Goal: Task Accomplishment & Management: Use online tool/utility

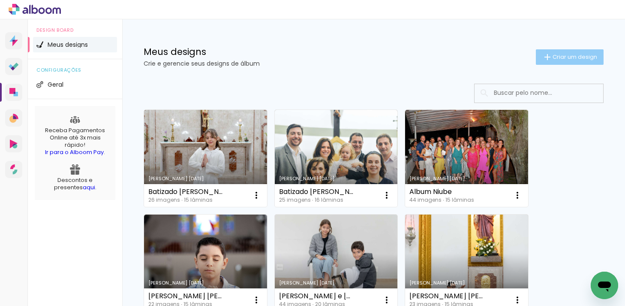
click at [550, 58] on iron-icon at bounding box center [547, 57] width 10 height 10
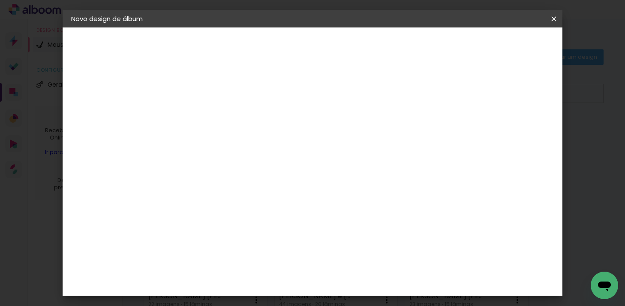
click at [211, 115] on input at bounding box center [211, 114] width 0 height 13
click at [211, 118] on input "Gleice - Karen e Luc" at bounding box center [211, 114] width 0 height 13
click at [211, 120] on input "Gleice - Karen e Luc" at bounding box center [211, 114] width 0 height 13
type input "Gleice - [PERSON_NAME] e [PERSON_NAME]"
type paper-input "Gleice - [PERSON_NAME] e [PERSON_NAME]"
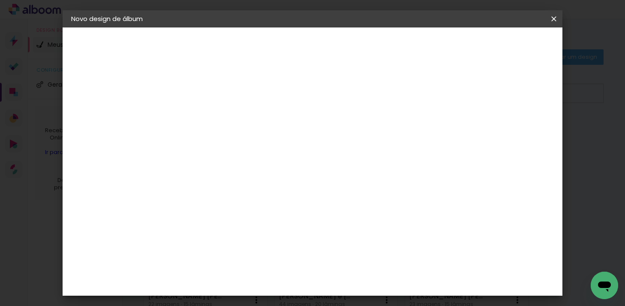
click at [0, 0] on slot "Avançar" at bounding box center [0, 0] width 0 height 0
click at [0, 0] on slot "Tamanho Livre" at bounding box center [0, 0] width 0 height 0
click at [0, 0] on slot "Avançar" at bounding box center [0, 0] width 0 height 0
click at [501, 44] on paper-button "Iniciar design" at bounding box center [487, 45] width 56 height 15
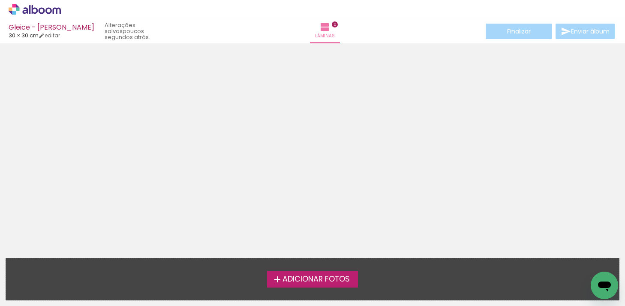
click at [303, 276] on span "Adicionar Fotos" at bounding box center [316, 279] width 67 height 8
click at [0, 0] on input "file" at bounding box center [0, 0] width 0 height 0
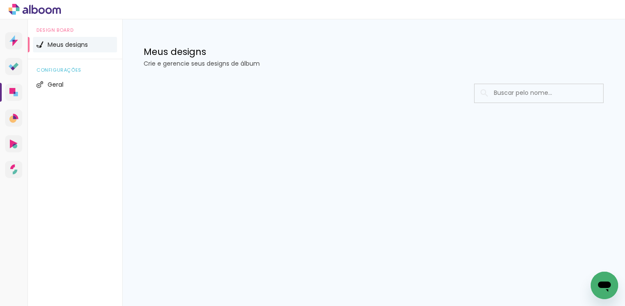
click at [55, 47] on span "Meus designs" at bounding box center [68, 45] width 40 height 6
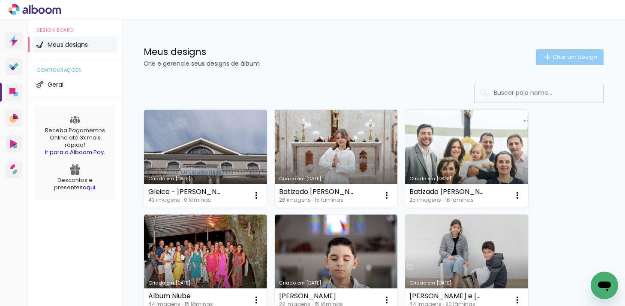
click at [562, 51] on paper-button "Criar um design" at bounding box center [570, 56] width 68 height 15
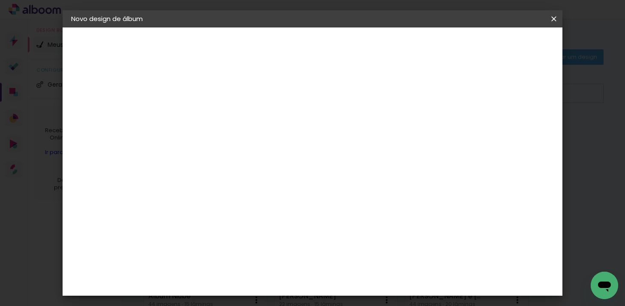
click at [211, 117] on input at bounding box center [211, 114] width 0 height 13
type input "Gleice - [PERSON_NAME] e [PERSON_NAME]"
type paper-input "Gleice - [PERSON_NAME] e [PERSON_NAME]"
click at [0, 0] on slot "Avançar" at bounding box center [0, 0] width 0 height 0
click at [0, 0] on slot "Tamanho Livre" at bounding box center [0, 0] width 0 height 0
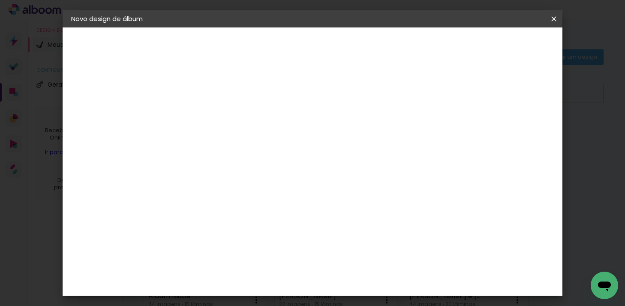
click at [0, 0] on slot "Avançar" at bounding box center [0, 0] width 0 height 0
click at [369, 251] on input "60" at bounding box center [363, 251] width 22 height 13
type input "80"
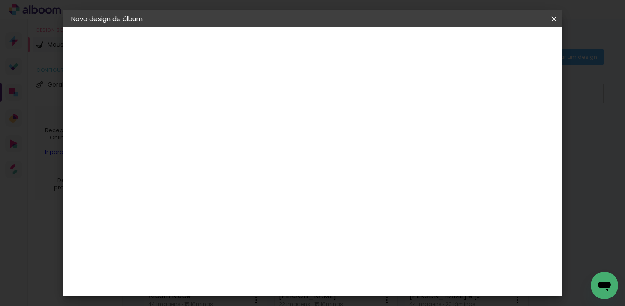
type paper-input "80"
click at [507, 47] on span "Iniciar design" at bounding box center [487, 45] width 39 height 6
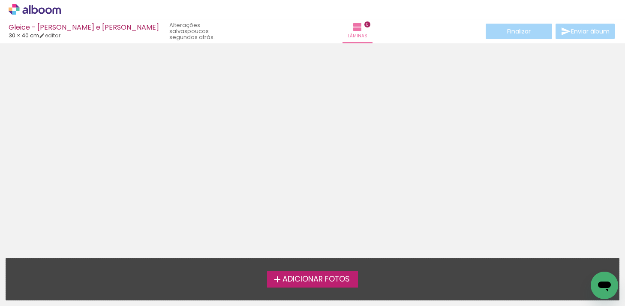
click at [307, 281] on span "Adicionar Fotos" at bounding box center [316, 279] width 67 height 8
click at [0, 0] on input "file" at bounding box center [0, 0] width 0 height 0
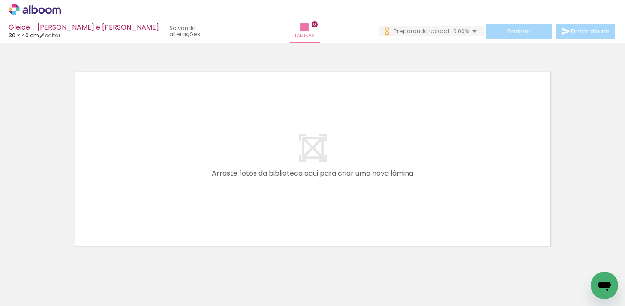
click at [469, 30] on iron-icon at bounding box center [474, 31] width 10 height 10
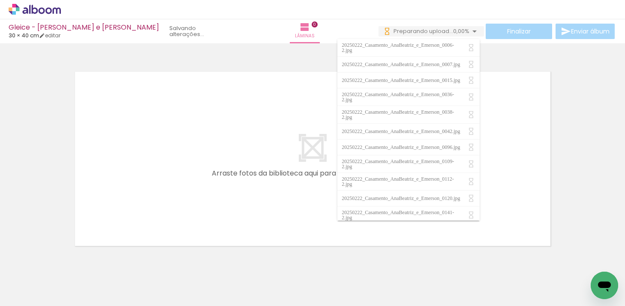
click at [558, 106] on div at bounding box center [312, 147] width 625 height 203
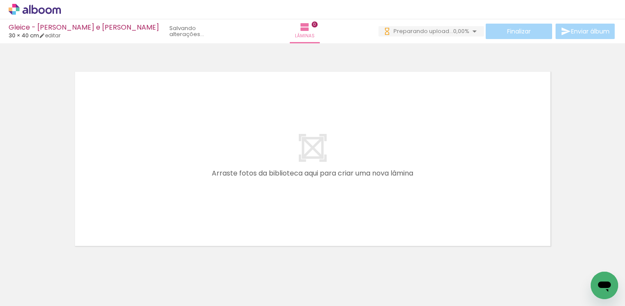
click at [448, 277] on quentale-thumb at bounding box center [470, 276] width 48 height 49
click at [48, 8] on icon at bounding box center [48, 10] width 6 height 6
click at [26, 10] on icon at bounding box center [35, 9] width 52 height 11
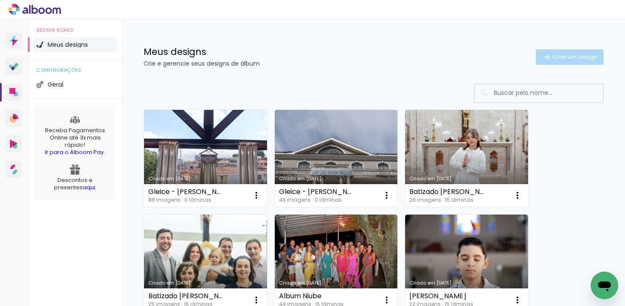
click at [558, 57] on span "Criar um design" at bounding box center [575, 57] width 45 height 6
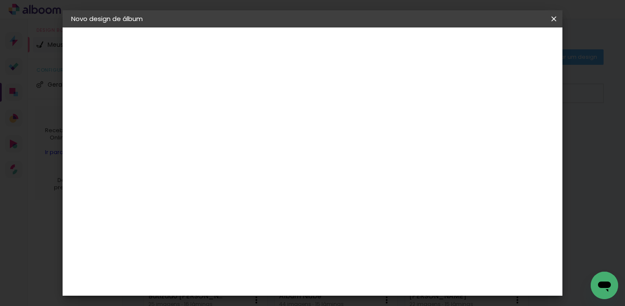
click at [211, 114] on input at bounding box center [211, 114] width 0 height 13
type input "[PERSON_NAME] e [PERSON_NAME]"
type paper-input "[PERSON_NAME] e [PERSON_NAME]"
click at [0, 0] on slot "Avançar" at bounding box center [0, 0] width 0 height 0
click at [0, 0] on slot "Tamanho Livre" at bounding box center [0, 0] width 0 height 0
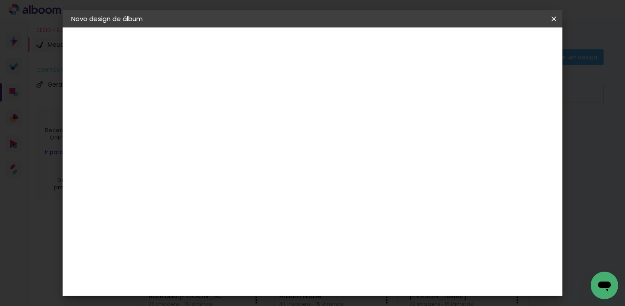
click at [0, 0] on slot "Avançar" at bounding box center [0, 0] width 0 height 0
click at [195, 228] on input "30" at bounding box center [184, 230] width 22 height 13
type input "3"
type input "25"
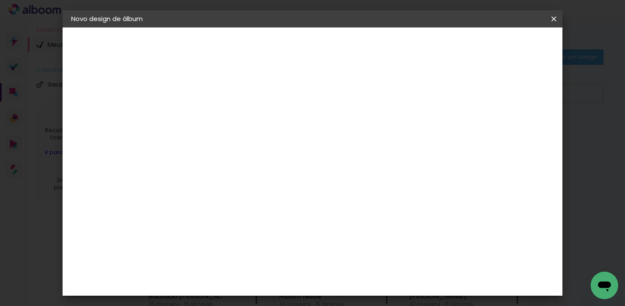
type paper-input "25"
click at [507, 44] on span "Iniciar design" at bounding box center [487, 45] width 39 height 6
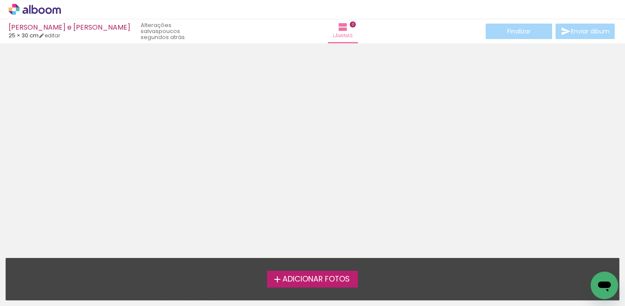
click at [307, 281] on span "Adicionar Fotos" at bounding box center [316, 279] width 67 height 8
click at [0, 0] on input "file" at bounding box center [0, 0] width 0 height 0
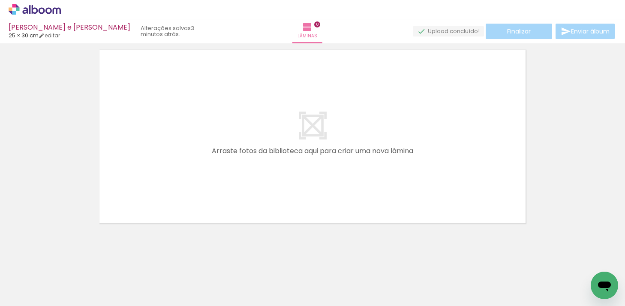
click at [50, 7] on icon at bounding box center [35, 9] width 52 height 11
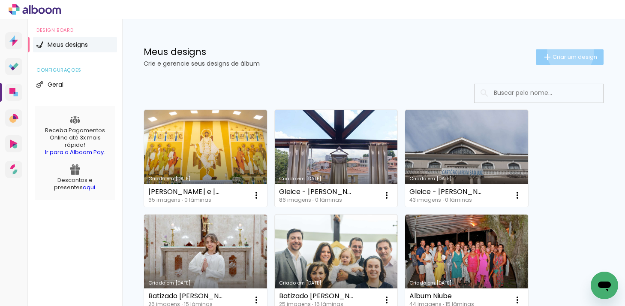
click at [569, 52] on paper-button "Criar um design" at bounding box center [570, 56] width 68 height 15
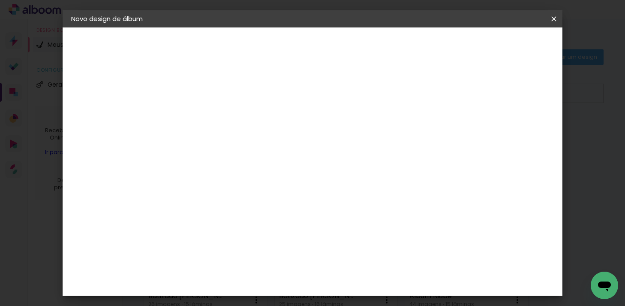
click at [211, 112] on input at bounding box center [211, 114] width 0 height 13
type input "Gleice - Ensaio [PERSON_NAME] e [PERSON_NAME]"
type paper-input "Gleice - Ensaio [PERSON_NAME] e [PERSON_NAME]"
click at [0, 0] on slot "Avançar" at bounding box center [0, 0] width 0 height 0
click at [0, 0] on slot "Tamanho Livre" at bounding box center [0, 0] width 0 height 0
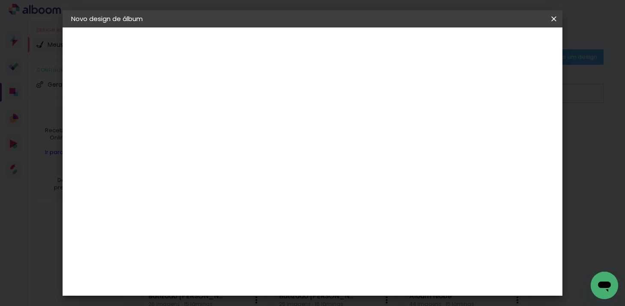
click at [0, 0] on slot "Avançar" at bounding box center [0, 0] width 0 height 0
click at [191, 165] on input "30" at bounding box center [184, 165] width 22 height 13
type input "20"
type paper-input "20"
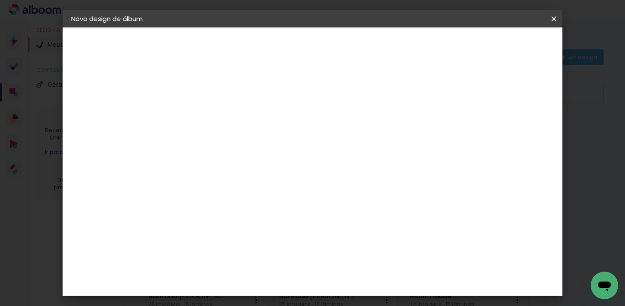
click at [369, 280] on input "60" at bounding box center [363, 284] width 22 height 13
type input "40"
type paper-input "40"
click at [515, 48] on paper-button "Iniciar design" at bounding box center [487, 45] width 56 height 15
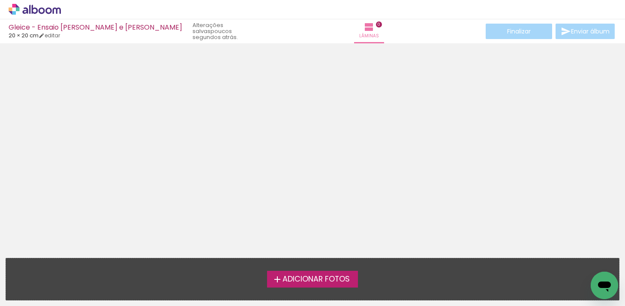
click at [310, 275] on span "Adicionar Fotos" at bounding box center [316, 279] width 67 height 8
click at [0, 0] on input "file" at bounding box center [0, 0] width 0 height 0
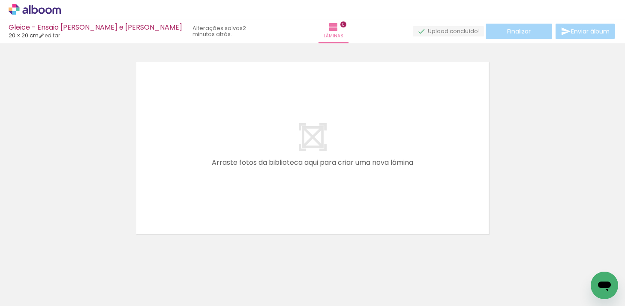
click at [129, 283] on div at bounding box center [134, 276] width 42 height 28
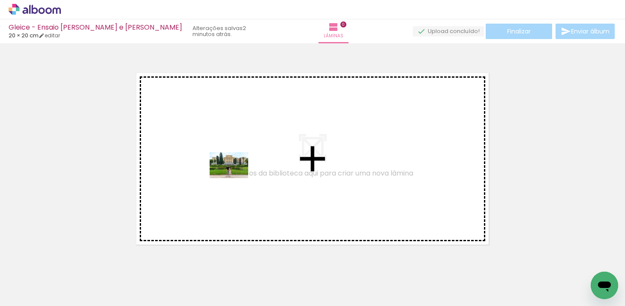
drag, startPoint x: 141, startPoint y: 286, endPoint x: 241, endPoint y: 170, distance: 153.2
click at [241, 170] on quentale-workspace at bounding box center [312, 153] width 625 height 306
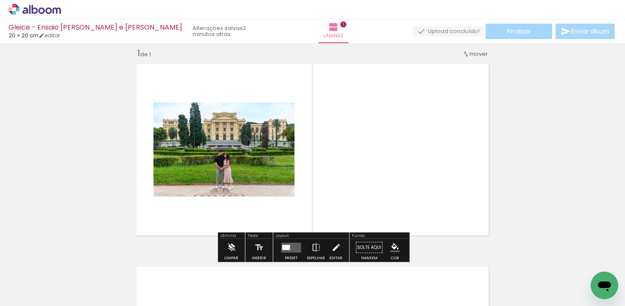
scroll to position [11, 0]
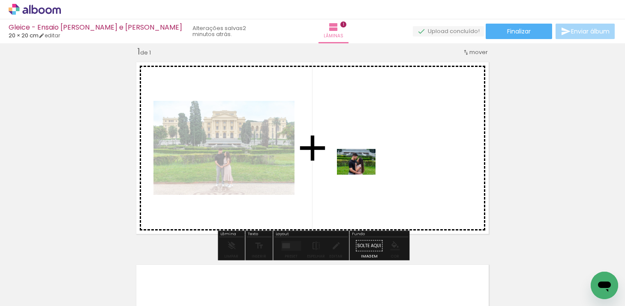
drag, startPoint x: 229, startPoint y: 277, endPoint x: 371, endPoint y: 167, distance: 179.7
click at [371, 167] on quentale-workspace at bounding box center [312, 153] width 625 height 306
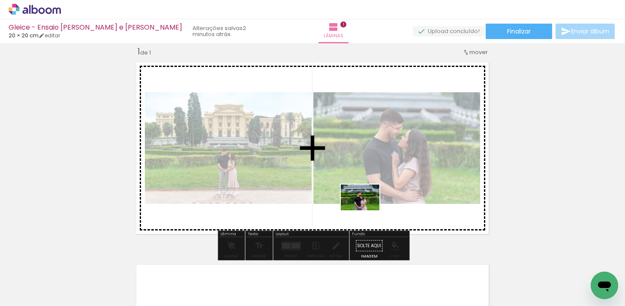
drag, startPoint x: 183, startPoint y: 280, endPoint x: 367, endPoint y: 210, distance: 196.9
click at [367, 210] on quentale-workspace at bounding box center [312, 153] width 625 height 306
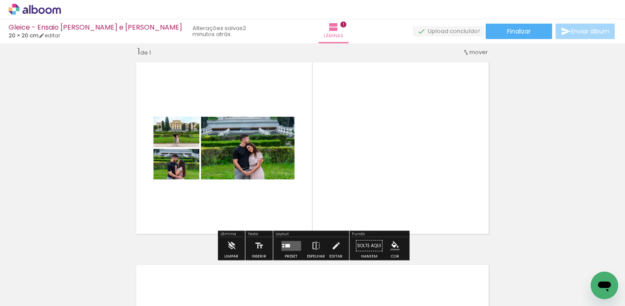
click at [285, 244] on div at bounding box center [287, 245] width 5 height 3
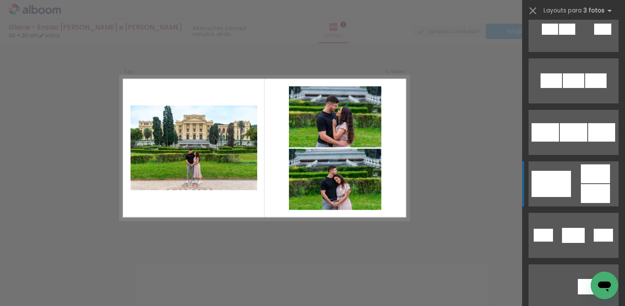
scroll to position [69, 0]
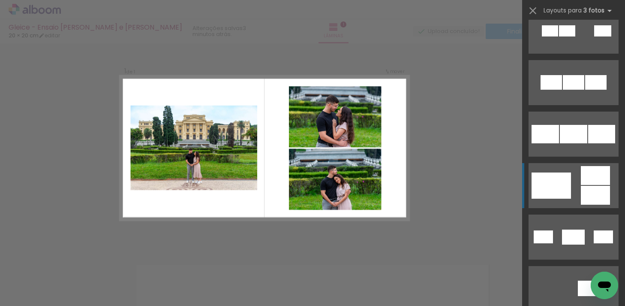
click at [575, 199] on quentale-layouter at bounding box center [574, 185] width 90 height 45
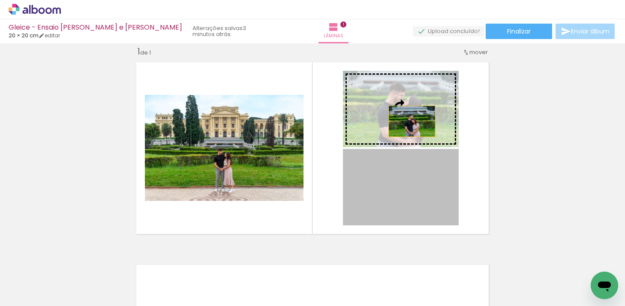
drag, startPoint x: 409, startPoint y: 197, endPoint x: 412, endPoint y: 121, distance: 76.4
click at [0, 0] on slot at bounding box center [0, 0] width 0 height 0
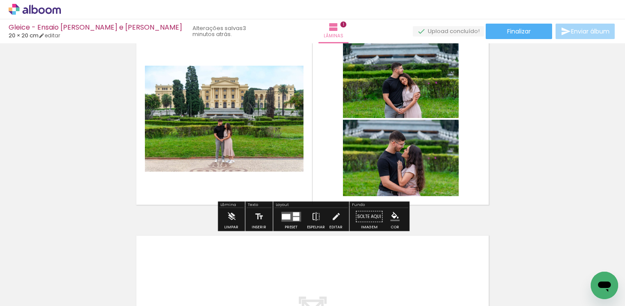
scroll to position [40, 0]
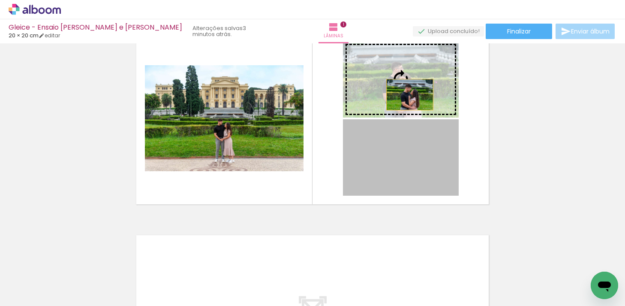
drag, startPoint x: 408, startPoint y: 162, endPoint x: 410, endPoint y: 85, distance: 77.2
click at [0, 0] on slot at bounding box center [0, 0] width 0 height 0
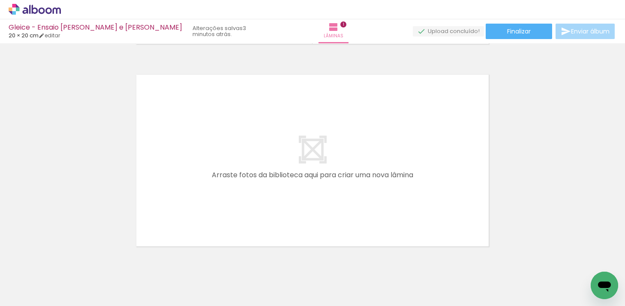
scroll to position [0, 263]
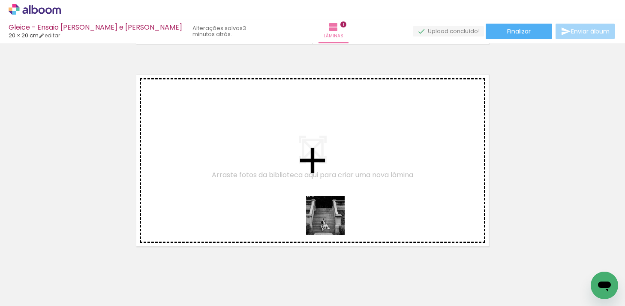
drag, startPoint x: 348, startPoint y: 286, endPoint x: 331, endPoint y: 217, distance: 71.2
click at [331, 217] on quentale-workspace at bounding box center [312, 153] width 625 height 306
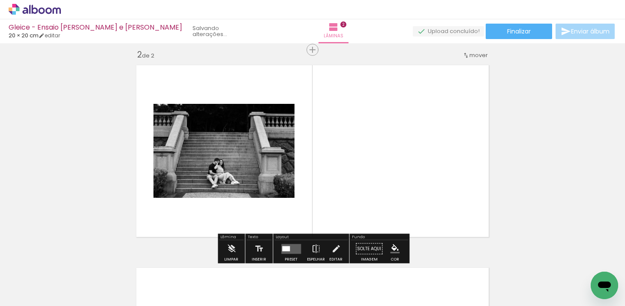
scroll to position [213, 0]
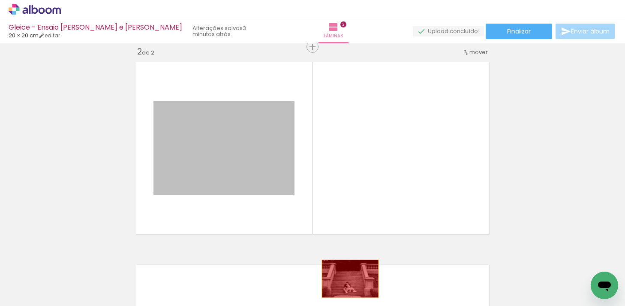
drag, startPoint x: 258, startPoint y: 159, endPoint x: 350, endPoint y: 278, distance: 150.4
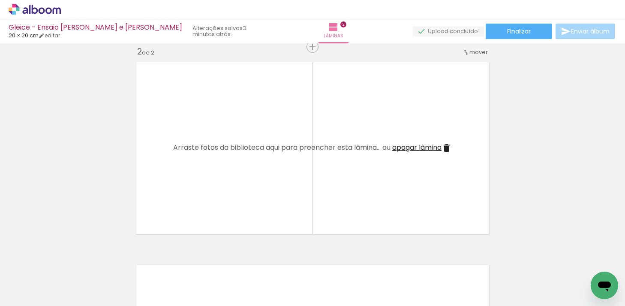
scroll to position [0, 185]
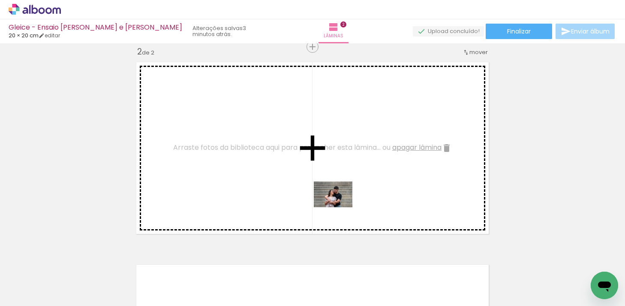
drag, startPoint x: 339, startPoint y: 284, endPoint x: 339, endPoint y: 207, distance: 76.7
click at [339, 207] on quentale-workspace at bounding box center [312, 153] width 625 height 306
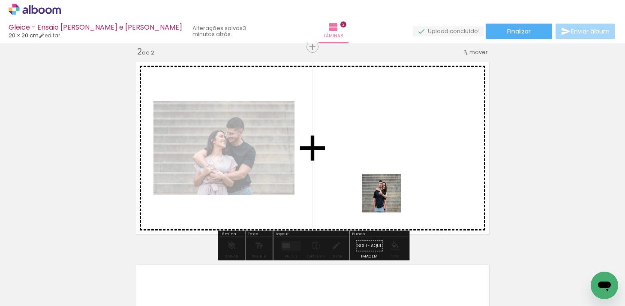
drag, startPoint x: 382, startPoint y: 279, endPoint x: 388, endPoint y: 195, distance: 83.8
click at [388, 195] on quentale-workspace at bounding box center [312, 153] width 625 height 306
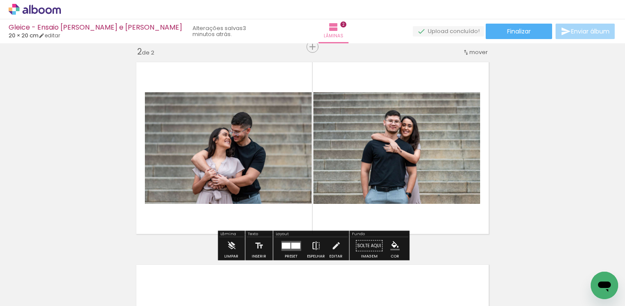
click at [308, 244] on paper-button "Espelhar" at bounding box center [316, 248] width 22 height 22
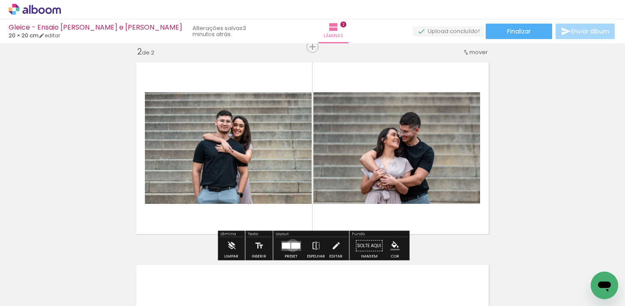
click at [291, 245] on div at bounding box center [295, 245] width 9 height 6
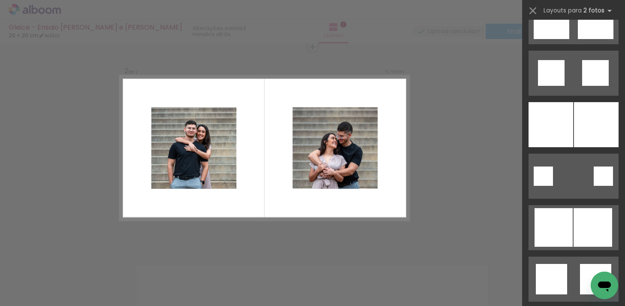
scroll to position [2189, 0]
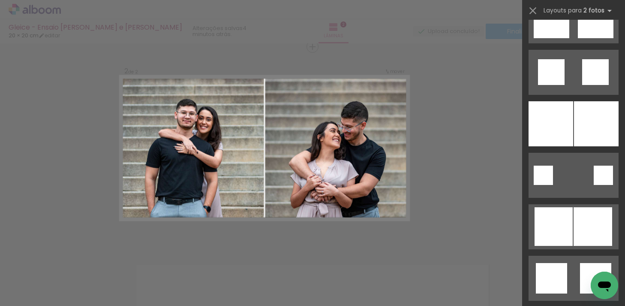
click at [570, 111] on div at bounding box center [551, 123] width 45 height 45
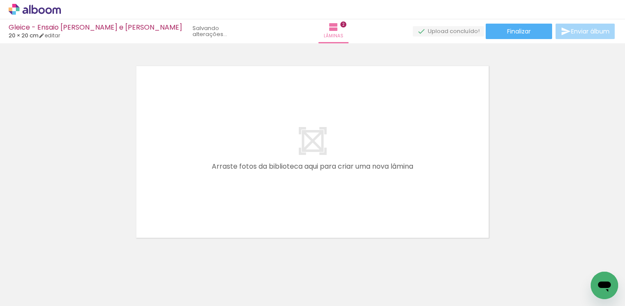
scroll to position [432, 0]
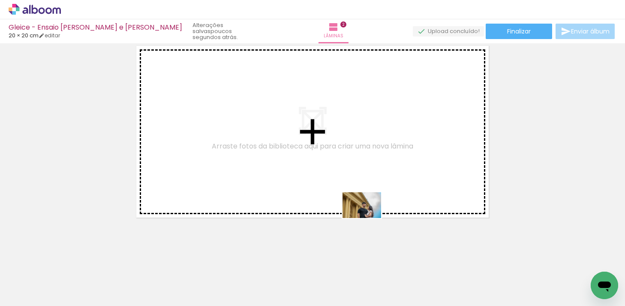
drag, startPoint x: 389, startPoint y: 285, endPoint x: 368, endPoint y: 218, distance: 70.5
click at [368, 218] on quentale-workspace at bounding box center [312, 153] width 625 height 306
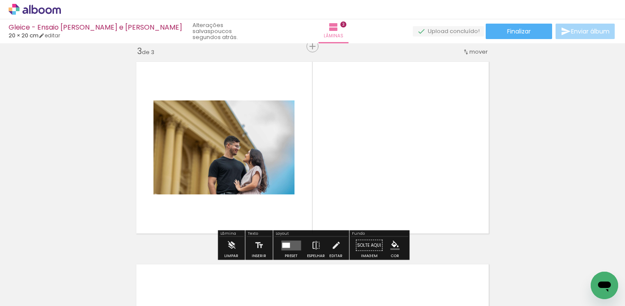
scroll to position [415, 0]
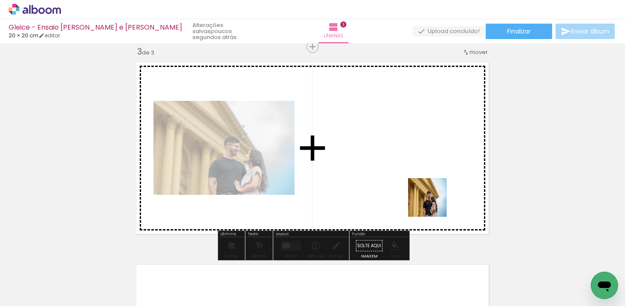
drag, startPoint x: 442, startPoint y: 291, endPoint x: 434, endPoint y: 202, distance: 89.6
click at [434, 202] on quentale-workspace at bounding box center [312, 153] width 625 height 306
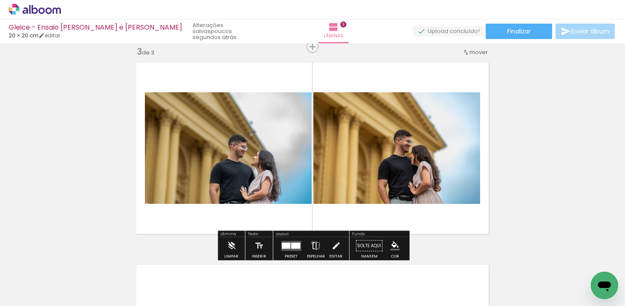
click at [311, 242] on iron-icon at bounding box center [315, 245] width 9 height 17
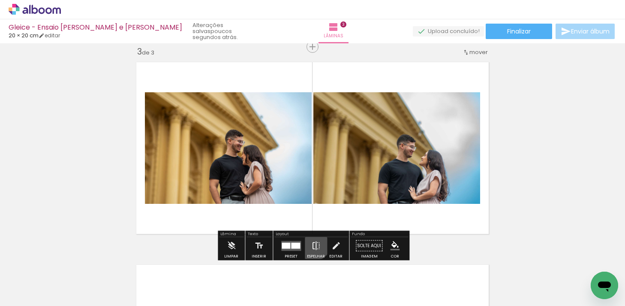
click at [311, 242] on iron-icon at bounding box center [315, 245] width 9 height 17
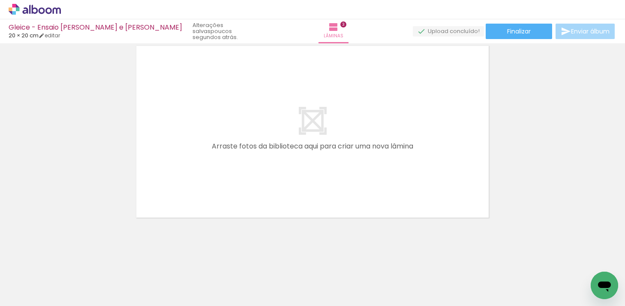
scroll to position [0, 612]
drag, startPoint x: 335, startPoint y: 284, endPoint x: 354, endPoint y: 172, distance: 113.5
click at [354, 172] on quentale-workspace at bounding box center [312, 153] width 625 height 306
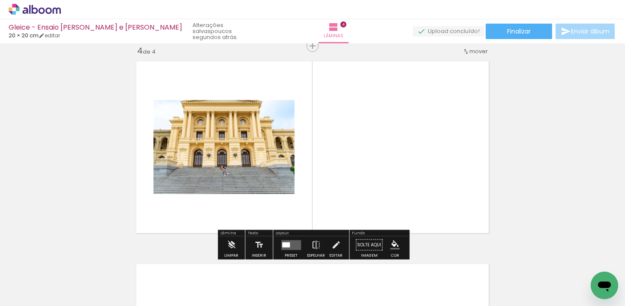
scroll to position [618, 0]
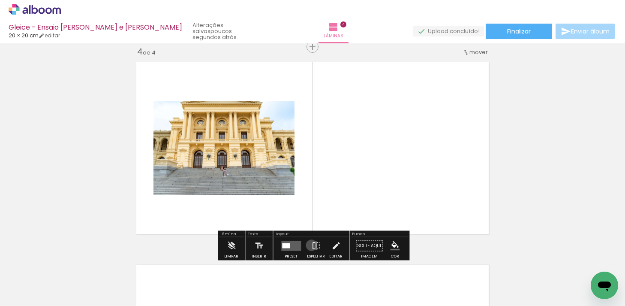
click at [311, 245] on iron-icon at bounding box center [315, 245] width 9 height 17
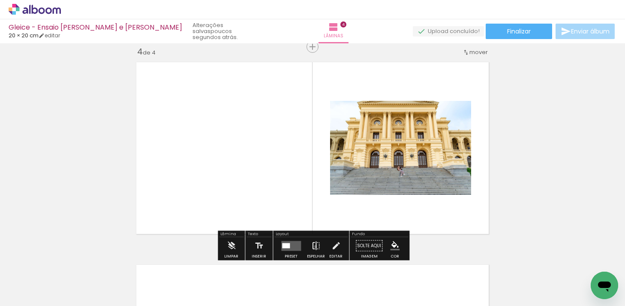
click at [313, 246] on iron-icon at bounding box center [315, 245] width 9 height 17
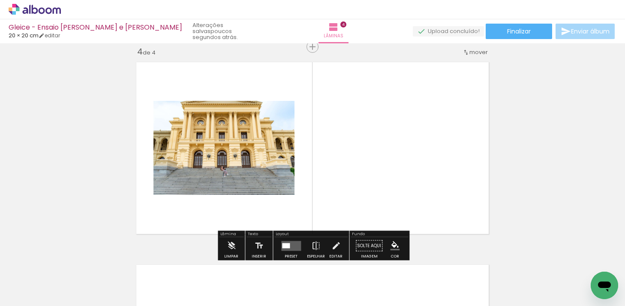
click at [289, 246] on quentale-layouter at bounding box center [291, 246] width 20 height 10
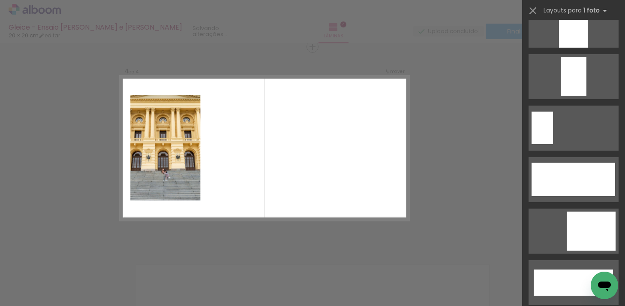
scroll to position [1839, 0]
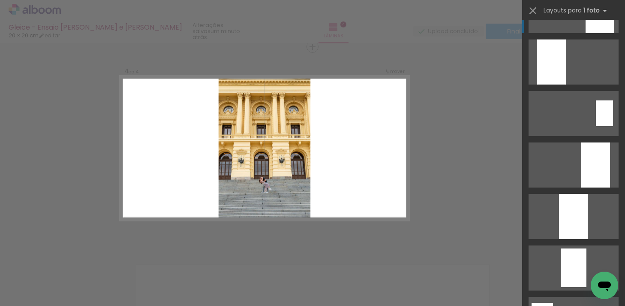
click at [569, 196] on div at bounding box center [573, 216] width 29 height 45
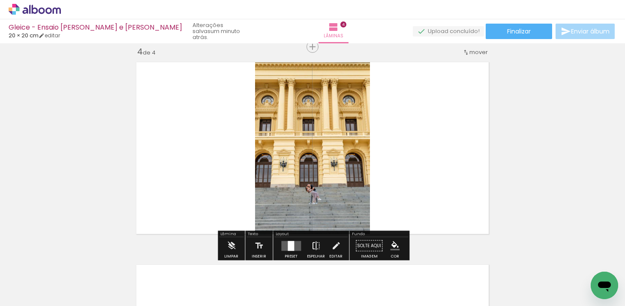
click at [311, 247] on iron-icon at bounding box center [315, 245] width 9 height 17
click at [312, 244] on iron-icon at bounding box center [315, 245] width 9 height 17
click at [311, 242] on iron-icon at bounding box center [315, 245] width 9 height 17
click at [427, 130] on quentale-layouter at bounding box center [313, 147] width 362 height 181
click at [293, 248] on quentale-layouter at bounding box center [291, 246] width 20 height 10
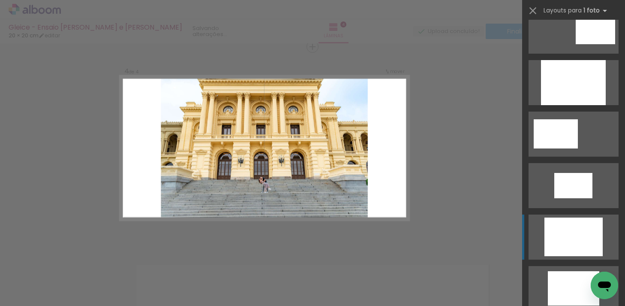
scroll to position [0, 0]
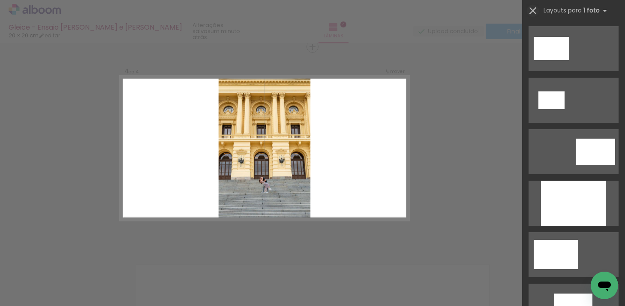
click at [535, 8] on iron-icon at bounding box center [533, 11] width 12 height 12
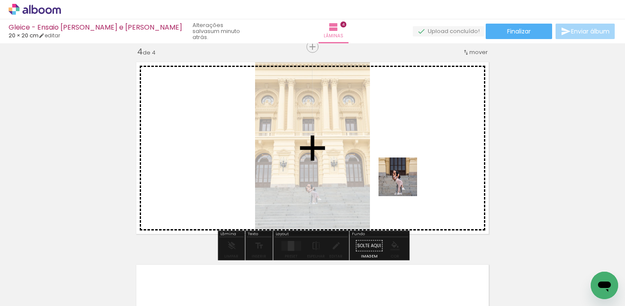
drag, startPoint x: 383, startPoint y: 280, endPoint x: 403, endPoint y: 182, distance: 100.1
click at [403, 182] on quentale-workspace at bounding box center [312, 153] width 625 height 306
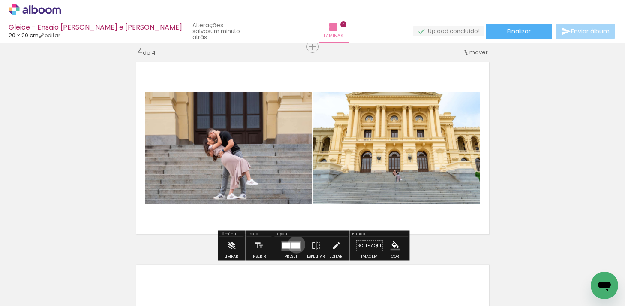
click at [295, 244] on div at bounding box center [295, 245] width 9 height 6
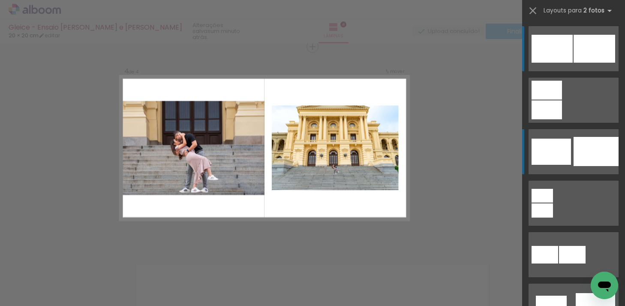
click at [577, 145] on div at bounding box center [596, 151] width 45 height 29
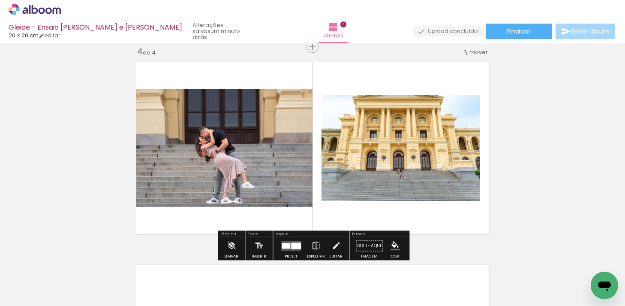
click at [311, 244] on iron-icon at bounding box center [315, 245] width 9 height 17
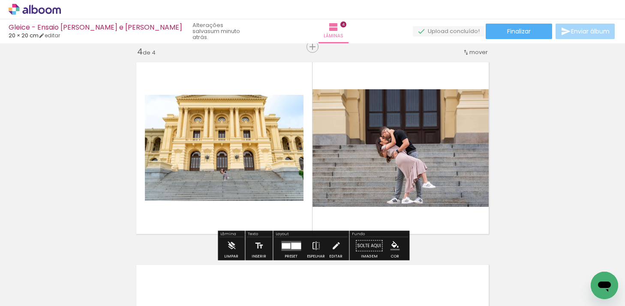
click at [279, 252] on quentale-thumb at bounding box center [290, 276] width 48 height 49
click at [289, 246] on quentale-layouter at bounding box center [291, 246] width 20 height 10
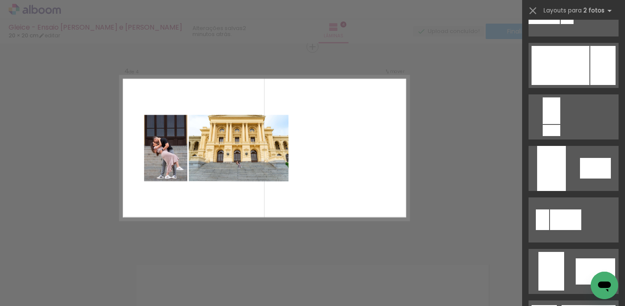
scroll to position [1767, 0]
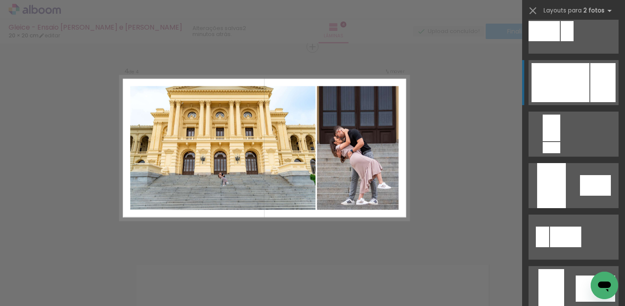
click at [596, 84] on div at bounding box center [602, 82] width 25 height 39
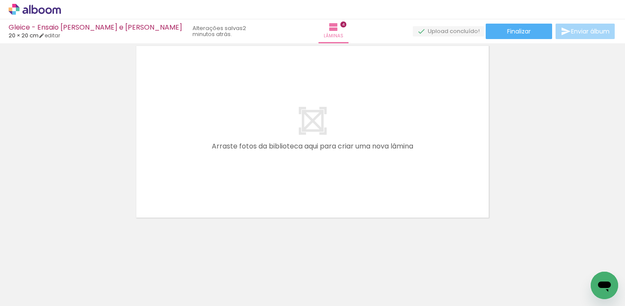
scroll to position [0, 678]
drag, startPoint x: 373, startPoint y: 277, endPoint x: 362, endPoint y: 193, distance: 84.0
click at [362, 194] on quentale-workspace at bounding box center [312, 153] width 625 height 306
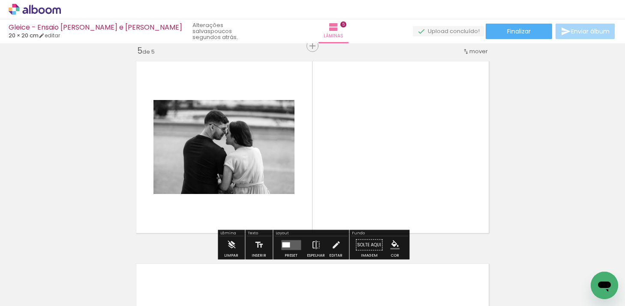
scroll to position [820, 0]
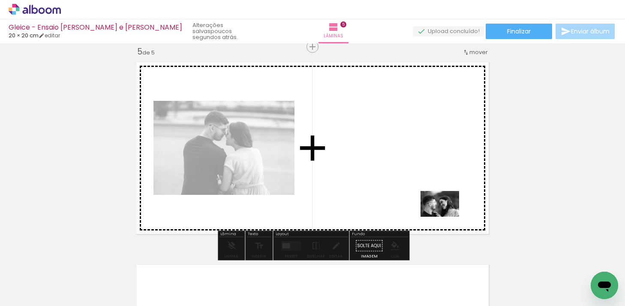
drag, startPoint x: 511, startPoint y: 284, endPoint x: 446, endPoint y: 216, distance: 94.3
click at [446, 216] on quentale-workspace at bounding box center [312, 153] width 625 height 306
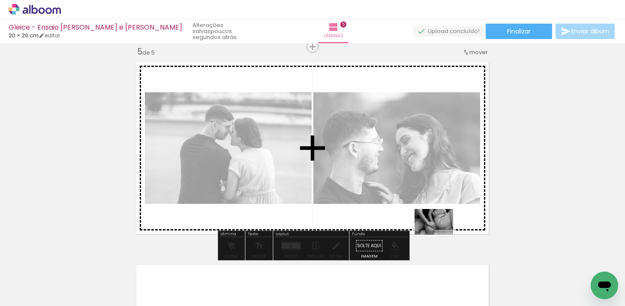
drag, startPoint x: 573, startPoint y: 276, endPoint x: 440, endPoint y: 235, distance: 139.1
click at [440, 235] on quentale-workspace at bounding box center [312, 153] width 625 height 306
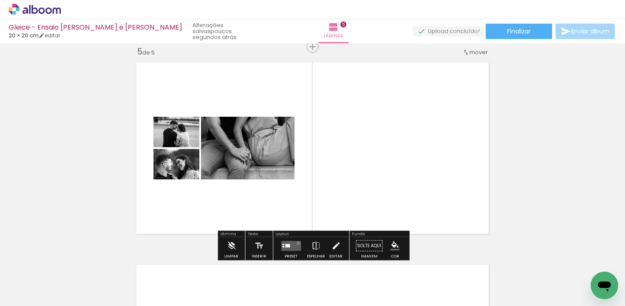
click at [296, 243] on quentale-layouter at bounding box center [291, 246] width 20 height 10
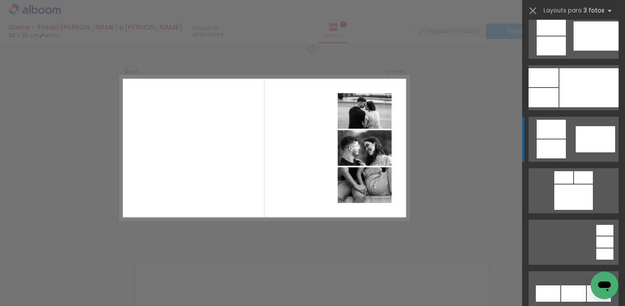
scroll to position [535, 0]
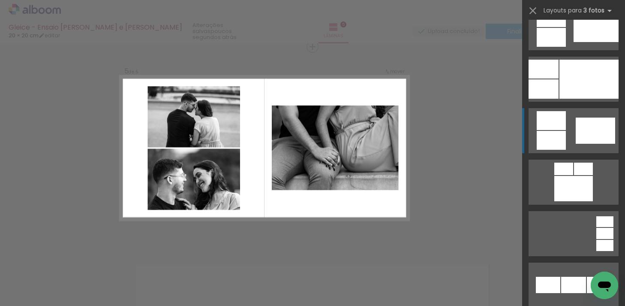
click at [604, 129] on div at bounding box center [595, 130] width 39 height 26
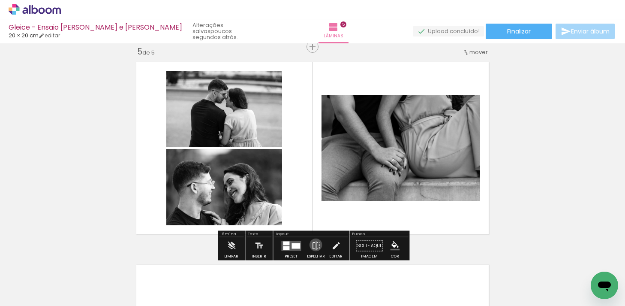
click at [314, 244] on iron-icon at bounding box center [315, 245] width 9 height 17
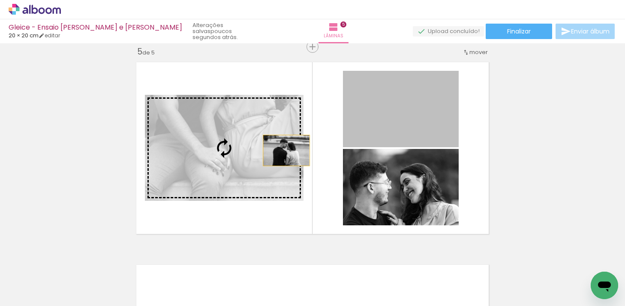
drag, startPoint x: 397, startPoint y: 119, endPoint x: 277, endPoint y: 151, distance: 123.3
click at [0, 0] on slot at bounding box center [0, 0] width 0 height 0
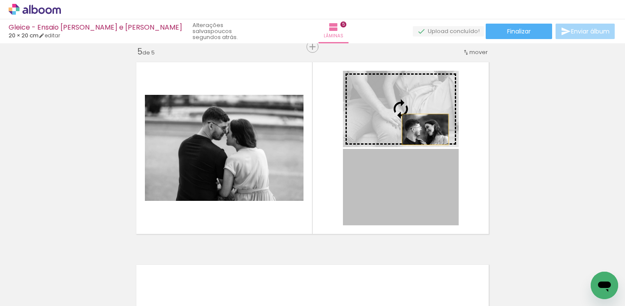
drag, startPoint x: 425, startPoint y: 194, endPoint x: 427, endPoint y: 117, distance: 77.2
click at [0, 0] on slot at bounding box center [0, 0] width 0 height 0
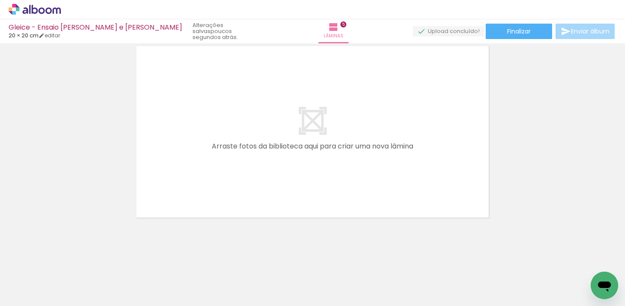
scroll to position [0, 854]
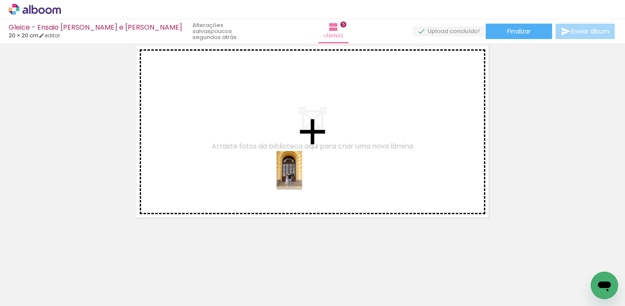
drag, startPoint x: 526, startPoint y: 269, endPoint x: 302, endPoint y: 175, distance: 243.2
click at [302, 175] on quentale-workspace at bounding box center [312, 153] width 625 height 306
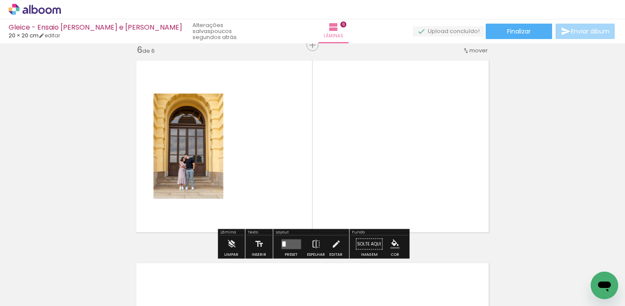
scroll to position [1022, 0]
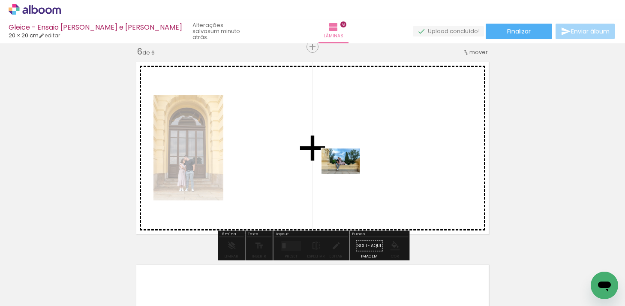
drag, startPoint x: 289, startPoint y: 280, endPoint x: 349, endPoint y: 171, distance: 124.5
click at [349, 171] on quentale-workspace at bounding box center [312, 153] width 625 height 306
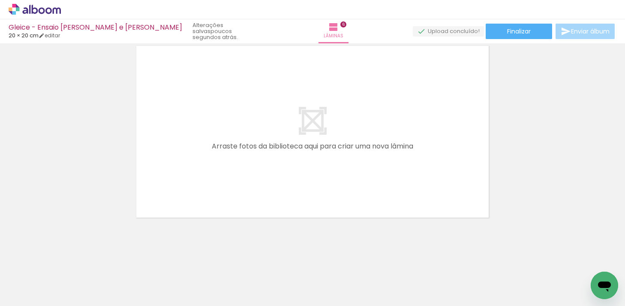
scroll to position [0, 936]
drag, startPoint x: 395, startPoint y: 278, endPoint x: 352, endPoint y: 190, distance: 97.4
click at [352, 190] on quentale-workspace at bounding box center [312, 153] width 625 height 306
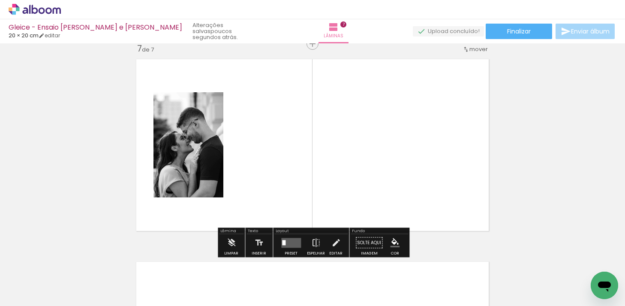
scroll to position [1225, 0]
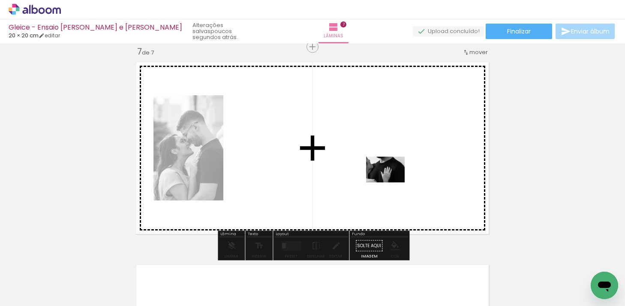
drag, startPoint x: 355, startPoint y: 278, endPoint x: 392, endPoint y: 181, distance: 103.9
click at [392, 181] on quentale-workspace at bounding box center [312, 153] width 625 height 306
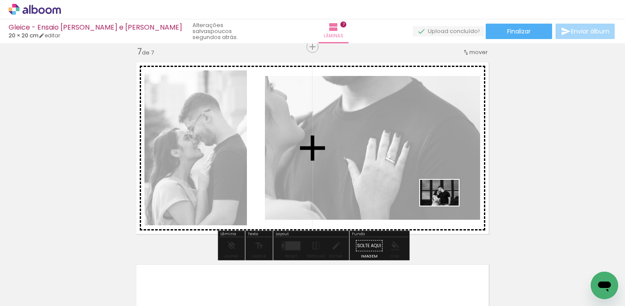
drag, startPoint x: 586, startPoint y: 274, endPoint x: 445, endPoint y: 205, distance: 155.9
click at [445, 205] on quentale-workspace at bounding box center [312, 153] width 625 height 306
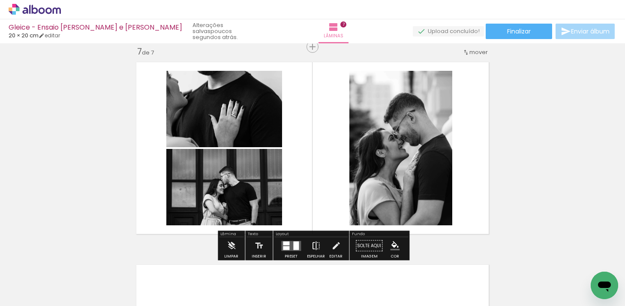
click at [312, 244] on iron-icon at bounding box center [315, 245] width 9 height 17
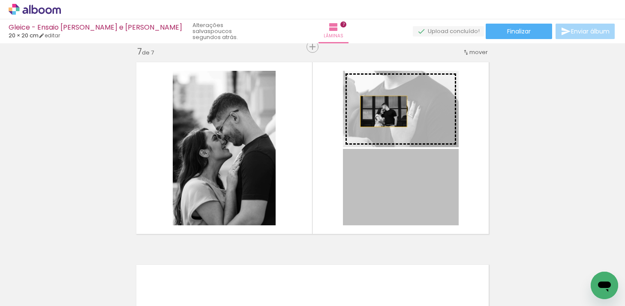
drag, startPoint x: 386, startPoint y: 177, endPoint x: 384, endPoint y: 108, distance: 68.6
click at [0, 0] on slot at bounding box center [0, 0] width 0 height 0
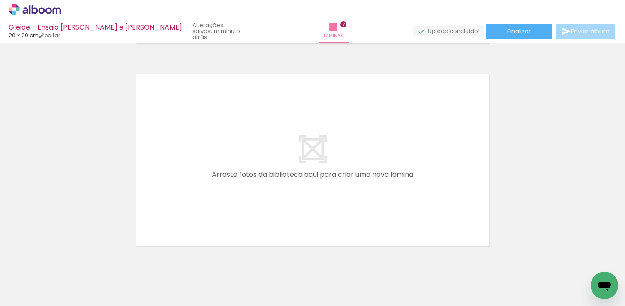
scroll to position [0, 22]
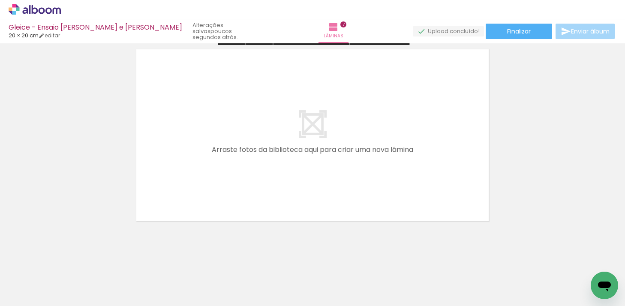
scroll to position [1443, 0]
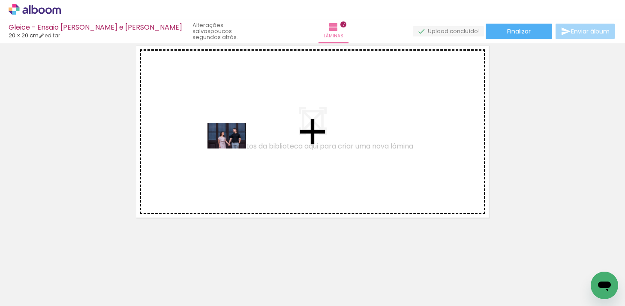
drag, startPoint x: 172, startPoint y: 282, endPoint x: 233, endPoint y: 147, distance: 147.2
click at [233, 147] on quentale-workspace at bounding box center [312, 153] width 625 height 306
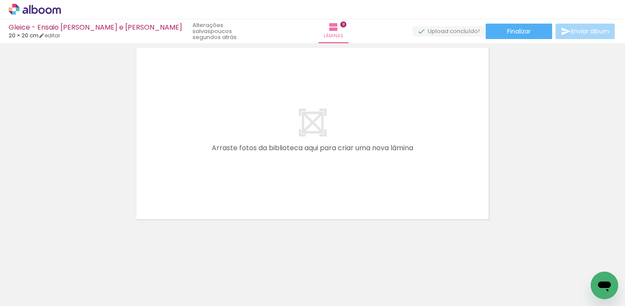
scroll to position [1646, 0]
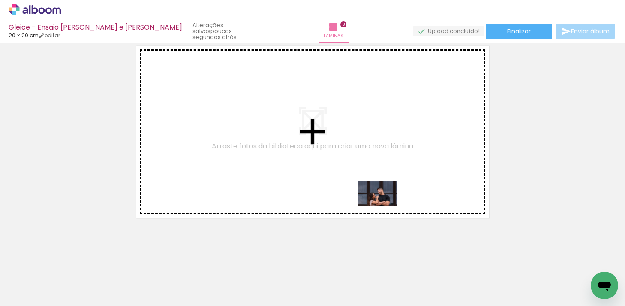
drag, startPoint x: 498, startPoint y: 279, endPoint x: 381, endPoint y: 201, distance: 140.1
click at [381, 201] on quentale-workspace at bounding box center [312, 153] width 625 height 306
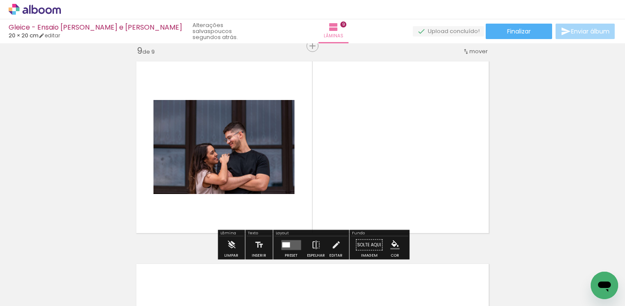
scroll to position [1630, 0]
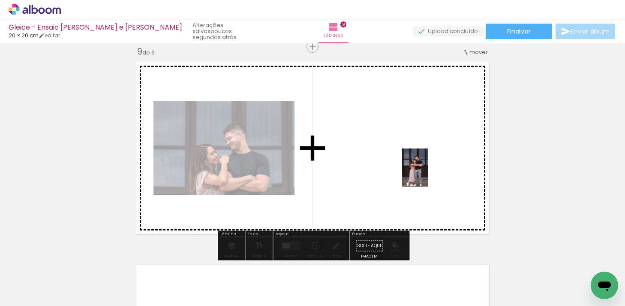
drag, startPoint x: 541, startPoint y: 278, endPoint x: 427, endPoint y: 165, distance: 161.0
click at [427, 165] on quentale-workspace at bounding box center [312, 153] width 625 height 306
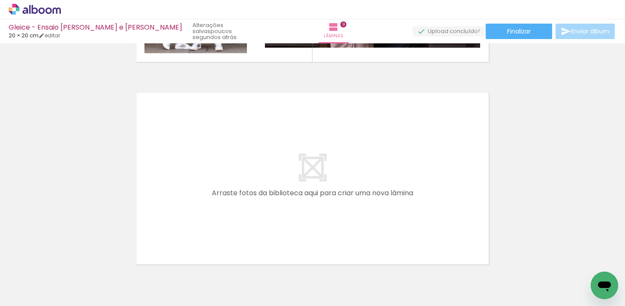
scroll to position [1804, 0]
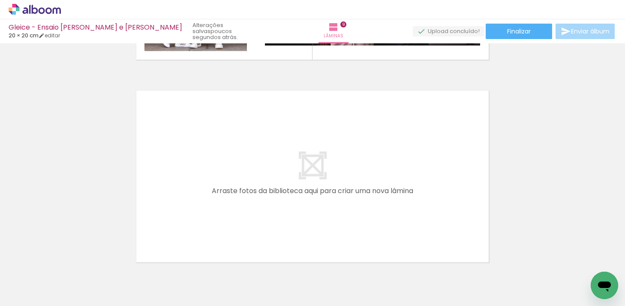
click at [466, 289] on quentale-thumb at bounding box center [446, 276] width 48 height 49
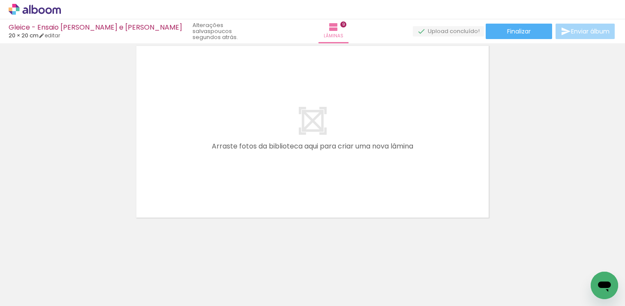
scroll to position [0, 156]
click at [267, 281] on div at bounding box center [266, 276] width 42 height 28
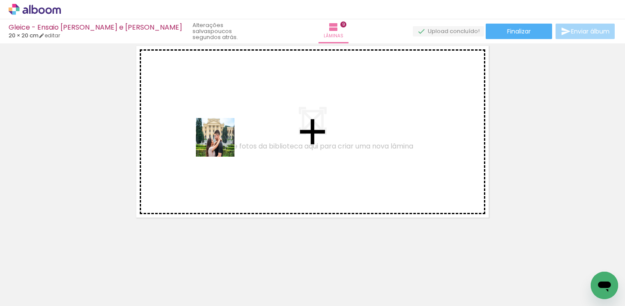
drag, startPoint x: 123, startPoint y: 276, endPoint x: 229, endPoint y: 134, distance: 177.6
click at [229, 134] on quentale-workspace at bounding box center [312, 153] width 625 height 306
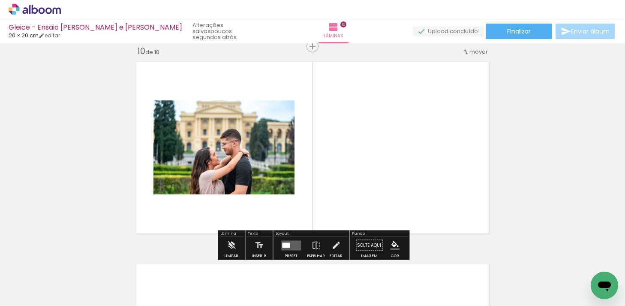
scroll to position [1832, 0]
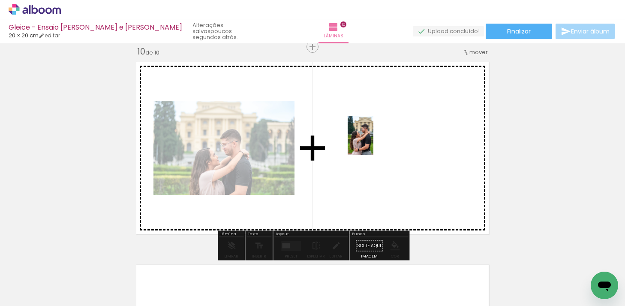
drag, startPoint x: 176, startPoint y: 281, endPoint x: 373, endPoint y: 141, distance: 241.9
click at [373, 141] on quentale-workspace at bounding box center [312, 153] width 625 height 306
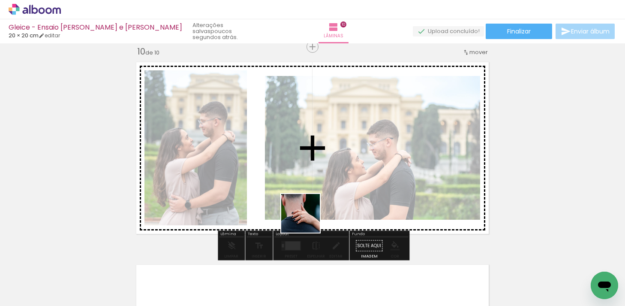
drag, startPoint x: 229, startPoint y: 277, endPoint x: 328, endPoint y: 200, distance: 125.5
click at [328, 200] on quentale-workspace at bounding box center [312, 153] width 625 height 306
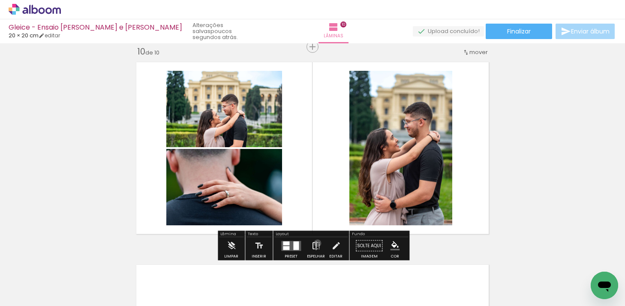
click at [316, 243] on iron-icon at bounding box center [315, 245] width 9 height 17
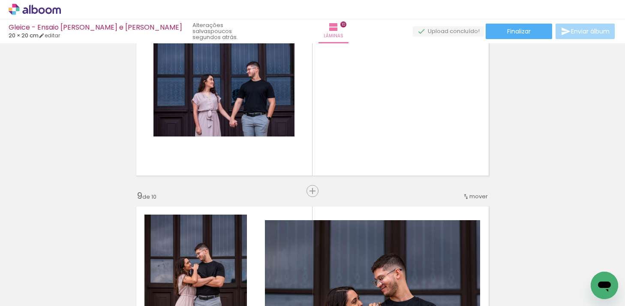
scroll to position [0, 0]
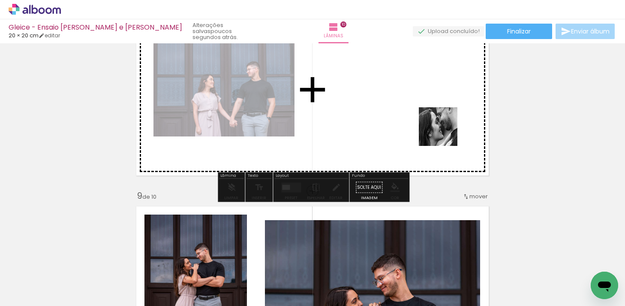
drag, startPoint x: 426, startPoint y: 283, endPoint x: 454, endPoint y: 109, distance: 176.0
click at [454, 109] on quentale-workspace at bounding box center [312, 153] width 625 height 306
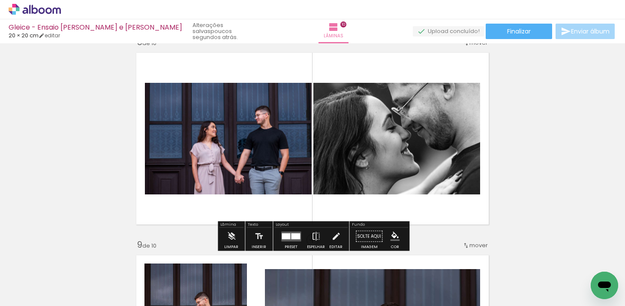
scroll to position [1434, 0]
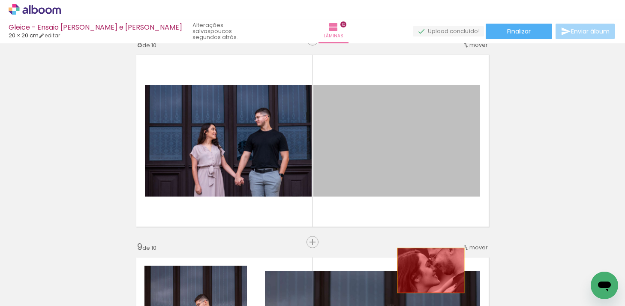
drag, startPoint x: 451, startPoint y: 128, endPoint x: 431, endPoint y: 270, distance: 143.7
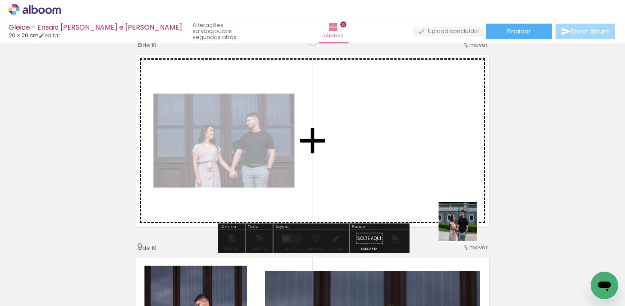
drag, startPoint x: 483, startPoint y: 280, endPoint x: 464, endPoint y: 198, distance: 83.7
click at [464, 198] on quentale-workspace at bounding box center [312, 153] width 625 height 306
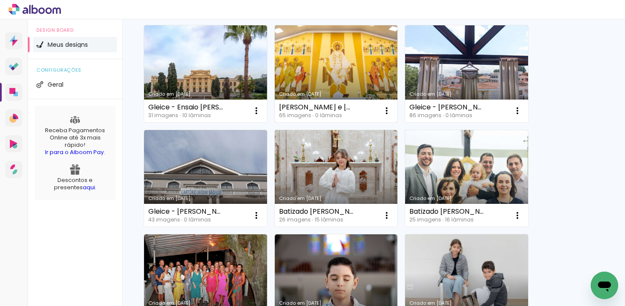
scroll to position [84, 0]
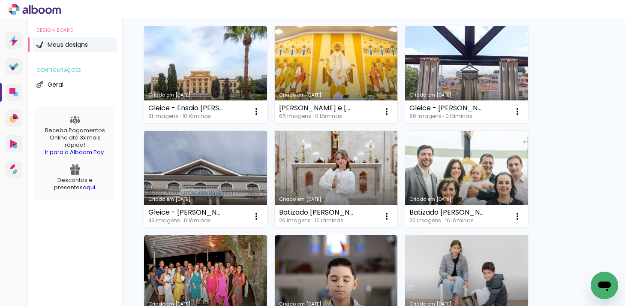
click at [343, 73] on link "Criado em [DATE]" at bounding box center [336, 74] width 123 height 97
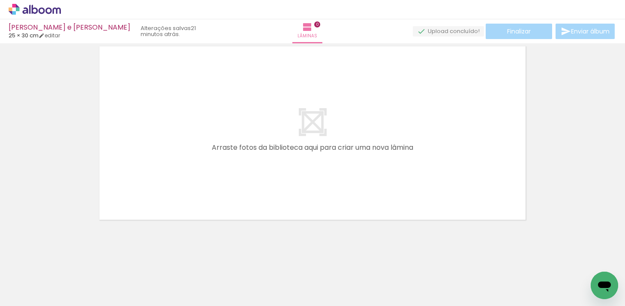
scroll to position [27, 0]
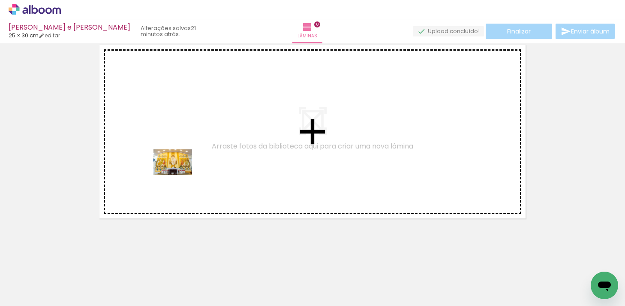
drag, startPoint x: 91, startPoint y: 284, endPoint x: 153, endPoint y: 233, distance: 79.8
click at [180, 171] on quentale-workspace at bounding box center [312, 153] width 625 height 306
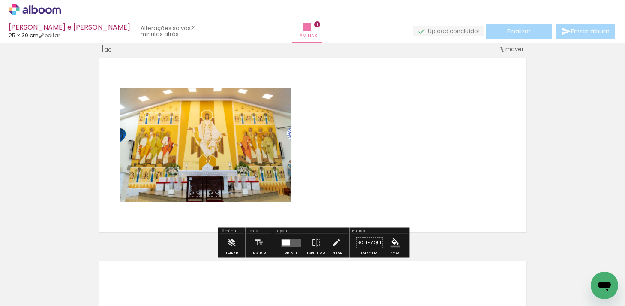
scroll to position [11, 0]
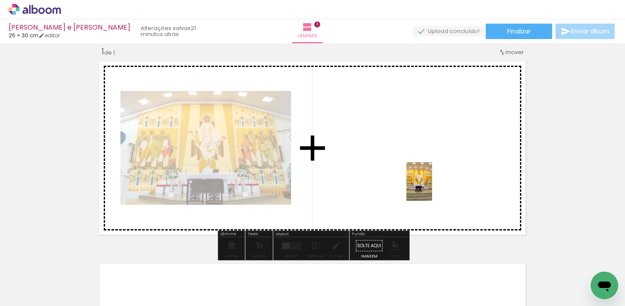
drag, startPoint x: 136, startPoint y: 285, endPoint x: 432, endPoint y: 186, distance: 311.8
click at [432, 186] on quentale-workspace at bounding box center [312, 153] width 625 height 306
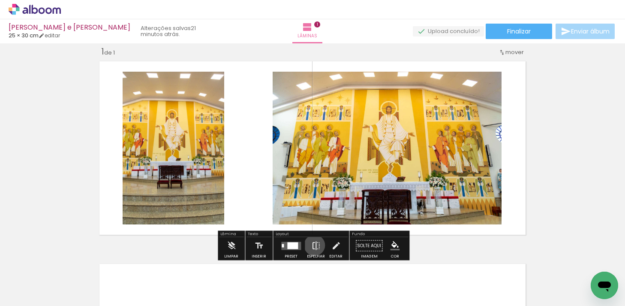
click at [313, 245] on iron-icon at bounding box center [315, 245] width 9 height 17
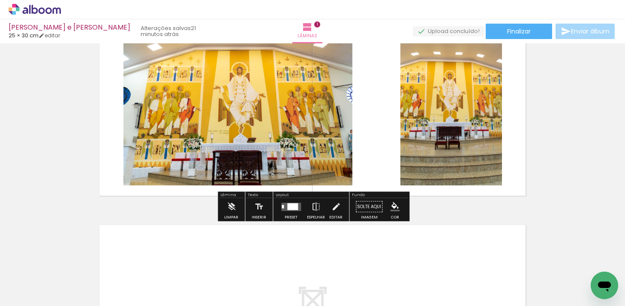
scroll to position [48, 0]
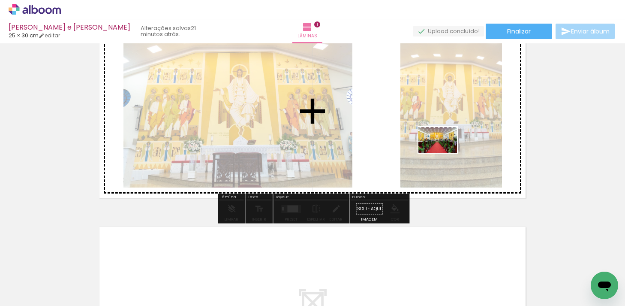
drag, startPoint x: 192, startPoint y: 280, endPoint x: 444, endPoint y: 152, distance: 282.6
click at [444, 152] on quentale-workspace at bounding box center [312, 153] width 625 height 306
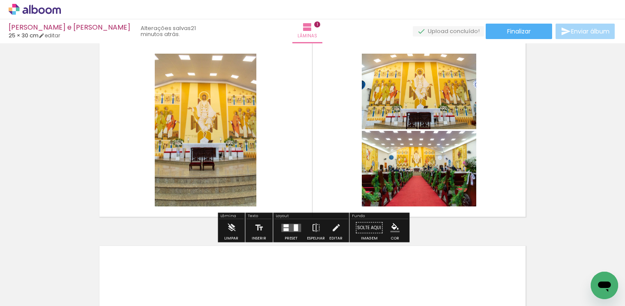
scroll to position [28, 0]
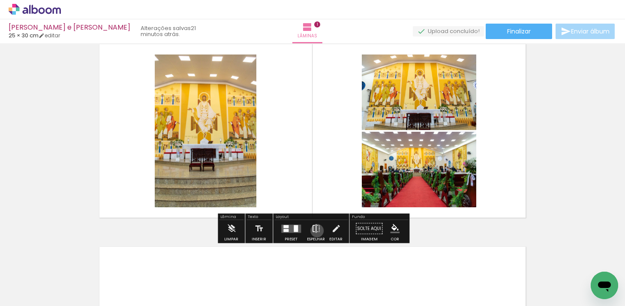
click at [315, 230] on iron-icon at bounding box center [315, 228] width 9 height 17
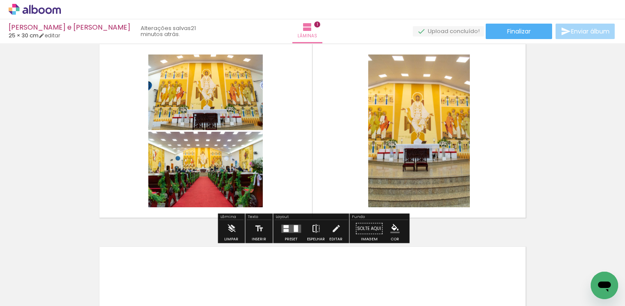
click at [315, 230] on iron-icon at bounding box center [315, 228] width 9 height 17
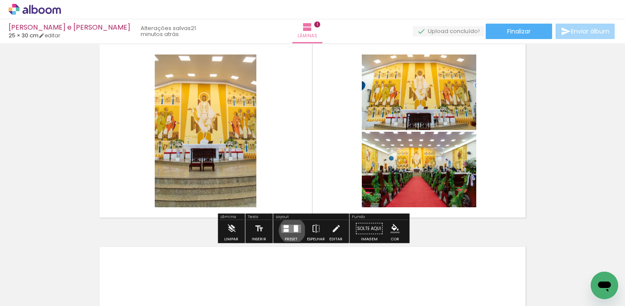
click at [290, 230] on quentale-layouter at bounding box center [291, 228] width 20 height 8
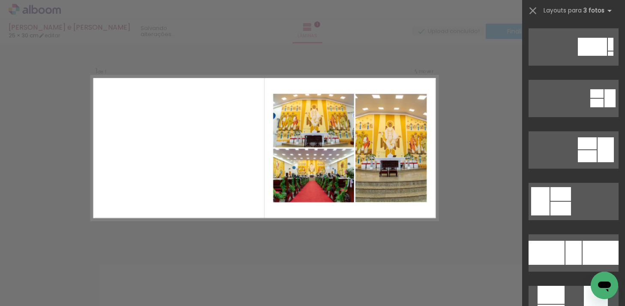
scroll to position [51, 0]
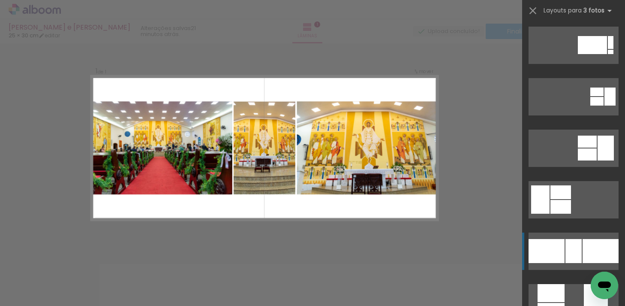
click at [571, 241] on div at bounding box center [573, 251] width 16 height 24
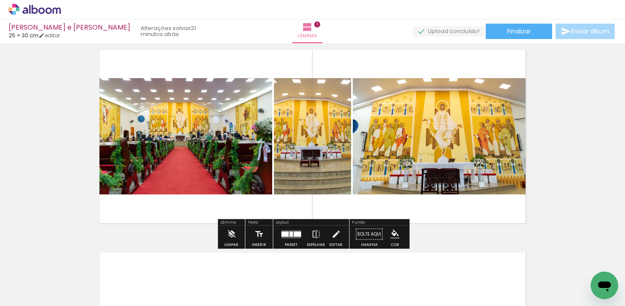
scroll to position [25, 0]
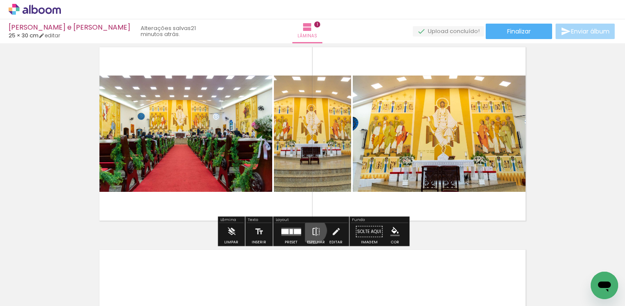
click at [311, 230] on iron-icon at bounding box center [315, 231] width 9 height 17
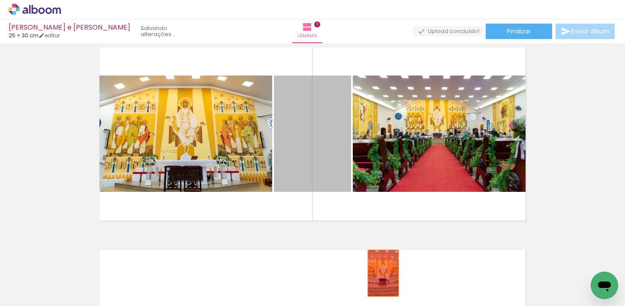
drag, startPoint x: 328, startPoint y: 159, endPoint x: 383, endPoint y: 272, distance: 125.8
click at [383, 272] on quentale-workspace at bounding box center [312, 153] width 625 height 306
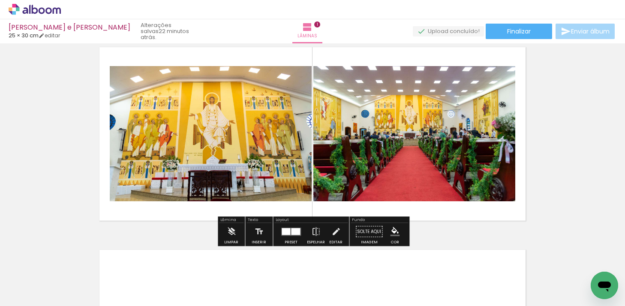
click at [293, 231] on div at bounding box center [295, 231] width 9 height 7
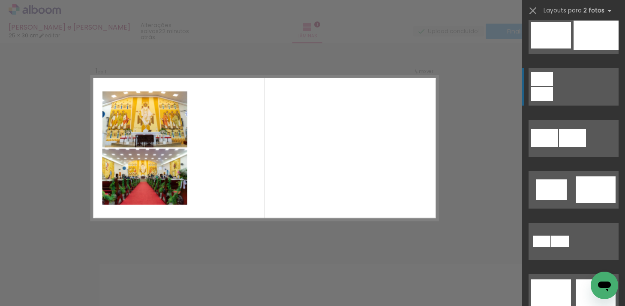
scroll to position [114, 0]
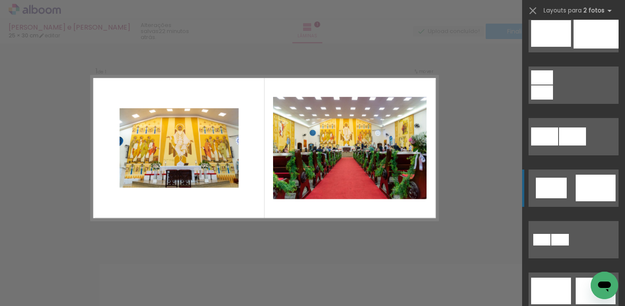
click at [565, 187] on div at bounding box center [551, 187] width 31 height 21
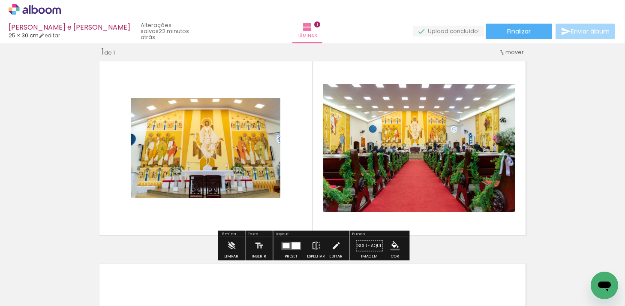
click at [311, 243] on iron-icon at bounding box center [315, 245] width 9 height 17
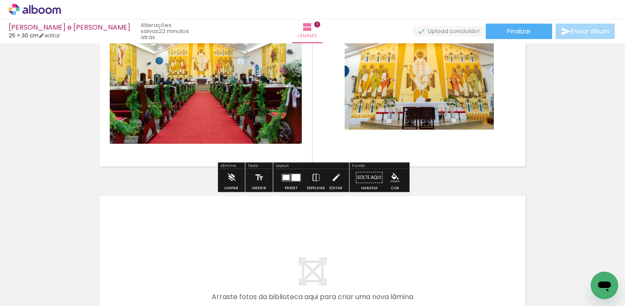
scroll to position [229, 0]
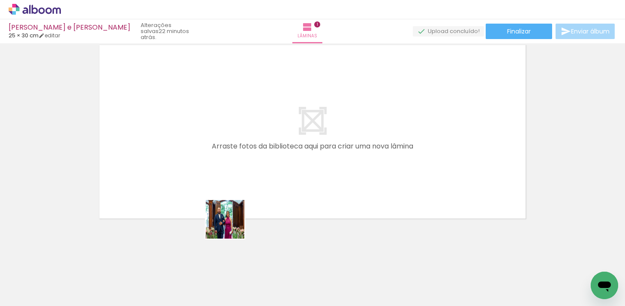
drag, startPoint x: 234, startPoint y: 281, endPoint x: 230, endPoint y: 180, distance: 100.8
click at [230, 180] on quentale-workspace at bounding box center [312, 153] width 625 height 306
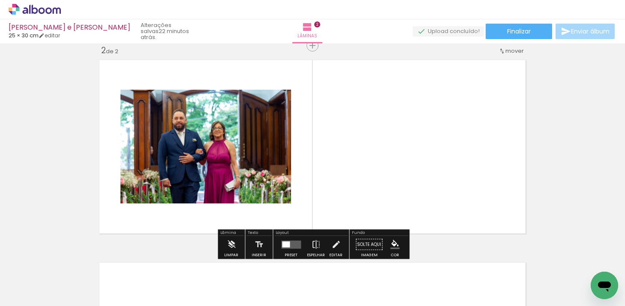
scroll to position [213, 0]
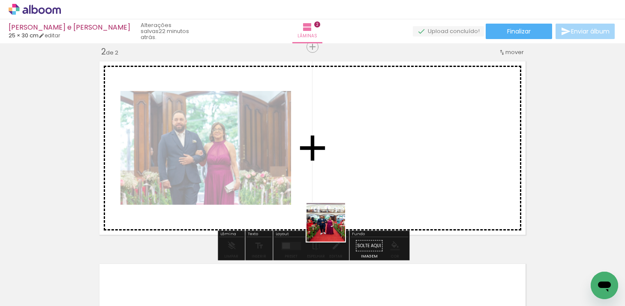
drag, startPoint x: 283, startPoint y: 282, endPoint x: 386, endPoint y: 171, distance: 151.4
click at [386, 171] on quentale-workspace at bounding box center [312, 153] width 625 height 306
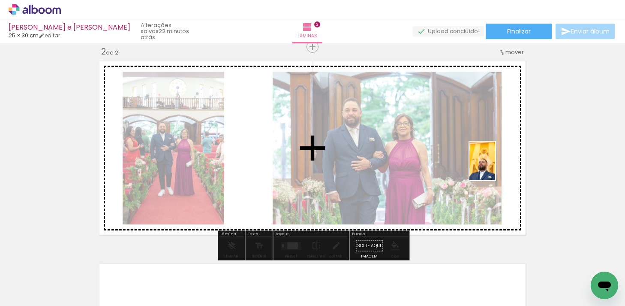
drag, startPoint x: 421, startPoint y: 284, endPoint x: 502, endPoint y: 161, distance: 147.6
click at [502, 161] on quentale-workspace at bounding box center [312, 153] width 625 height 306
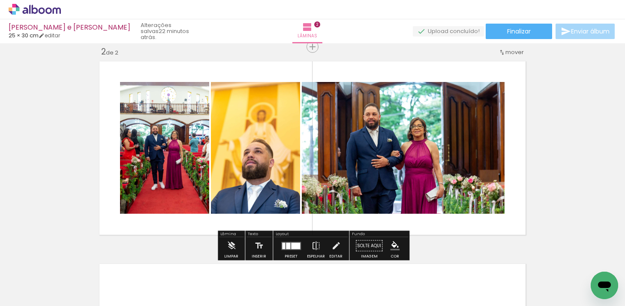
click at [300, 247] on div at bounding box center [291, 245] width 23 height 17
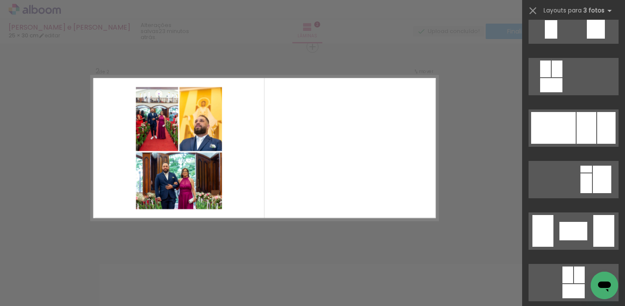
scroll to position [949, 0]
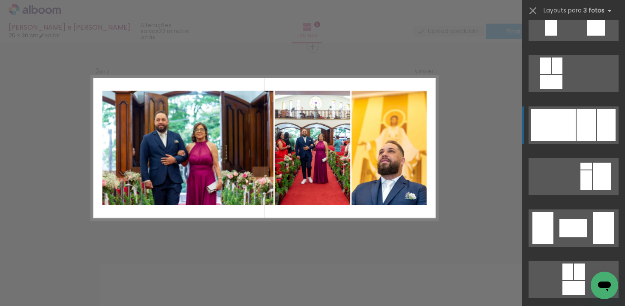
click at [591, 114] on div at bounding box center [587, 125] width 20 height 32
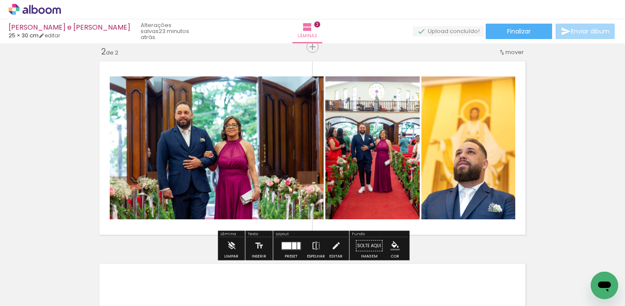
click at [578, 135] on div "Inserir lâmina 1 de 2 Inserir lâmina 2 de 2" at bounding box center [312, 136] width 625 height 607
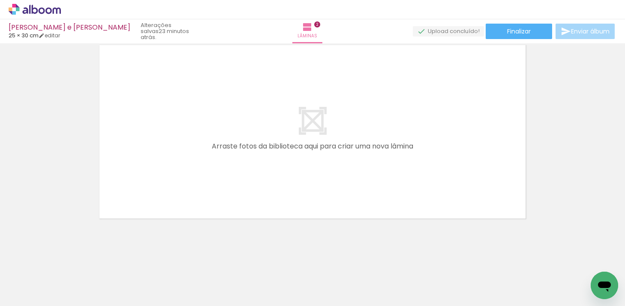
scroll to position [0, 174]
click at [343, 288] on div at bounding box center [343, 276] width 42 height 28
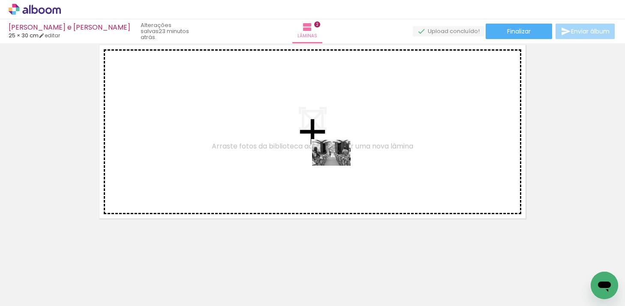
drag, startPoint x: 343, startPoint y: 281, endPoint x: 337, endPoint y: 165, distance: 116.4
click at [337, 165] on quentale-workspace at bounding box center [312, 153] width 625 height 306
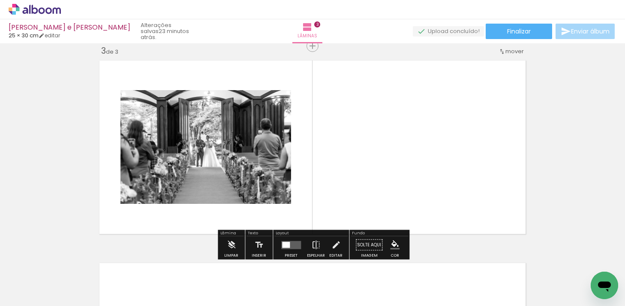
scroll to position [415, 0]
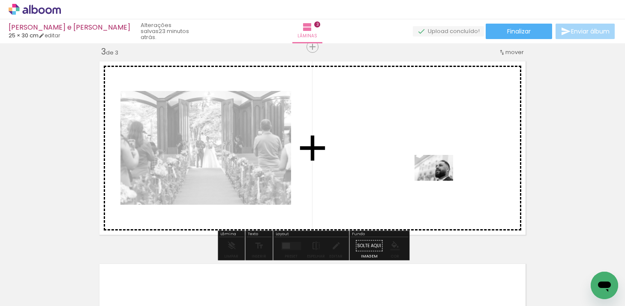
drag, startPoint x: 403, startPoint y: 284, endPoint x: 440, endPoint y: 180, distance: 110.1
click at [440, 180] on quentale-workspace at bounding box center [312, 153] width 625 height 306
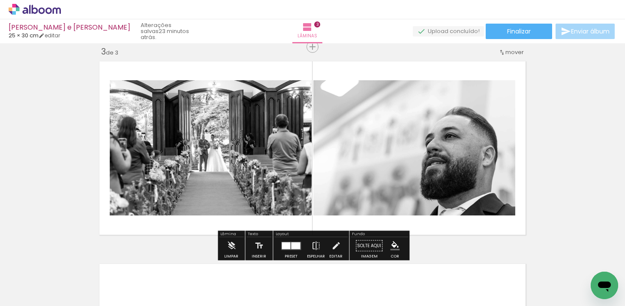
click at [293, 246] on div at bounding box center [295, 245] width 9 height 7
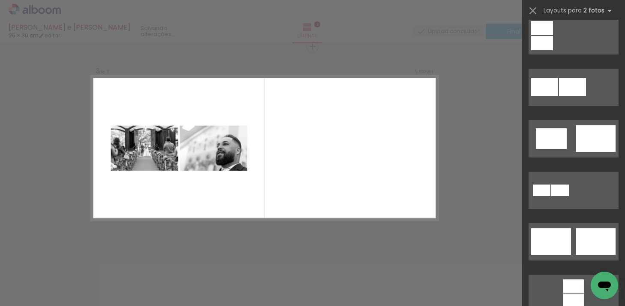
scroll to position [165, 0]
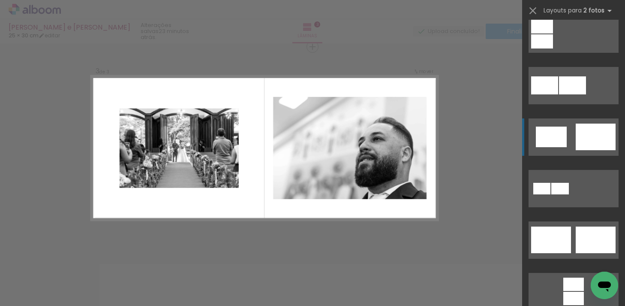
click at [583, 138] on div at bounding box center [596, 136] width 40 height 27
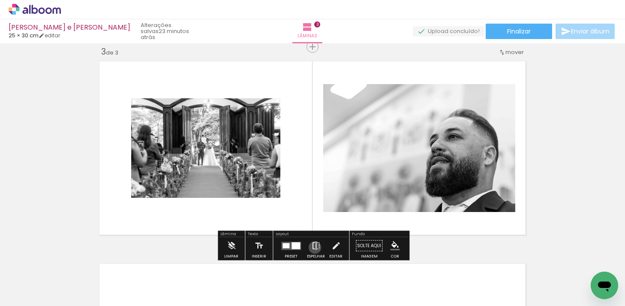
click at [313, 247] on iron-icon at bounding box center [315, 245] width 9 height 17
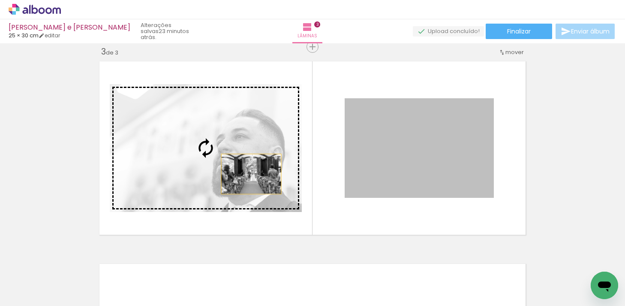
drag, startPoint x: 434, startPoint y: 168, endPoint x: 251, endPoint y: 172, distance: 183.1
click at [0, 0] on slot at bounding box center [0, 0] width 0 height 0
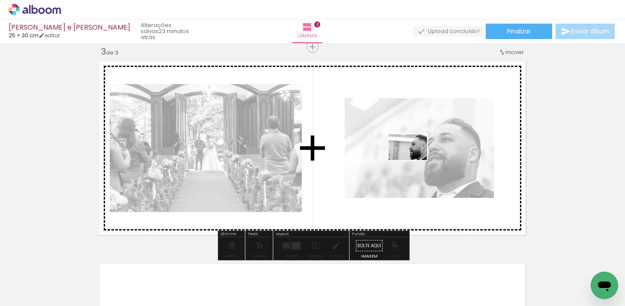
drag, startPoint x: 303, startPoint y: 285, endPoint x: 414, endPoint y: 160, distance: 167.3
click at [414, 160] on quentale-workspace at bounding box center [312, 153] width 625 height 306
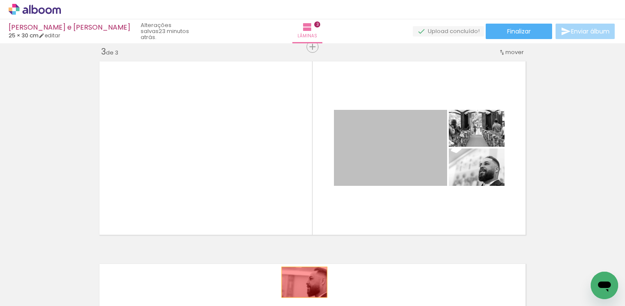
drag, startPoint x: 414, startPoint y: 160, endPoint x: 303, endPoint y: 280, distance: 163.8
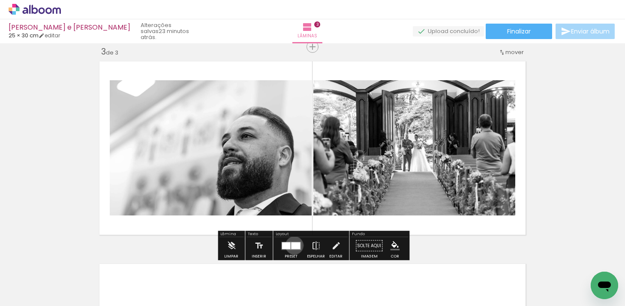
click at [292, 245] on div at bounding box center [295, 245] width 9 height 7
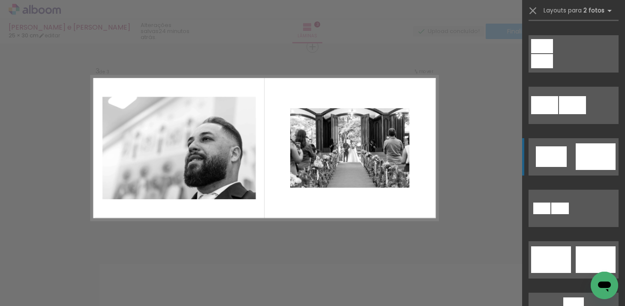
scroll to position [148, 0]
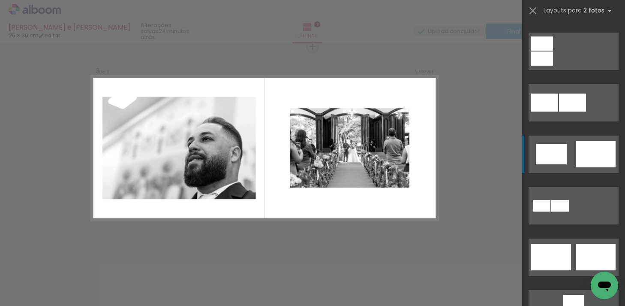
click at [581, 159] on div at bounding box center [596, 154] width 40 height 27
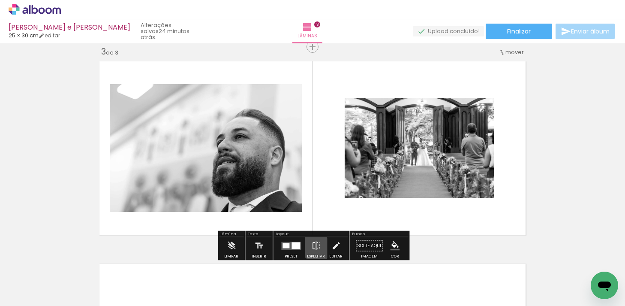
click at [315, 241] on iron-icon at bounding box center [315, 245] width 9 height 17
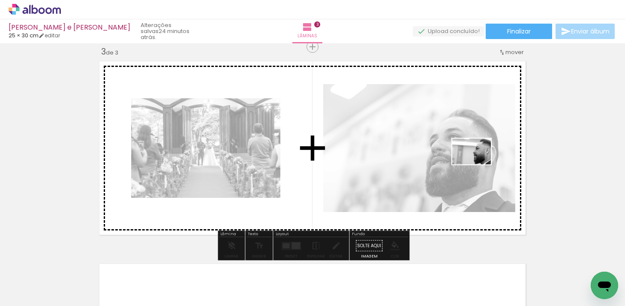
drag, startPoint x: 302, startPoint y: 271, endPoint x: 478, endPoint y: 164, distance: 205.9
click at [478, 164] on quentale-workspace at bounding box center [312, 153] width 625 height 306
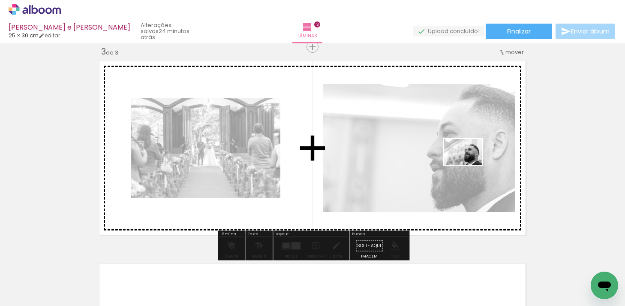
drag, startPoint x: 389, startPoint y: 289, endPoint x: 471, endPoint y: 163, distance: 149.7
click at [471, 163] on quentale-workspace at bounding box center [312, 153] width 625 height 306
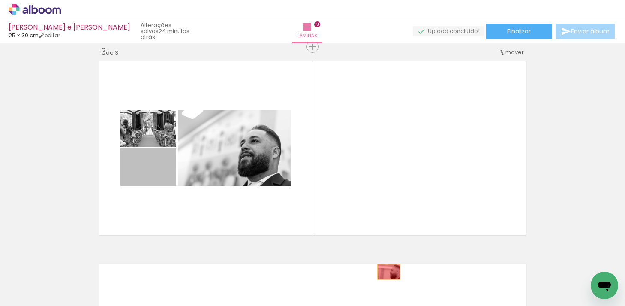
drag, startPoint x: 167, startPoint y: 176, endPoint x: 389, endPoint y: 271, distance: 241.8
click at [389, 271] on quentale-workspace at bounding box center [312, 153] width 625 height 306
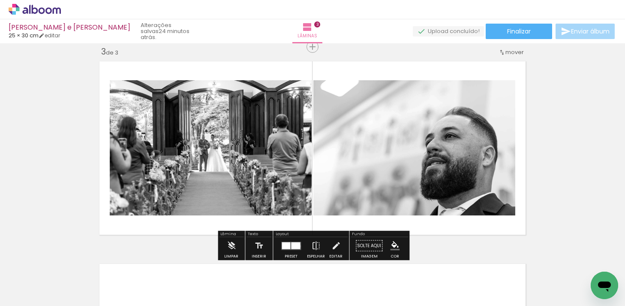
click at [296, 246] on div at bounding box center [295, 245] width 9 height 7
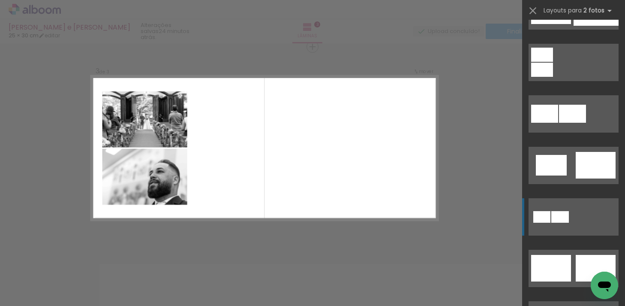
scroll to position [138, 0]
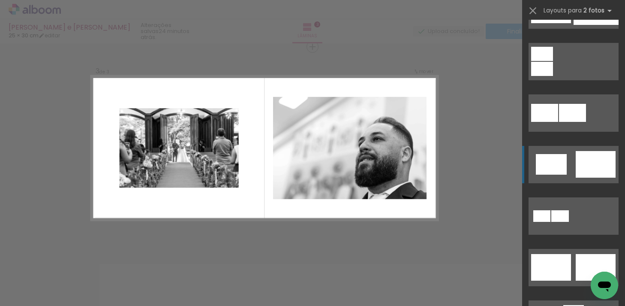
click at [592, 158] on div at bounding box center [596, 164] width 40 height 27
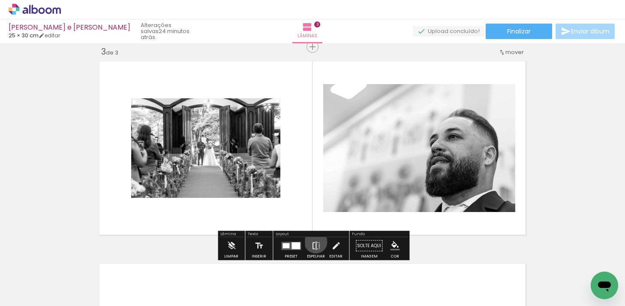
click at [314, 241] on iron-icon at bounding box center [315, 245] width 9 height 17
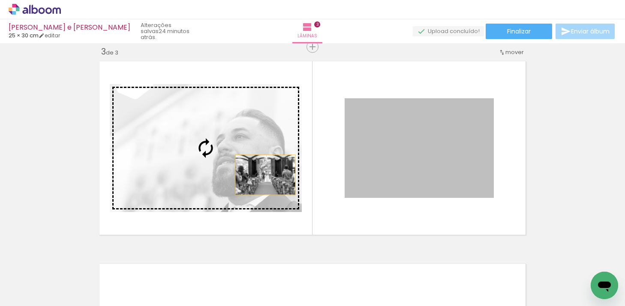
drag, startPoint x: 385, startPoint y: 171, endPoint x: 251, endPoint y: 175, distance: 133.8
click at [0, 0] on slot at bounding box center [0, 0] width 0 height 0
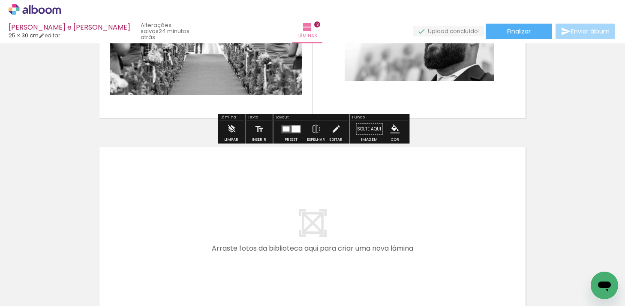
scroll to position [0, 322]
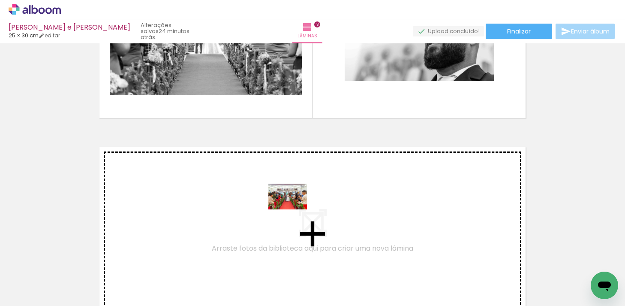
drag, startPoint x: 293, startPoint y: 288, endPoint x: 294, endPoint y: 207, distance: 80.6
click at [294, 207] on quentale-workspace at bounding box center [312, 153] width 625 height 306
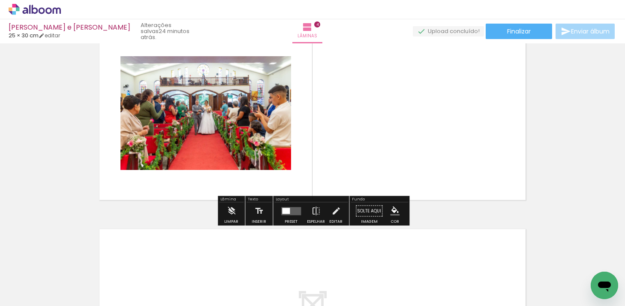
scroll to position [656, 0]
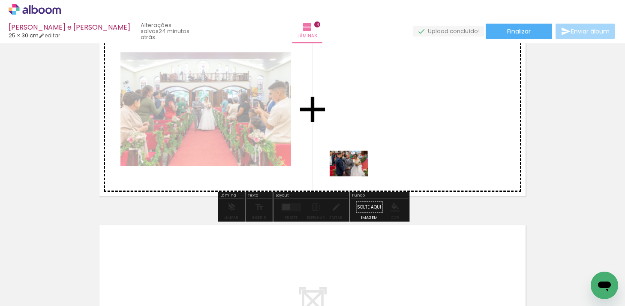
drag, startPoint x: 341, startPoint y: 273, endPoint x: 355, endPoint y: 174, distance: 100.0
click at [355, 174] on quentale-workspace at bounding box center [312, 153] width 625 height 306
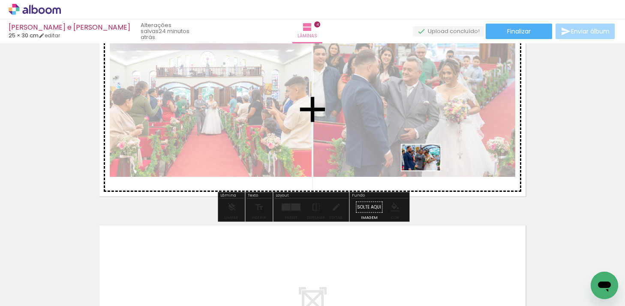
drag, startPoint x: 388, startPoint y: 282, endPoint x: 427, endPoint y: 168, distance: 120.3
click at [427, 168] on quentale-workspace at bounding box center [312, 153] width 625 height 306
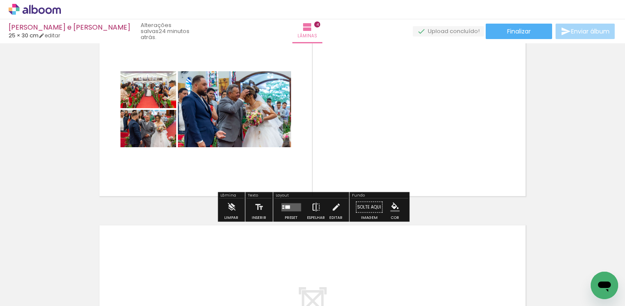
click at [308, 207] on paper-button "Espelhar" at bounding box center [316, 209] width 22 height 22
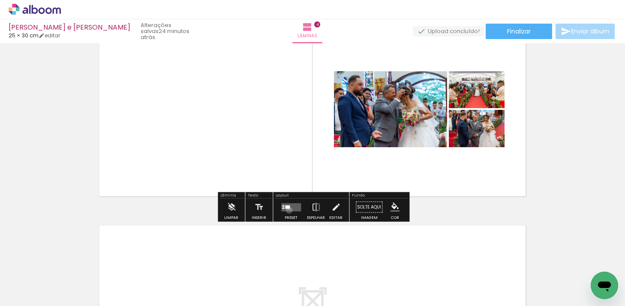
click at [287, 210] on quentale-layouter at bounding box center [291, 207] width 20 height 8
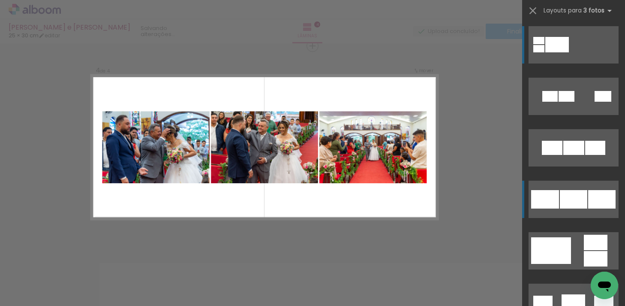
scroll to position [618, 0]
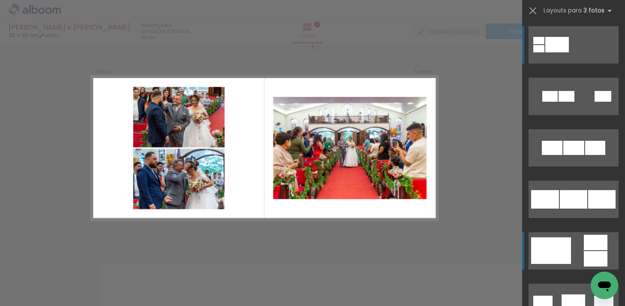
click at [590, 240] on div at bounding box center [596, 242] width 24 height 15
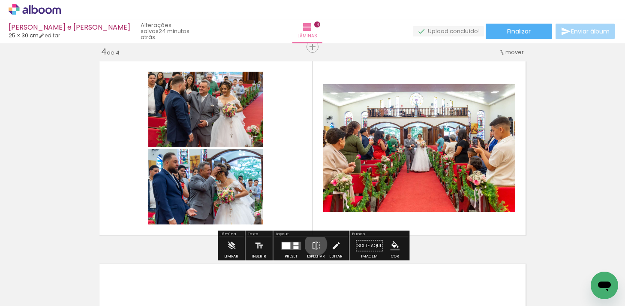
click at [314, 244] on iron-icon at bounding box center [315, 245] width 9 height 17
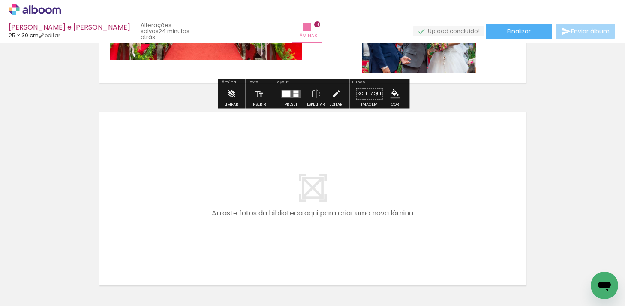
scroll to position [0, 490]
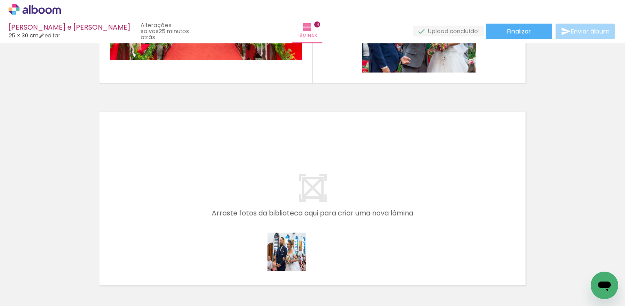
drag, startPoint x: 274, startPoint y: 281, endPoint x: 409, endPoint y: 161, distance: 181.0
click at [409, 161] on quentale-workspace at bounding box center [312, 153] width 625 height 306
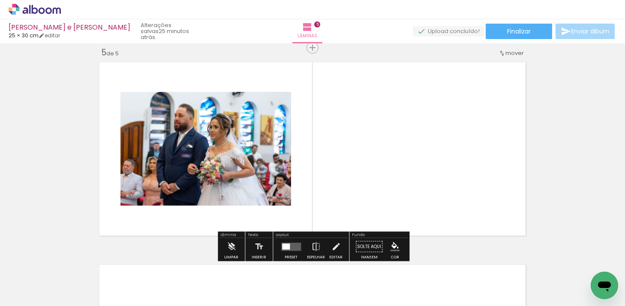
scroll to position [820, 0]
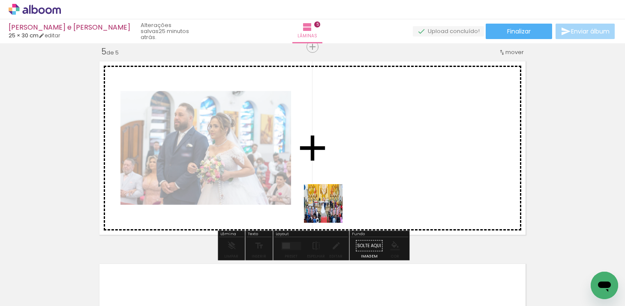
drag, startPoint x: 322, startPoint y: 271, endPoint x: 355, endPoint y: 163, distance: 112.6
click at [355, 163] on quentale-workspace at bounding box center [312, 153] width 625 height 306
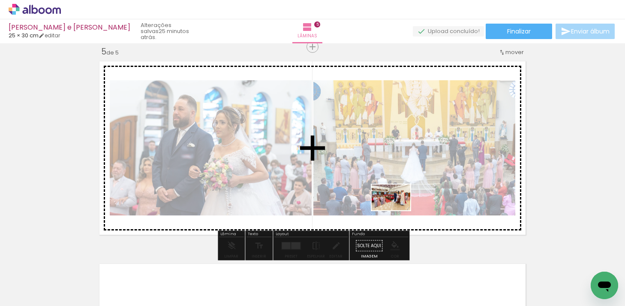
drag, startPoint x: 365, startPoint y: 283, endPoint x: 397, endPoint y: 210, distance: 80.4
click at [397, 210] on quentale-workspace at bounding box center [312, 153] width 625 height 306
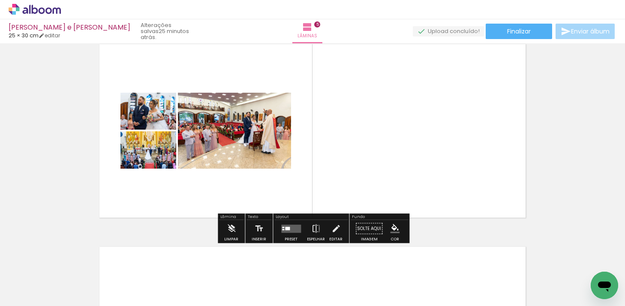
scroll to position [838, 0]
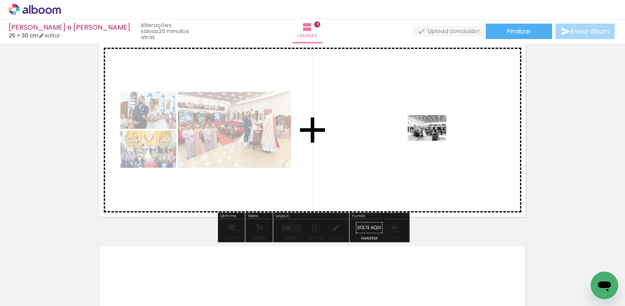
drag, startPoint x: 411, startPoint y: 273, endPoint x: 433, endPoint y: 140, distance: 134.7
click at [433, 140] on quentale-workspace at bounding box center [312, 153] width 625 height 306
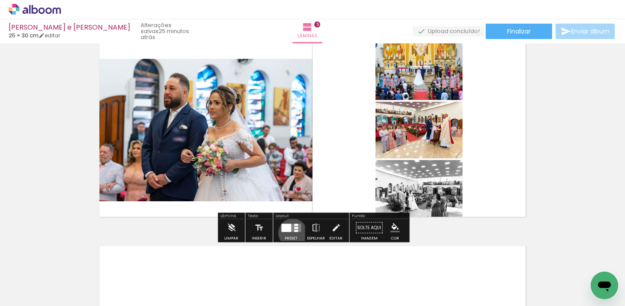
click at [291, 232] on div at bounding box center [291, 227] width 23 height 17
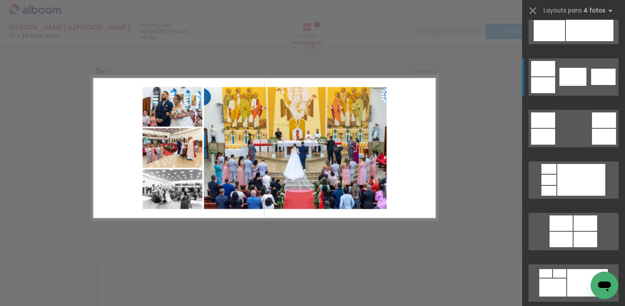
scroll to position [288, 0]
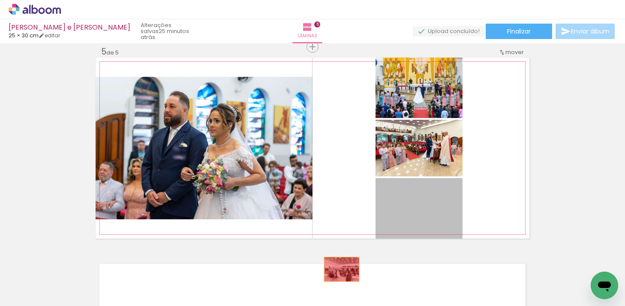
drag, startPoint x: 432, startPoint y: 204, endPoint x: 341, endPoint y: 268, distance: 110.8
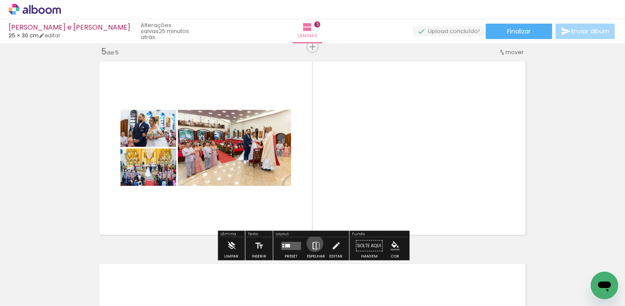
click at [313, 243] on iron-icon at bounding box center [315, 245] width 9 height 17
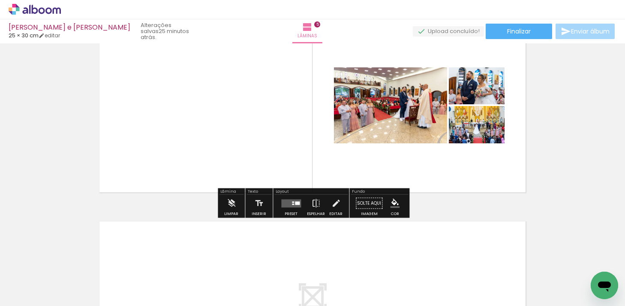
scroll to position [0, 667]
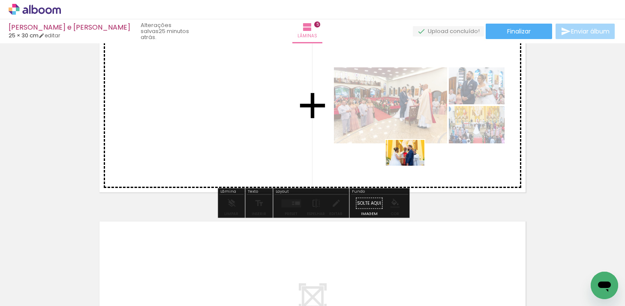
drag, startPoint x: 282, startPoint y: 284, endPoint x: 412, endPoint y: 165, distance: 176.3
click at [412, 165] on quentale-workspace at bounding box center [312, 153] width 625 height 306
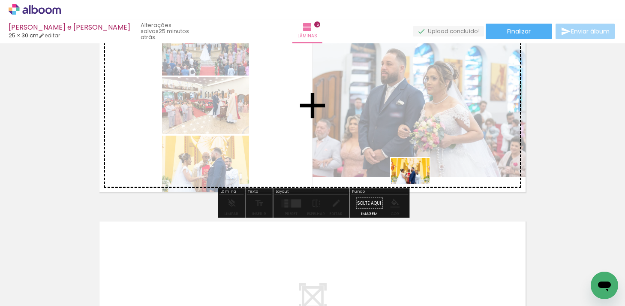
drag, startPoint x: 329, startPoint y: 292, endPoint x: 419, endPoint y: 180, distance: 143.3
click at [419, 180] on quentale-workspace at bounding box center [312, 153] width 625 height 306
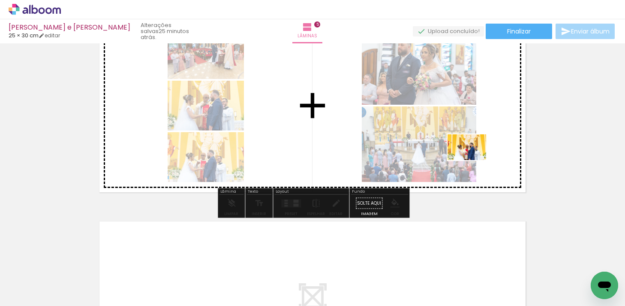
drag, startPoint x: 384, startPoint y: 280, endPoint x: 473, endPoint y: 160, distance: 149.8
click at [473, 160] on quentale-workspace at bounding box center [312, 153] width 625 height 306
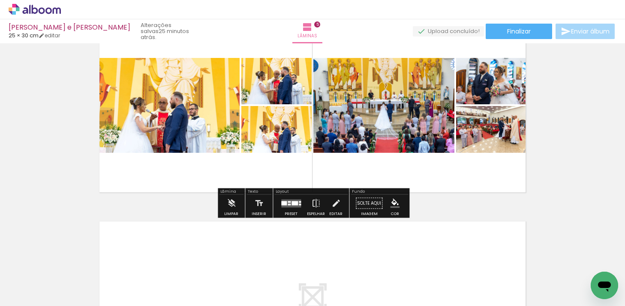
click at [295, 209] on div at bounding box center [291, 203] width 23 height 17
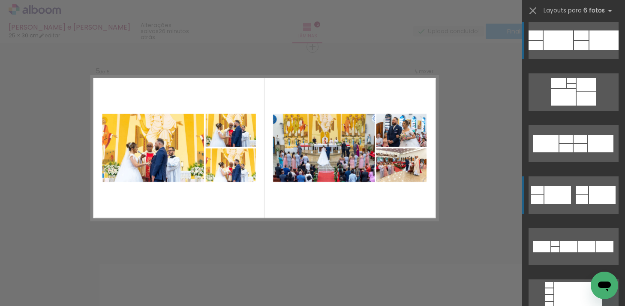
scroll to position [0, 0]
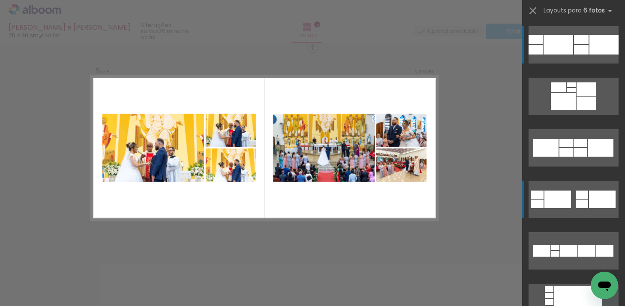
click at [571, 207] on div at bounding box center [557, 199] width 27 height 18
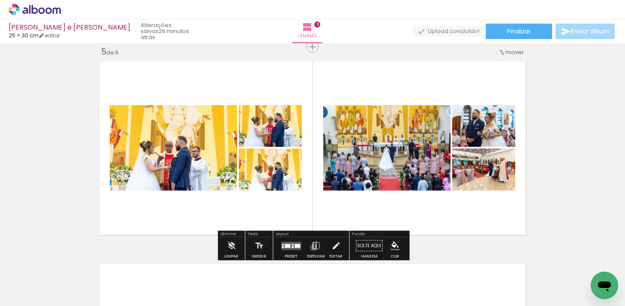
click at [311, 247] on iron-icon at bounding box center [315, 245] width 9 height 17
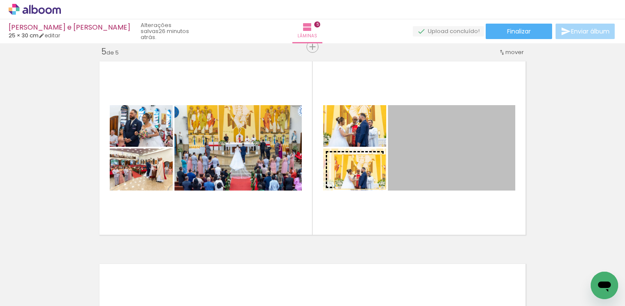
drag, startPoint x: 427, startPoint y: 156, endPoint x: 358, endPoint y: 171, distance: 70.2
click at [0, 0] on slot at bounding box center [0, 0] width 0 height 0
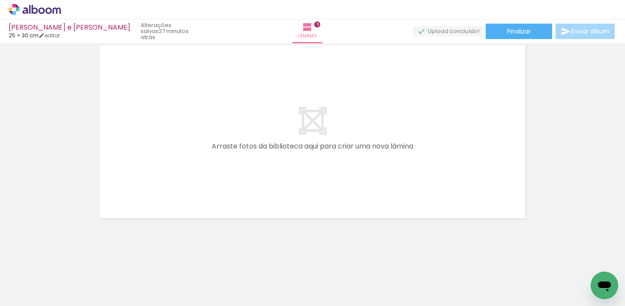
scroll to position [0, 834]
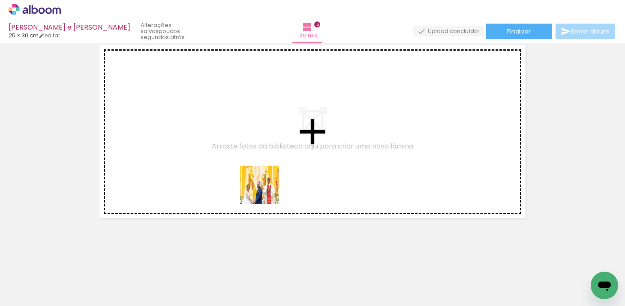
drag, startPoint x: 266, startPoint y: 276, endPoint x: 263, endPoint y: 144, distance: 131.6
click at [263, 144] on quentale-workspace at bounding box center [312, 153] width 625 height 306
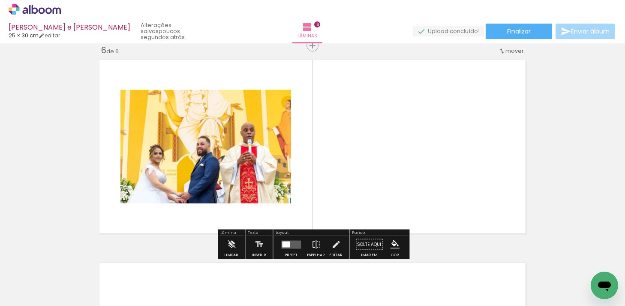
scroll to position [1022, 0]
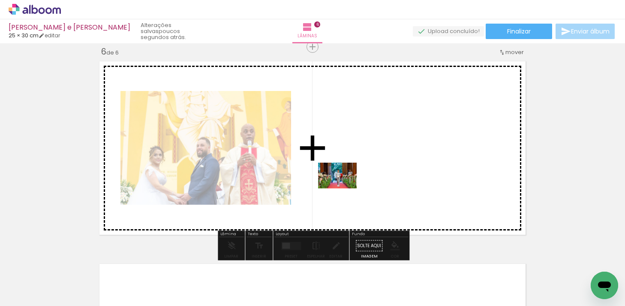
drag, startPoint x: 315, startPoint y: 274, endPoint x: 344, endPoint y: 188, distance: 90.4
click at [344, 188] on quentale-workspace at bounding box center [312, 153] width 625 height 306
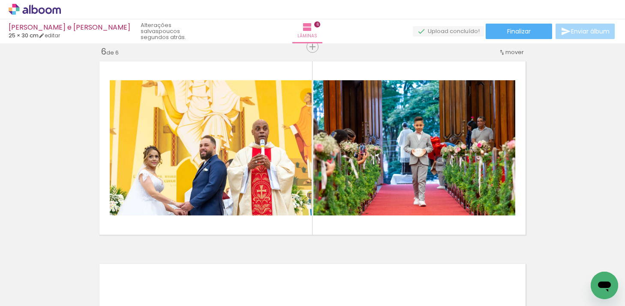
scroll to position [0, 932]
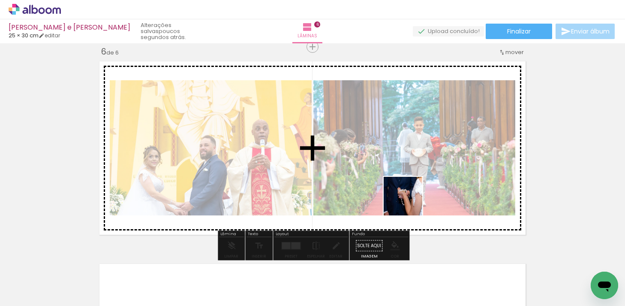
drag, startPoint x: 301, startPoint y: 285, endPoint x: 430, endPoint y: 186, distance: 162.7
click at [430, 186] on quentale-workspace at bounding box center [312, 153] width 625 height 306
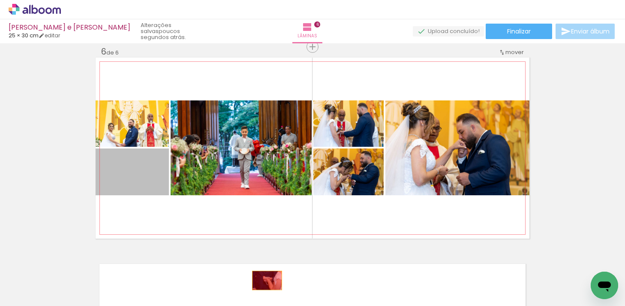
scroll to position [0, 932]
click at [267, 286] on quentale-workspace at bounding box center [312, 153] width 625 height 306
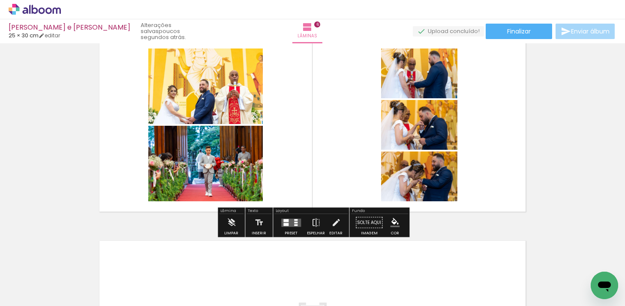
scroll to position [1048, 0]
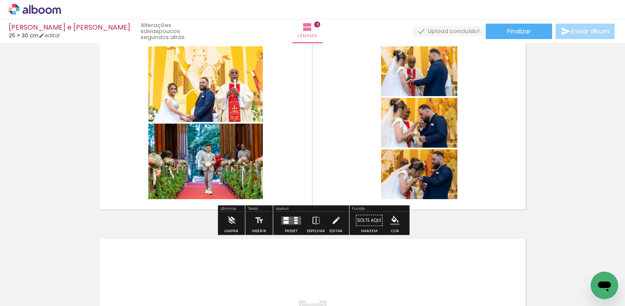
click at [283, 222] on div at bounding box center [285, 221] width 5 height 3
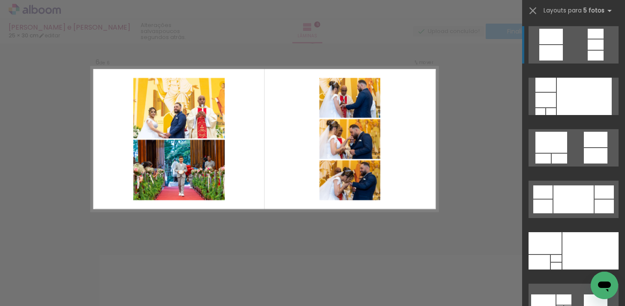
scroll to position [1022, 0]
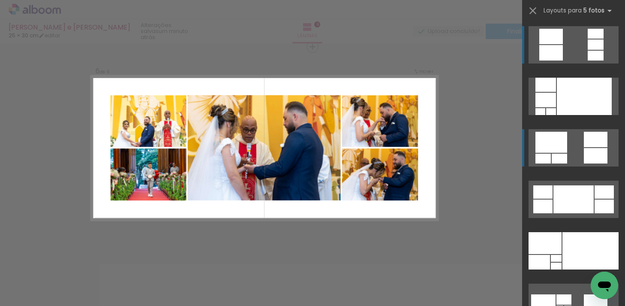
drag, startPoint x: 563, startPoint y: 184, endPoint x: 562, endPoint y: 166, distance: 18.5
click at [0, 0] on slot at bounding box center [0, 0] width 0 height 0
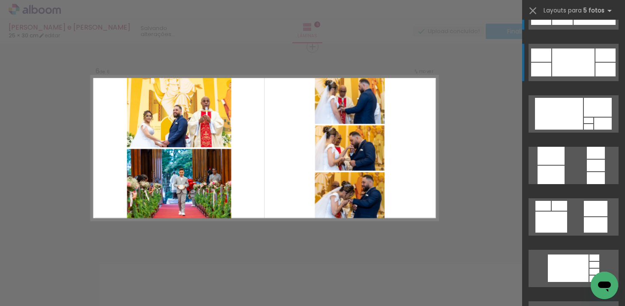
scroll to position [616, 0]
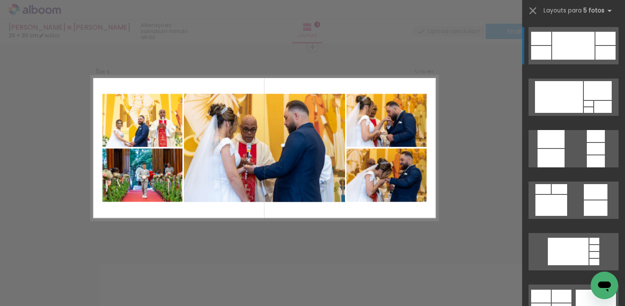
click at [593, 39] on div at bounding box center [573, 46] width 42 height 28
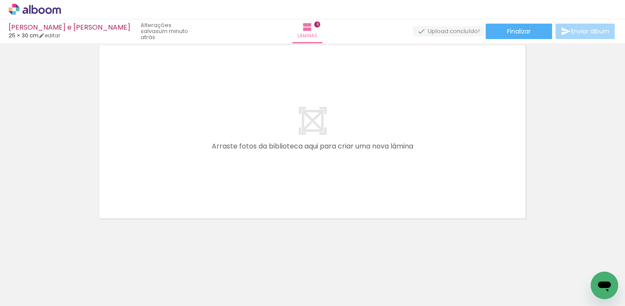
scroll to position [0, 1261]
click at [271, 284] on div at bounding box center [265, 276] width 42 height 28
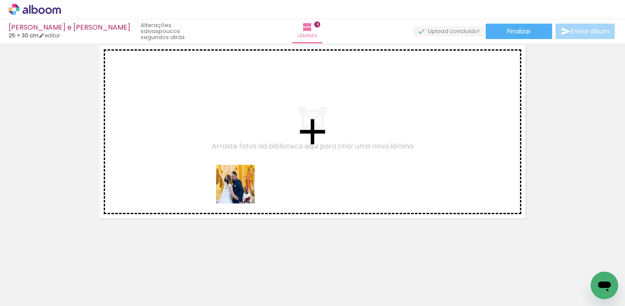
drag, startPoint x: 265, startPoint y: 277, endPoint x: 240, endPoint y: 174, distance: 104.9
click at [240, 174] on quentale-workspace at bounding box center [312, 153] width 625 height 306
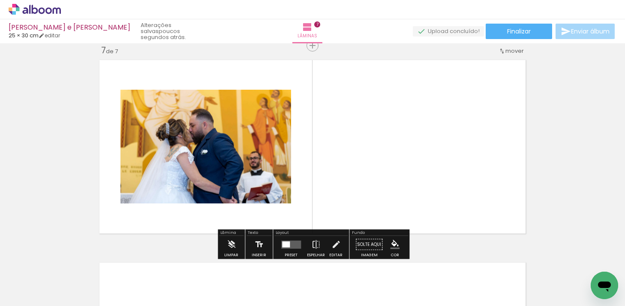
scroll to position [1225, 0]
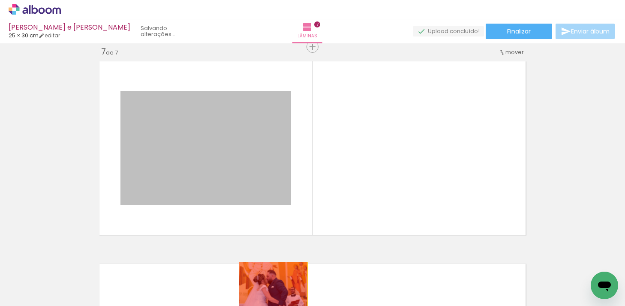
drag, startPoint x: 234, startPoint y: 165, endPoint x: 270, endPoint y: 282, distance: 122.0
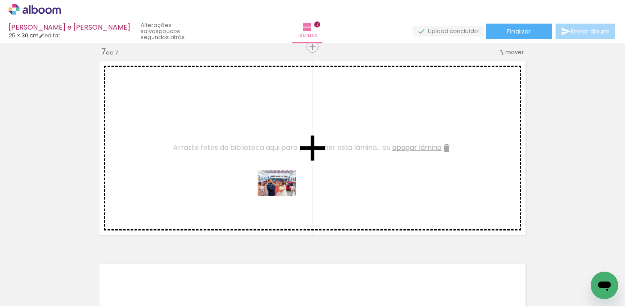
drag, startPoint x: 318, startPoint y: 278, endPoint x: 283, endPoint y: 195, distance: 90.3
click at [283, 195] on quentale-workspace at bounding box center [312, 153] width 625 height 306
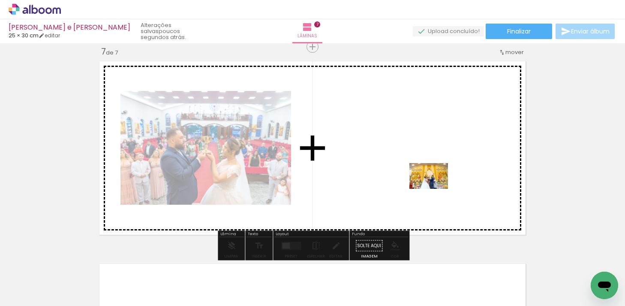
drag, startPoint x: 419, startPoint y: 289, endPoint x: 435, endPoint y: 186, distance: 103.3
click at [435, 186] on quentale-workspace at bounding box center [312, 153] width 625 height 306
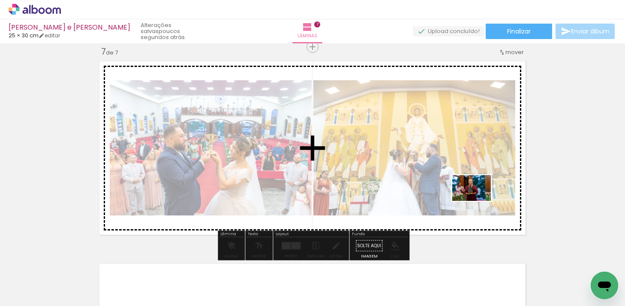
drag, startPoint x: 454, startPoint y: 281, endPoint x: 480, endPoint y: 194, distance: 90.7
click at [480, 194] on quentale-workspace at bounding box center [312, 153] width 625 height 306
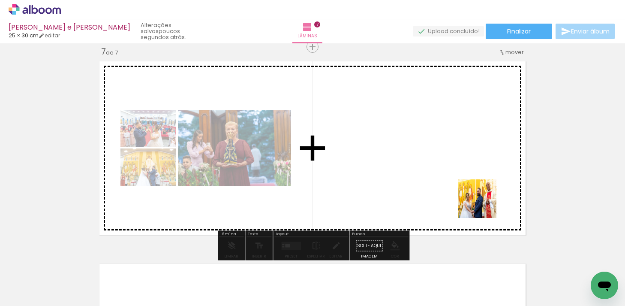
drag, startPoint x: 500, startPoint y: 278, endPoint x: 481, endPoint y: 184, distance: 95.5
click at [481, 184] on quentale-workspace at bounding box center [312, 153] width 625 height 306
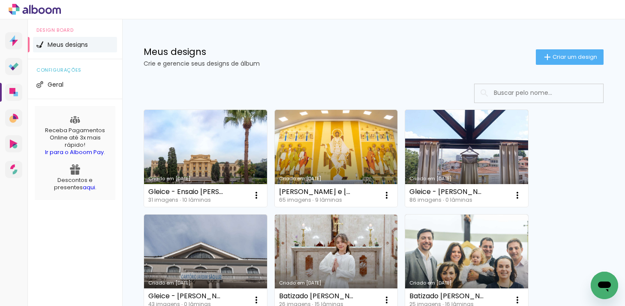
drag, startPoint x: 86, startPoint y: 42, endPoint x: 188, endPoint y: 36, distance: 101.7
click at [343, 49] on h1 "Meus designs" at bounding box center [340, 51] width 392 height 9
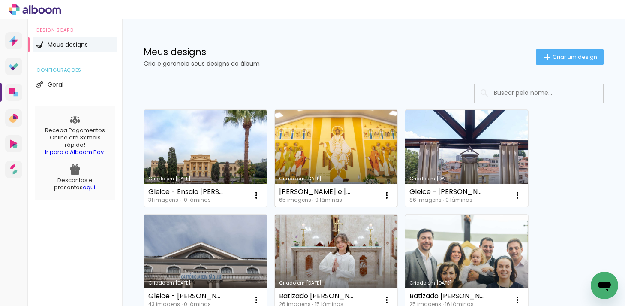
click at [343, 137] on link "Criado em [DATE]" at bounding box center [336, 158] width 123 height 97
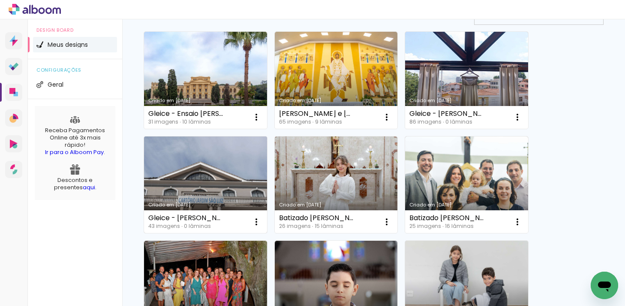
scroll to position [82, 0]
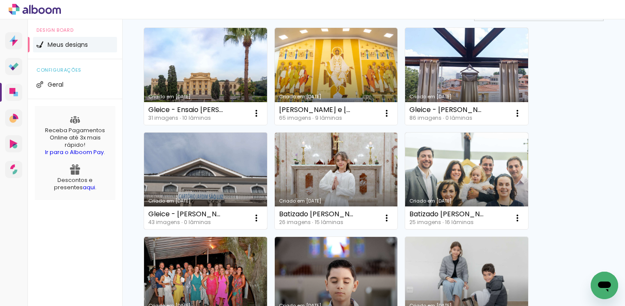
click at [206, 170] on link "Criado em [DATE]" at bounding box center [205, 180] width 123 height 97
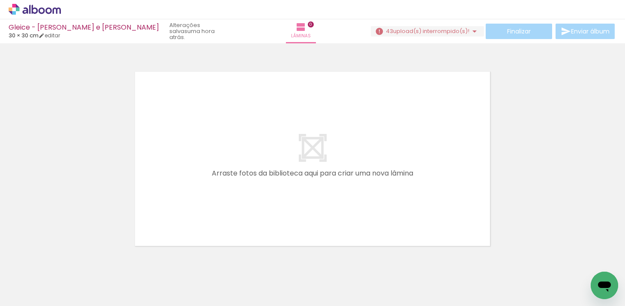
click at [89, 279] on div at bounding box center [86, 276] width 42 height 28
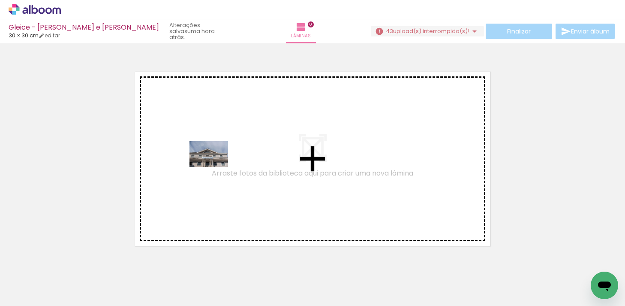
drag, startPoint x: 83, startPoint y: 280, endPoint x: 217, endPoint y: 163, distance: 177.2
click at [217, 163] on quentale-workspace at bounding box center [312, 153] width 625 height 306
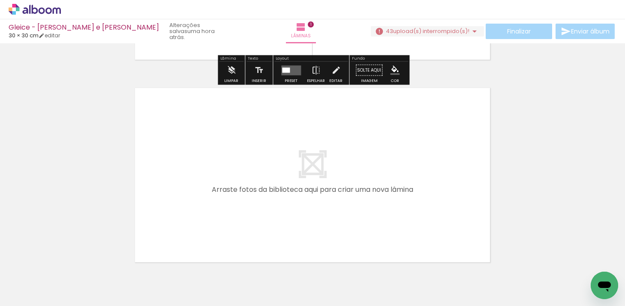
scroll to position [186, 0]
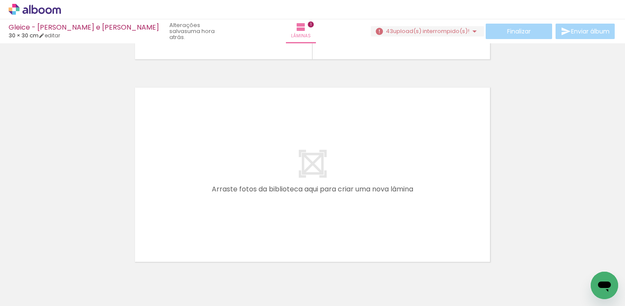
click at [70, 276] on iron-horizontal-list at bounding box center [61, 279] width 17 height 54
drag, startPoint x: 134, startPoint y: 280, endPoint x: 222, endPoint y: 176, distance: 135.9
click at [222, 177] on quentale-workspace at bounding box center [312, 153] width 625 height 306
click at [70, 279] on iron-horizontal-list at bounding box center [61, 279] width 17 height 54
drag, startPoint x: 135, startPoint y: 279, endPoint x: 238, endPoint y: 161, distance: 156.2
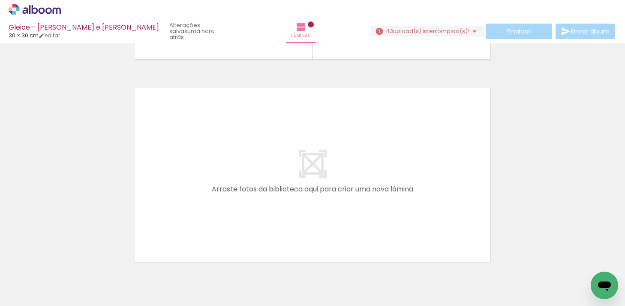
click at [238, 162] on quentale-workspace at bounding box center [312, 153] width 625 height 306
click at [245, 161] on quentale-layouter at bounding box center [313, 174] width 362 height 181
click at [491, 102] on quentale-layouter at bounding box center [313, 174] width 362 height 181
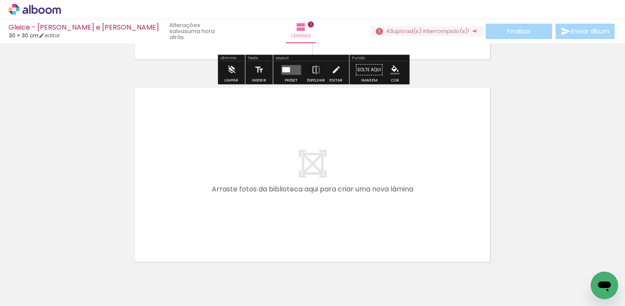
click at [473, 30] on iron-icon at bounding box center [474, 31] width 10 height 10
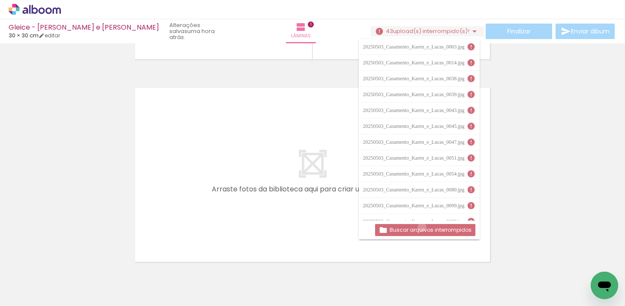
click at [0, 0] on slot "Buscar arquivos interrompidos" at bounding box center [0, 0] width 0 height 0
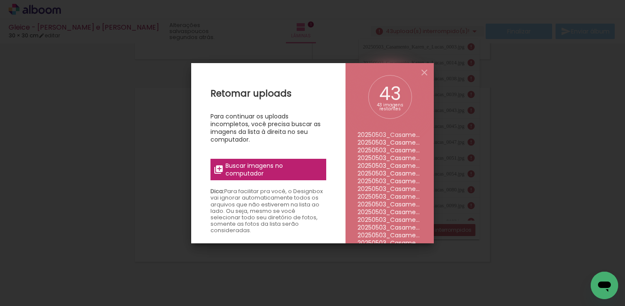
click at [283, 169] on span "Buscar imagens no computador" at bounding box center [273, 169] width 96 height 15
click at [0, 0] on input "file" at bounding box center [0, 0] width 0 height 0
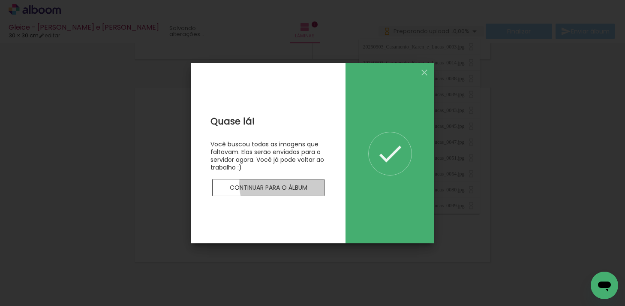
click at [0, 0] on slot "Continuar para o álbum" at bounding box center [0, 0] width 0 height 0
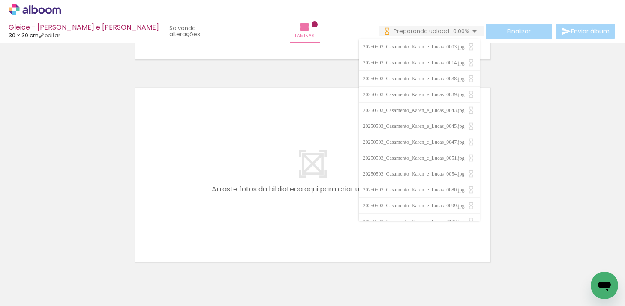
scroll to position [0, 0]
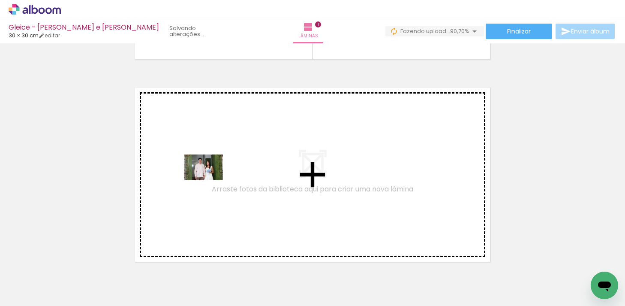
drag, startPoint x: 138, startPoint y: 281, endPoint x: 210, endPoint y: 180, distance: 123.8
click at [210, 180] on quentale-workspace at bounding box center [312, 153] width 625 height 306
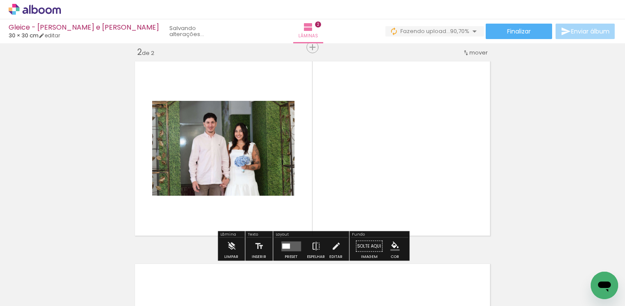
scroll to position [213, 0]
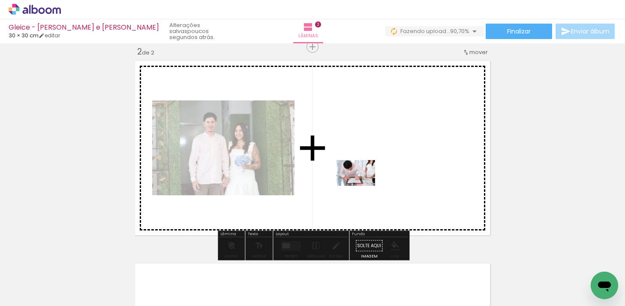
drag, startPoint x: 187, startPoint y: 277, endPoint x: 368, endPoint y: 178, distance: 206.6
click at [368, 178] on quentale-workspace at bounding box center [312, 153] width 625 height 306
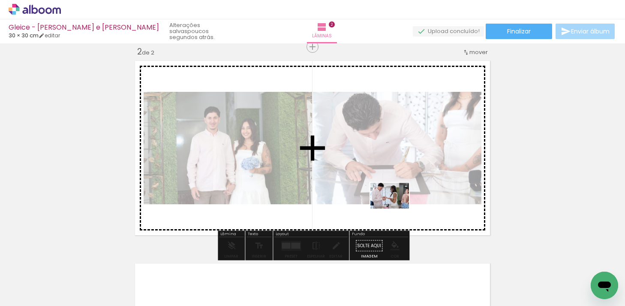
drag, startPoint x: 273, startPoint y: 285, endPoint x: 395, endPoint y: 207, distance: 145.1
click at [396, 207] on quentale-workspace at bounding box center [312, 153] width 625 height 306
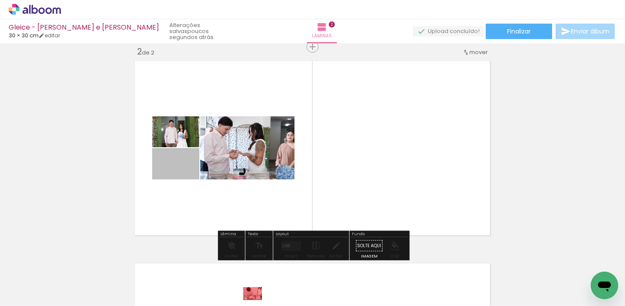
drag, startPoint x: 169, startPoint y: 166, endPoint x: 253, endPoint y: 293, distance: 151.4
click at [253, 293] on quentale-workspace at bounding box center [312, 153] width 625 height 306
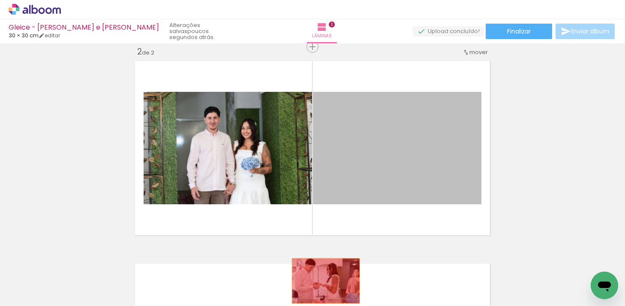
drag, startPoint x: 393, startPoint y: 137, endPoint x: 324, endPoint y: 281, distance: 160.3
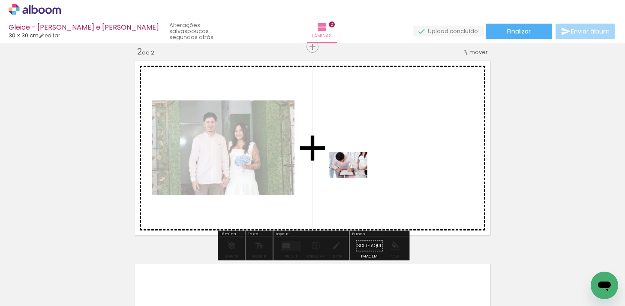
drag, startPoint x: 197, startPoint y: 286, endPoint x: 354, endPoint y: 177, distance: 190.5
click at [354, 177] on quentale-workspace at bounding box center [312, 153] width 625 height 306
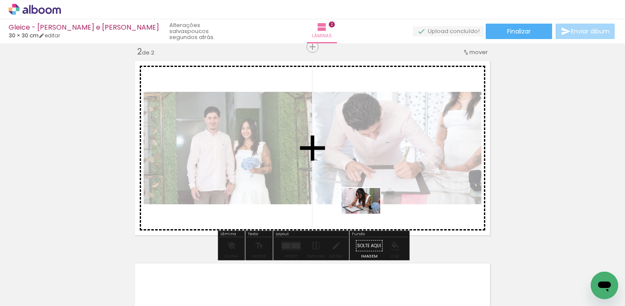
drag, startPoint x: 235, startPoint y: 283, endPoint x: 375, endPoint y: 201, distance: 161.6
click at [375, 201] on quentale-workspace at bounding box center [312, 153] width 625 height 306
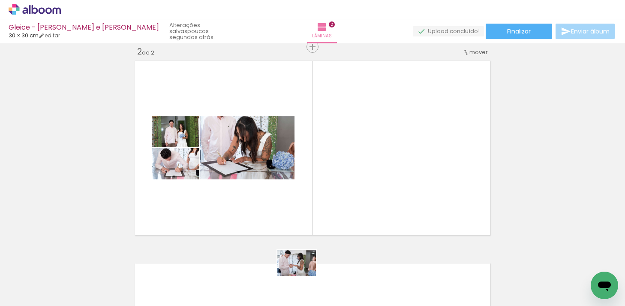
drag, startPoint x: 286, startPoint y: 284, endPoint x: 297, endPoint y: 285, distance: 11.6
click at [298, 284] on div at bounding box center [278, 277] width 42 height 28
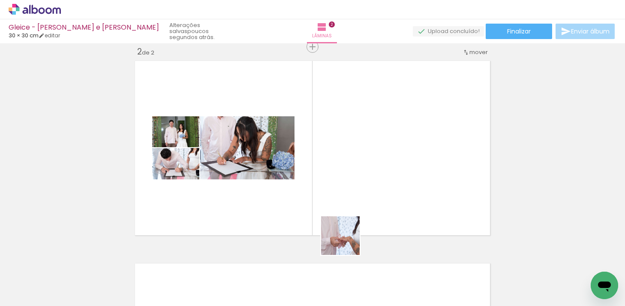
drag, startPoint x: 327, startPoint y: 288, endPoint x: 366, endPoint y: 210, distance: 87.2
click at [366, 210] on quentale-workspace at bounding box center [312, 153] width 625 height 306
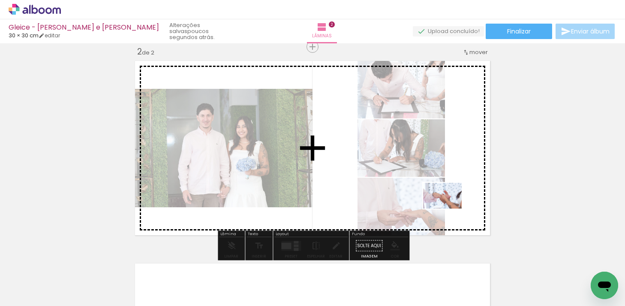
drag, startPoint x: 374, startPoint y: 283, endPoint x: 449, endPoint y: 207, distance: 106.7
click at [449, 207] on quentale-workspace at bounding box center [312, 153] width 625 height 306
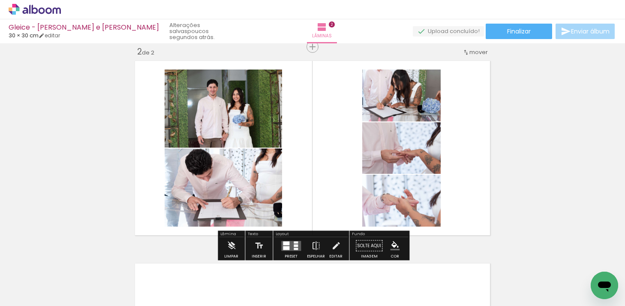
click at [289, 246] on quentale-layouter at bounding box center [291, 246] width 20 height 10
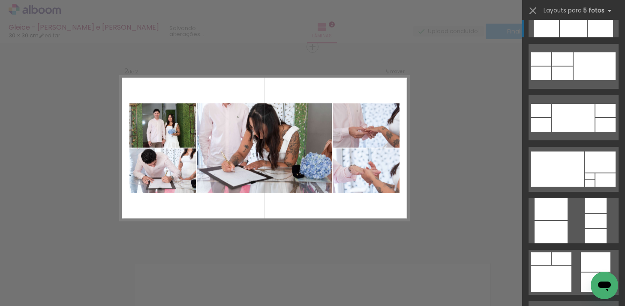
scroll to position [562, 0]
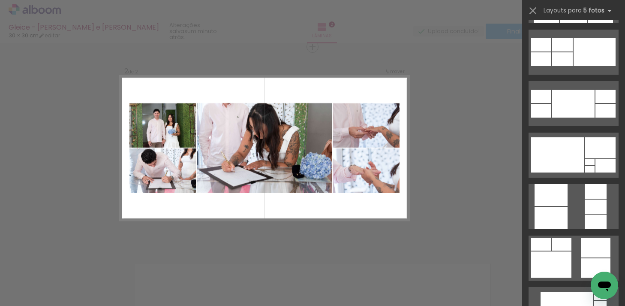
click at [486, 142] on div "Confirmar Cancelar" at bounding box center [312, 144] width 625 height 628
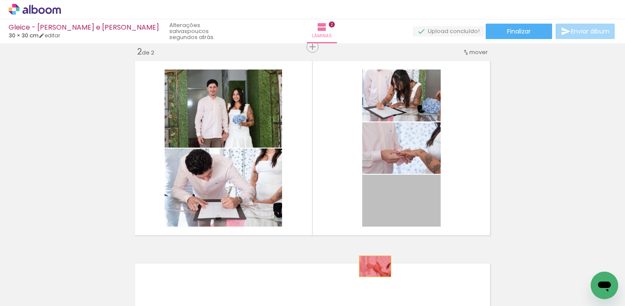
drag, startPoint x: 417, startPoint y: 207, endPoint x: 376, endPoint y: 269, distance: 74.4
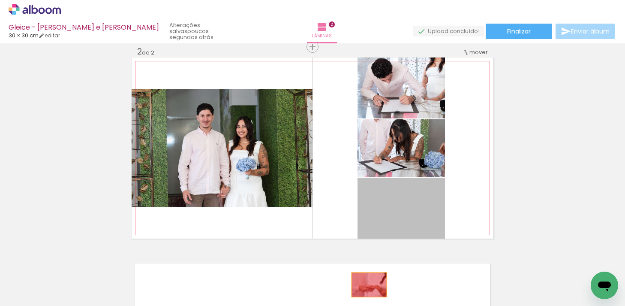
drag, startPoint x: 400, startPoint y: 213, endPoint x: 367, endPoint y: 283, distance: 76.7
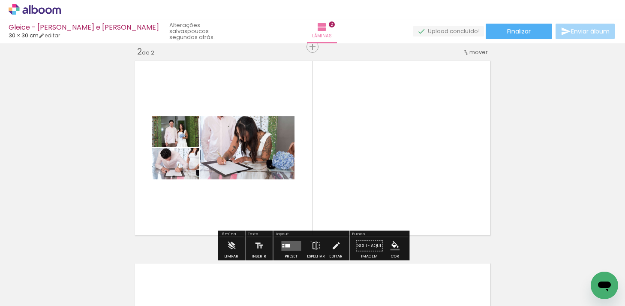
click at [311, 241] on iron-icon at bounding box center [315, 245] width 9 height 17
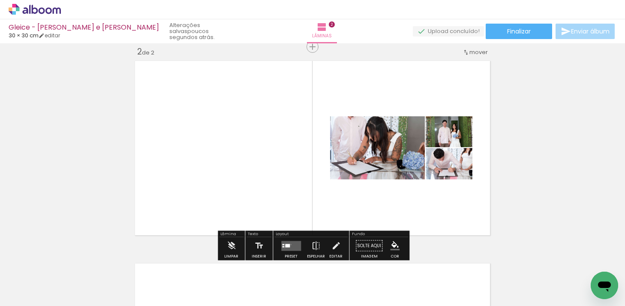
click at [289, 244] on quentale-layouter at bounding box center [291, 246] width 20 height 10
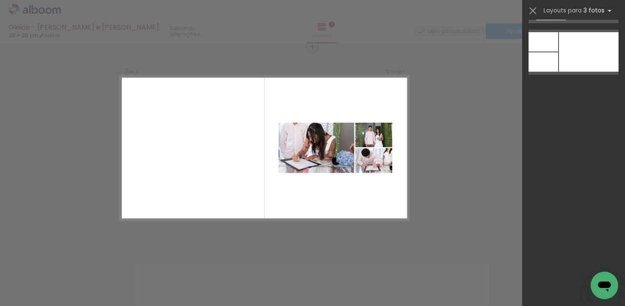
scroll to position [0, 0]
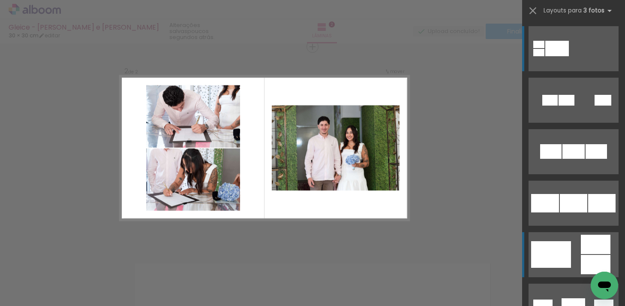
click at [571, 238] on quentale-layouter at bounding box center [574, 254] width 90 height 45
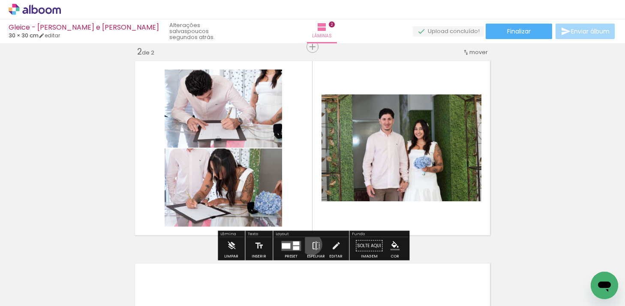
click at [311, 244] on iron-icon at bounding box center [315, 245] width 9 height 17
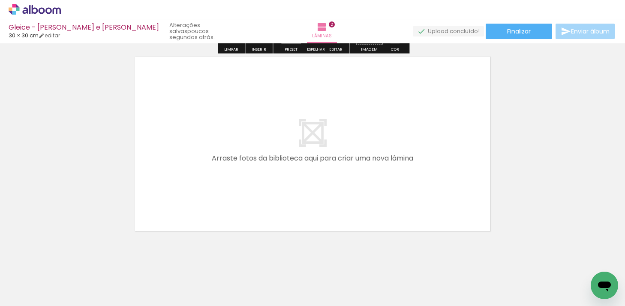
scroll to position [421, 0]
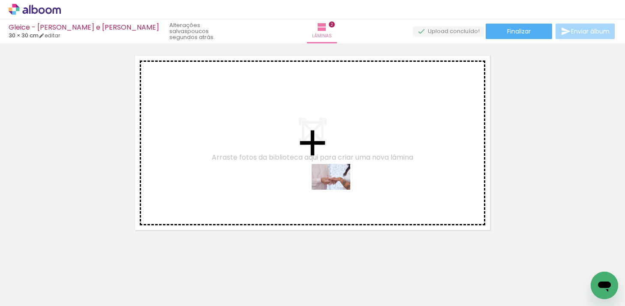
drag, startPoint x: 333, startPoint y: 281, endPoint x: 337, endPoint y: 187, distance: 93.9
click at [337, 187] on quentale-workspace at bounding box center [312, 153] width 625 height 306
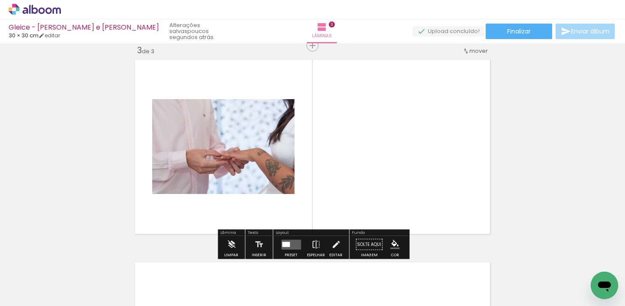
scroll to position [415, 0]
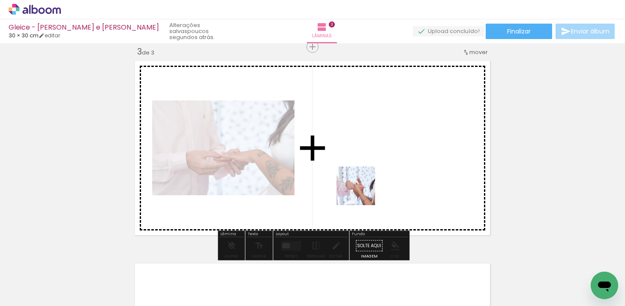
drag, startPoint x: 368, startPoint y: 271, endPoint x: 361, endPoint y: 183, distance: 88.2
click at [361, 183] on quentale-workspace at bounding box center [312, 153] width 625 height 306
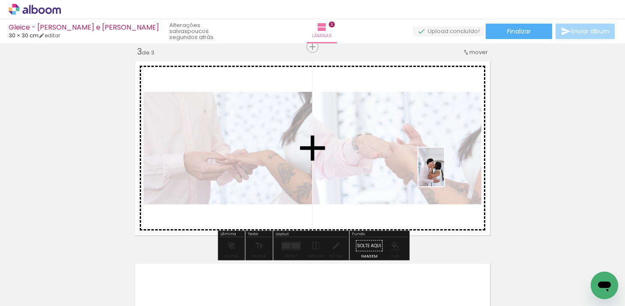
drag, startPoint x: 429, startPoint y: 282, endPoint x: 444, endPoint y: 172, distance: 110.3
click at [444, 172] on quentale-workspace at bounding box center [312, 153] width 625 height 306
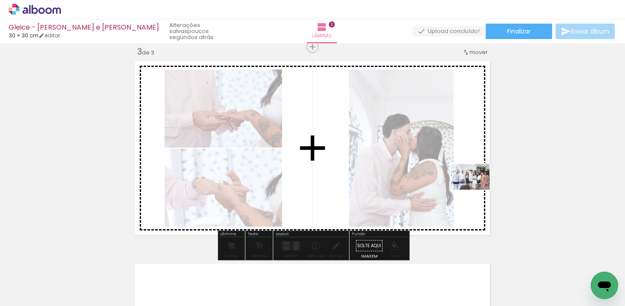
drag, startPoint x: 478, startPoint y: 282, endPoint x: 476, endPoint y: 189, distance: 93.1
click at [476, 189] on quentale-workspace at bounding box center [312, 153] width 625 height 306
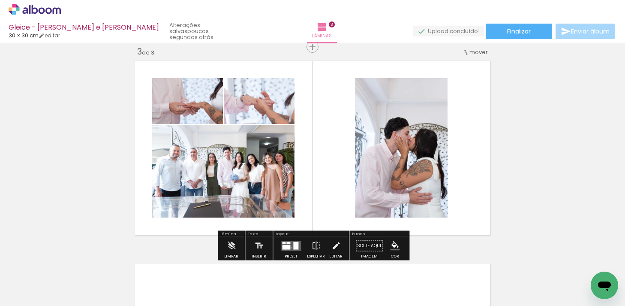
click at [289, 247] on quentale-layouter at bounding box center [291, 246] width 20 height 10
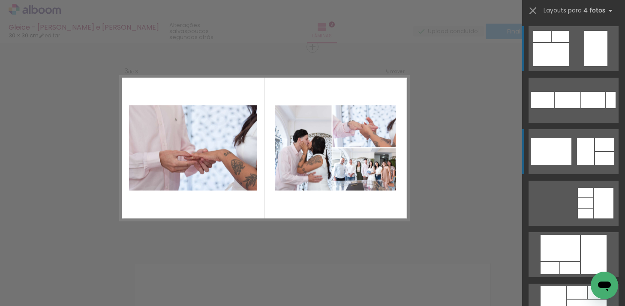
click at [572, 155] on quentale-layouter at bounding box center [574, 151] width 90 height 45
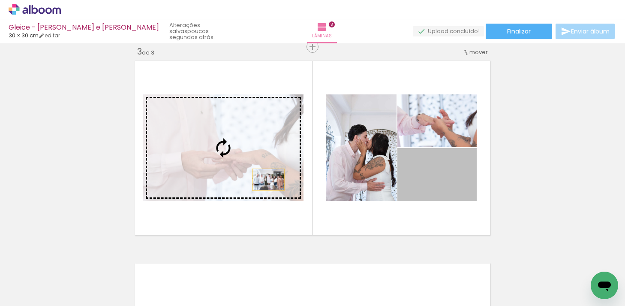
drag, startPoint x: 436, startPoint y: 179, endPoint x: 265, endPoint y: 175, distance: 171.1
click at [0, 0] on slot at bounding box center [0, 0] width 0 height 0
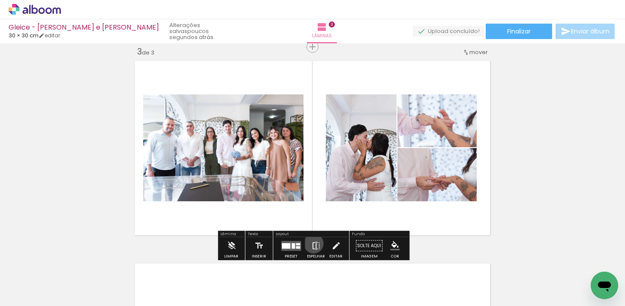
click at [312, 243] on iron-icon at bounding box center [315, 245] width 9 height 17
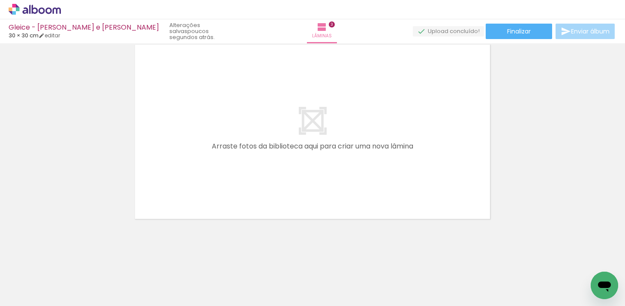
scroll to position [0, 219]
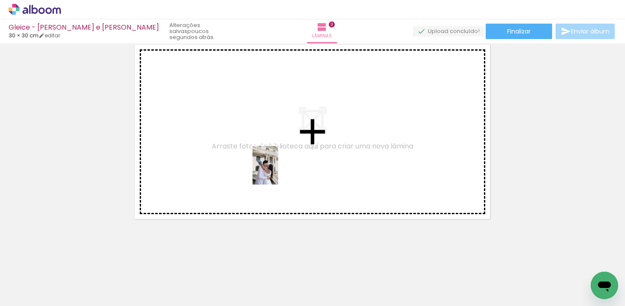
drag, startPoint x: 296, startPoint y: 272, endPoint x: 277, endPoint y: 171, distance: 102.5
click at [277, 171] on quentale-workspace at bounding box center [312, 153] width 625 height 306
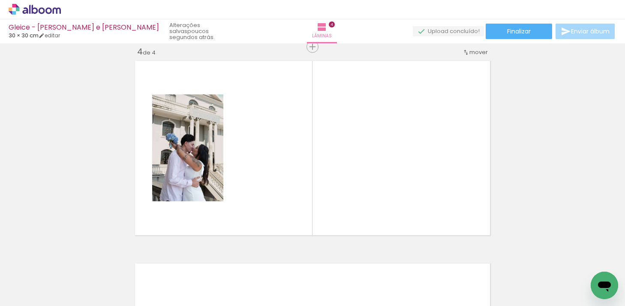
scroll to position [0, 343]
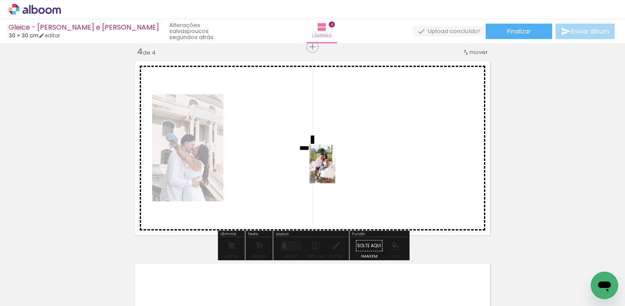
drag, startPoint x: 269, startPoint y: 276, endPoint x: 335, endPoint y: 170, distance: 124.8
click at [335, 170] on quentale-workspace at bounding box center [312, 153] width 625 height 306
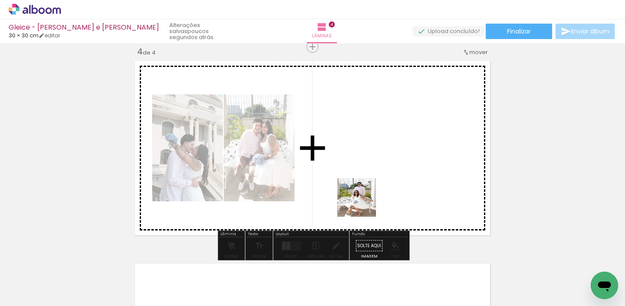
drag, startPoint x: 325, startPoint y: 280, endPoint x: 367, endPoint y: 195, distance: 94.7
click at [367, 196] on quentale-workspace at bounding box center [312, 153] width 625 height 306
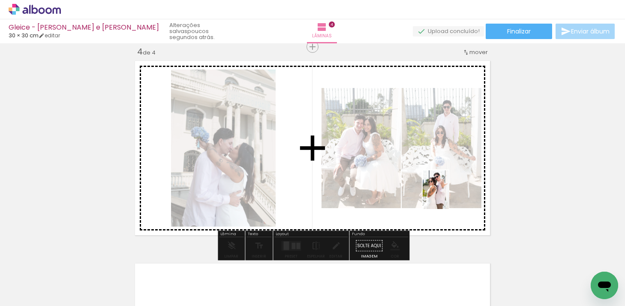
drag, startPoint x: 368, startPoint y: 285, endPoint x: 451, endPoint y: 193, distance: 123.3
click at [451, 193] on quentale-workspace at bounding box center [312, 153] width 625 height 306
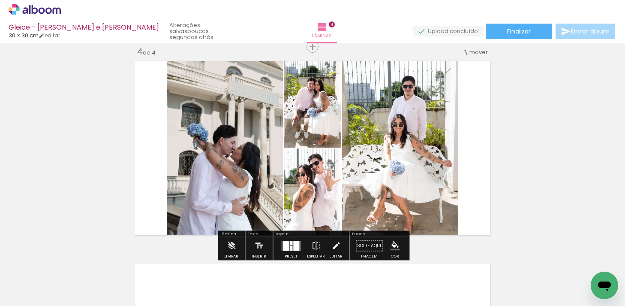
click at [293, 243] on div at bounding box center [296, 246] width 6 height 10
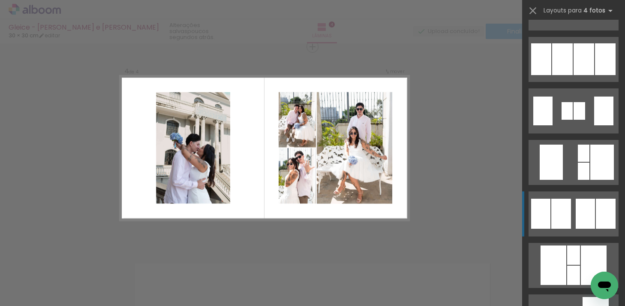
scroll to position [609, 0]
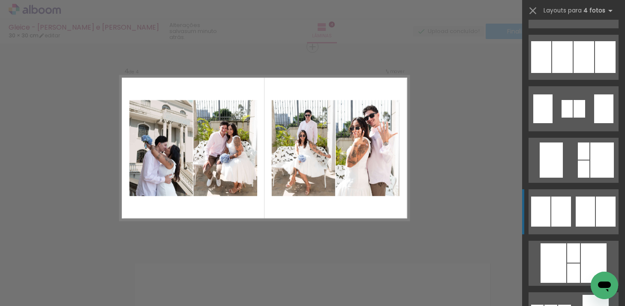
click at [567, 207] on div at bounding box center [561, 211] width 20 height 30
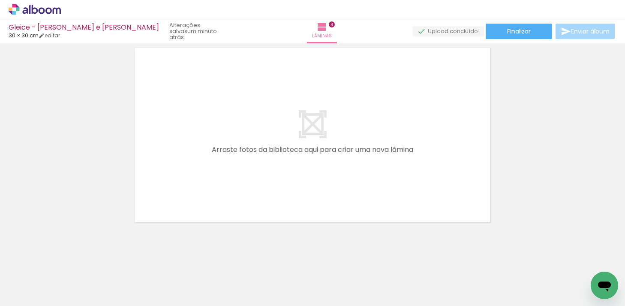
scroll to position [0, 507]
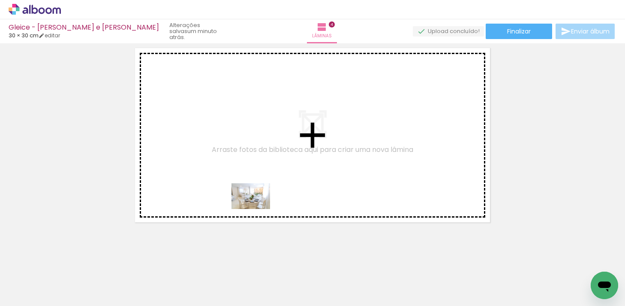
drag, startPoint x: 257, startPoint y: 283, endPoint x: 257, endPoint y: 208, distance: 75.0
click at [257, 208] on quentale-workspace at bounding box center [312, 153] width 625 height 306
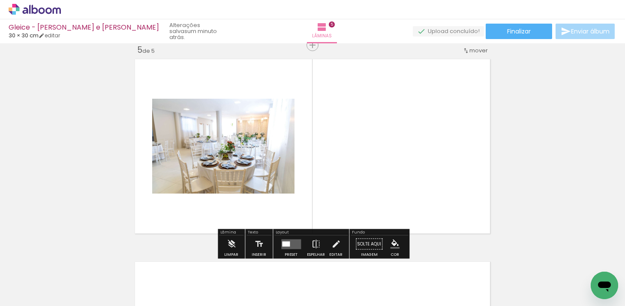
scroll to position [820, 0]
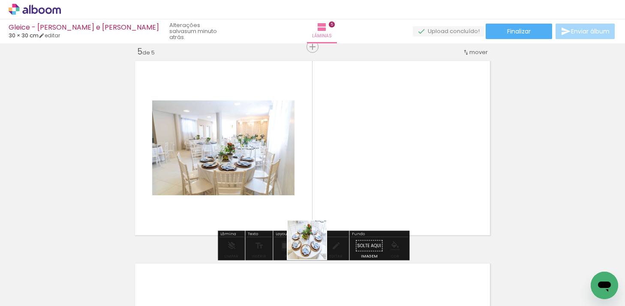
drag, startPoint x: 298, startPoint y: 287, endPoint x: 356, endPoint y: 177, distance: 123.9
click at [356, 177] on quentale-workspace at bounding box center [312, 153] width 625 height 306
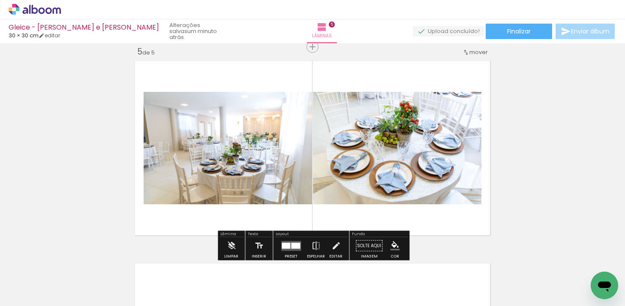
scroll to position [0, 610]
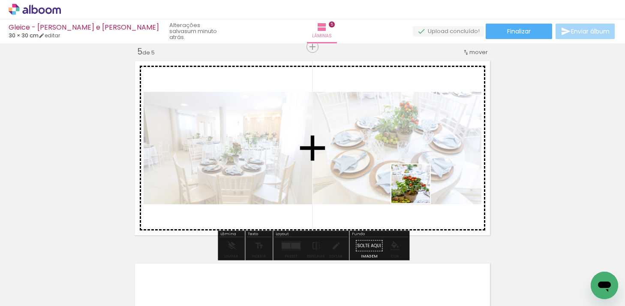
drag, startPoint x: 293, startPoint y: 280, endPoint x: 435, endPoint y: 171, distance: 178.9
click at [435, 172] on quentale-workspace at bounding box center [312, 153] width 625 height 306
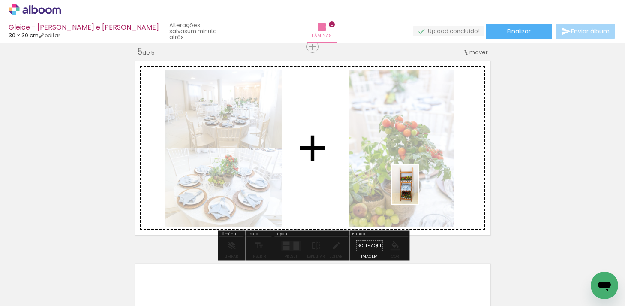
drag, startPoint x: 336, startPoint y: 280, endPoint x: 431, endPoint y: 177, distance: 139.9
click at [431, 177] on quentale-workspace at bounding box center [312, 153] width 625 height 306
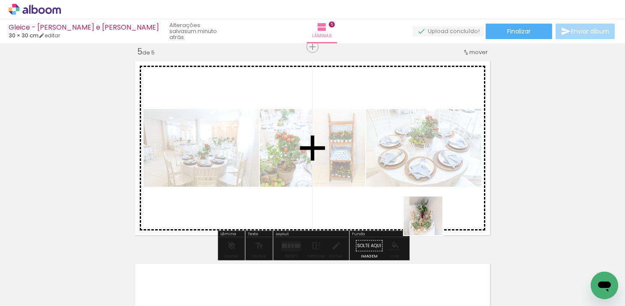
drag, startPoint x: 396, startPoint y: 285, endPoint x: 443, endPoint y: 201, distance: 96.1
click at [443, 201] on quentale-workspace at bounding box center [312, 153] width 625 height 306
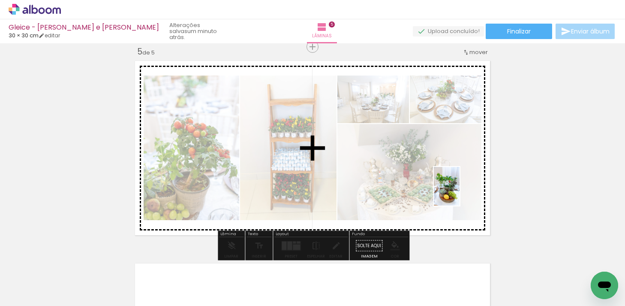
drag, startPoint x: 437, startPoint y: 292, endPoint x: 460, endPoint y: 192, distance: 102.3
click at [460, 192] on quentale-workspace at bounding box center [312, 153] width 625 height 306
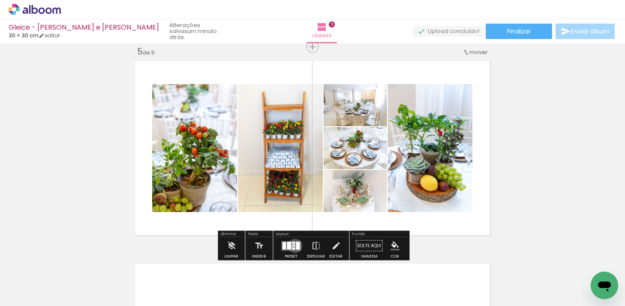
click at [293, 245] on quentale-layouter at bounding box center [291, 246] width 20 height 10
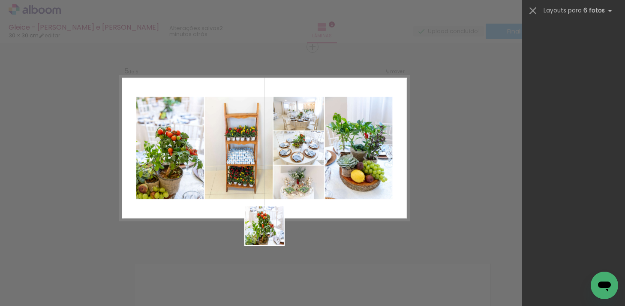
scroll to position [0, 0]
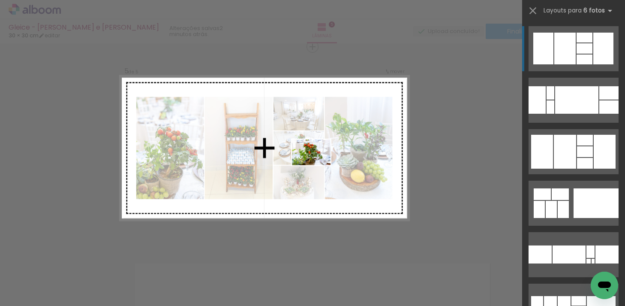
drag, startPoint x: 250, startPoint y: 269, endPoint x: 317, endPoint y: 165, distance: 123.8
click at [317, 165] on quentale-workspace at bounding box center [312, 153] width 625 height 306
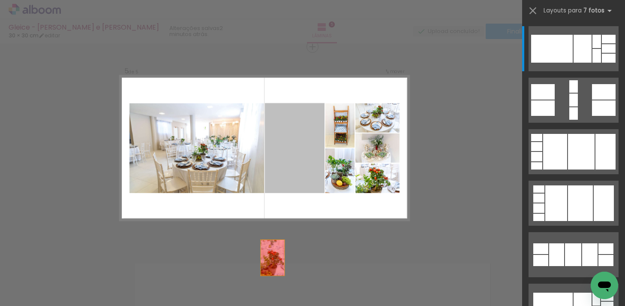
drag, startPoint x: 301, startPoint y: 174, endPoint x: 264, endPoint y: 283, distance: 115.2
click at [264, 283] on quentale-workspace at bounding box center [312, 153] width 625 height 306
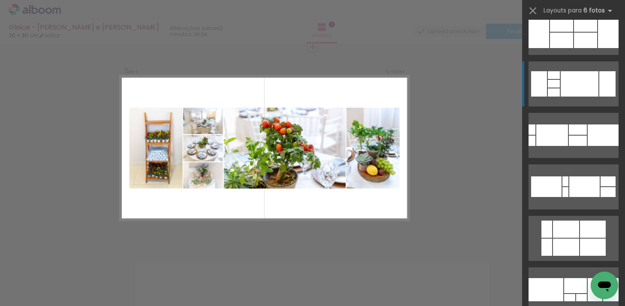
scroll to position [189, 0]
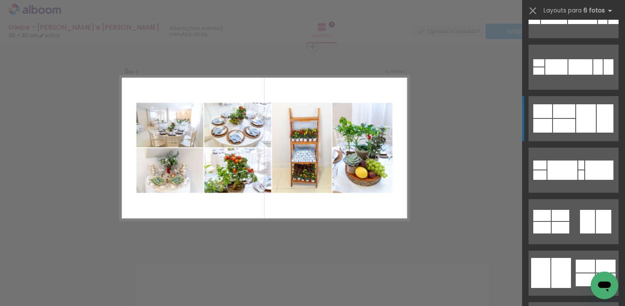
scroll to position [1062, 0]
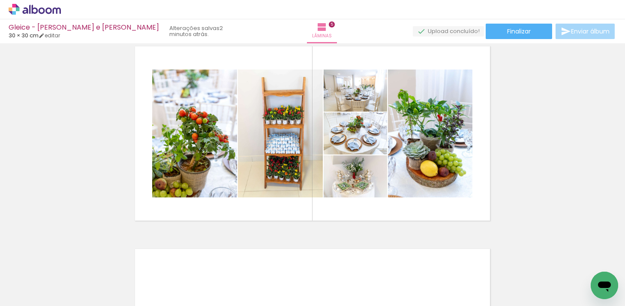
scroll to position [0, 847]
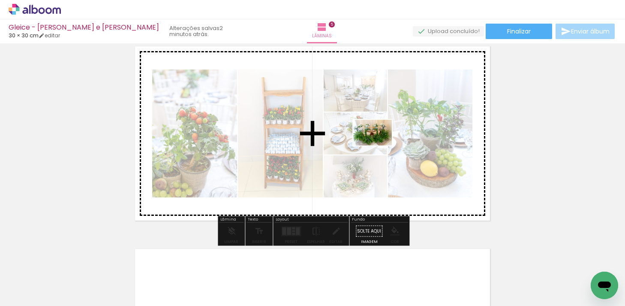
drag, startPoint x: 253, startPoint y: 278, endPoint x: 379, endPoint y: 145, distance: 183.5
click at [379, 145] on quentale-workspace at bounding box center [312, 153] width 625 height 306
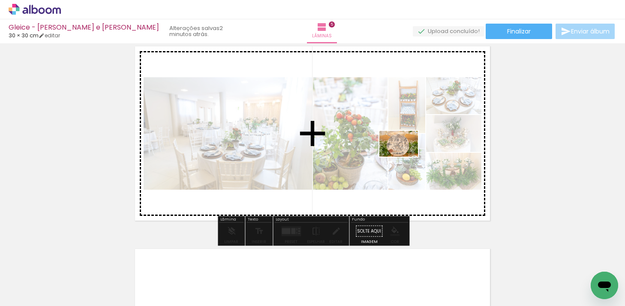
drag, startPoint x: 297, startPoint y: 276, endPoint x: 409, endPoint y: 150, distance: 168.5
click at [410, 150] on quentale-workspace at bounding box center [312, 153] width 625 height 306
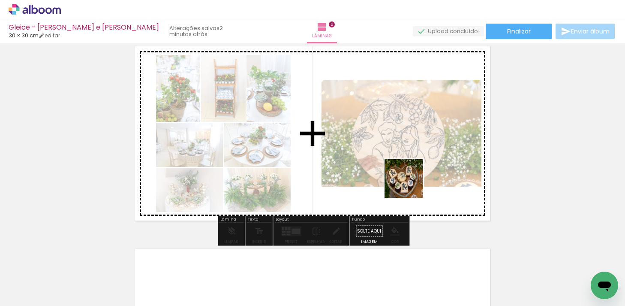
drag, startPoint x: 353, startPoint y: 278, endPoint x: 430, endPoint y: 158, distance: 142.7
click at [430, 158] on quentale-workspace at bounding box center [312, 153] width 625 height 306
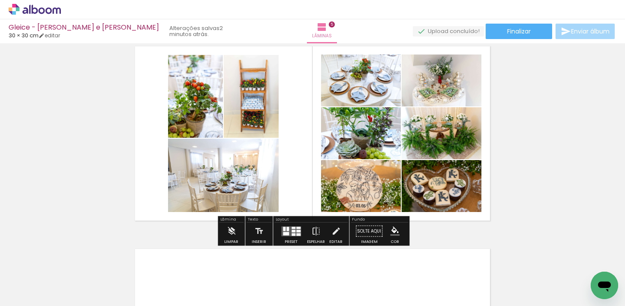
click at [292, 231] on div at bounding box center [294, 230] width 4 height 3
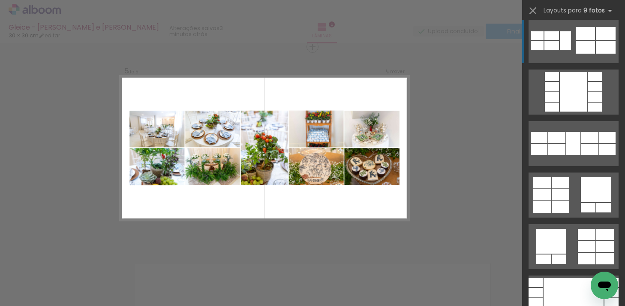
scroll to position [325, 0]
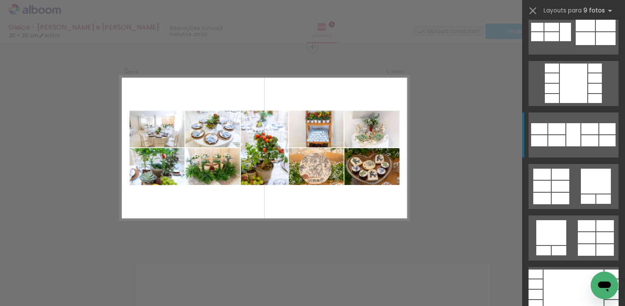
click at [584, 141] on div at bounding box center [589, 140] width 17 height 11
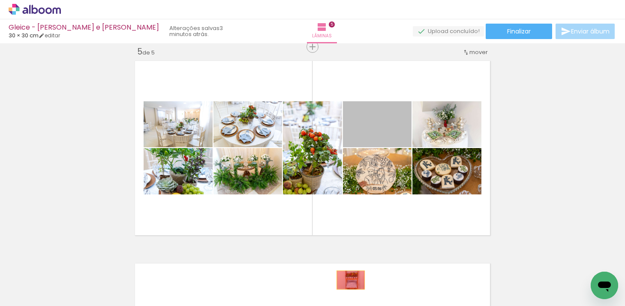
drag, startPoint x: 389, startPoint y: 130, endPoint x: 349, endPoint y: 278, distance: 152.9
click at [349, 278] on quentale-workspace at bounding box center [312, 153] width 625 height 306
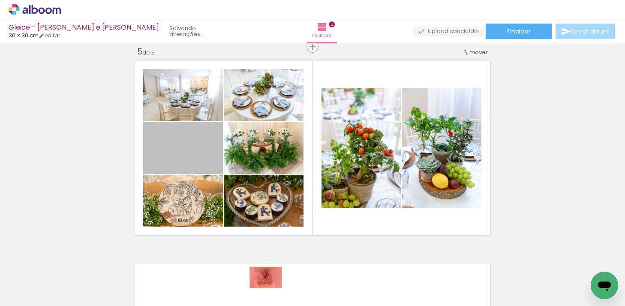
drag, startPoint x: 204, startPoint y: 156, endPoint x: 261, endPoint y: 275, distance: 131.0
click at [263, 275] on quentale-workspace at bounding box center [312, 153] width 625 height 306
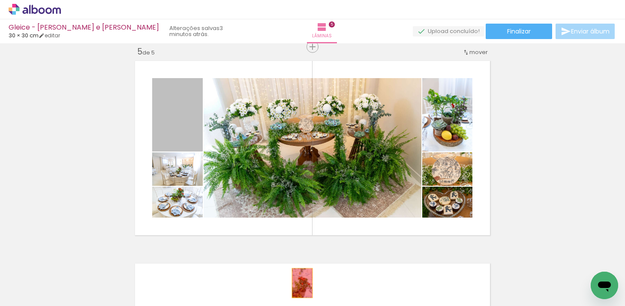
drag, startPoint x: 168, startPoint y: 134, endPoint x: 301, endPoint y: 282, distance: 198.8
click at [301, 282] on quentale-workspace at bounding box center [312, 153] width 625 height 306
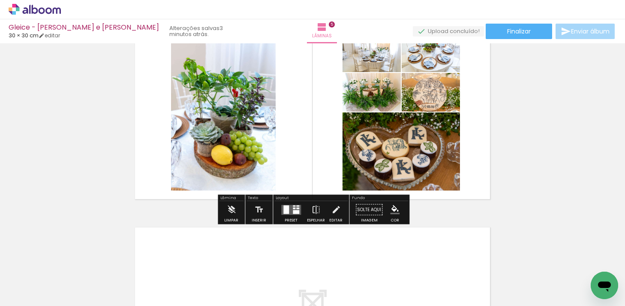
scroll to position [861, 0]
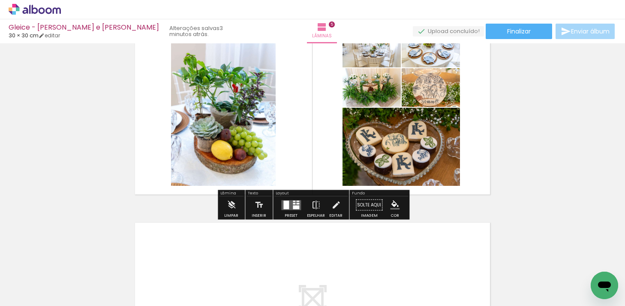
click at [287, 208] on quentale-layouter at bounding box center [291, 205] width 20 height 10
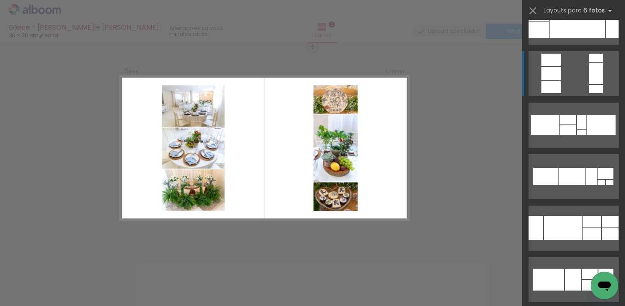
scroll to position [85, 0]
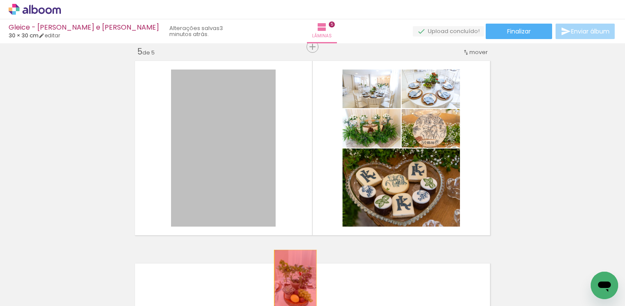
drag, startPoint x: 228, startPoint y: 165, endPoint x: 294, endPoint y: 279, distance: 131.8
click at [295, 279] on quentale-workspace at bounding box center [312, 153] width 625 height 306
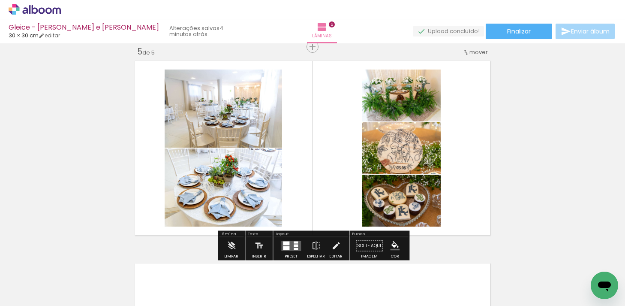
click at [295, 245] on div at bounding box center [296, 245] width 4 height 3
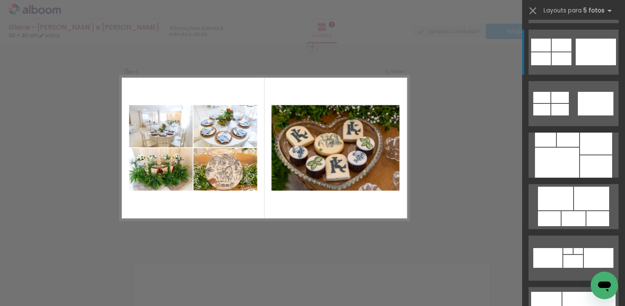
scroll to position [867, 0]
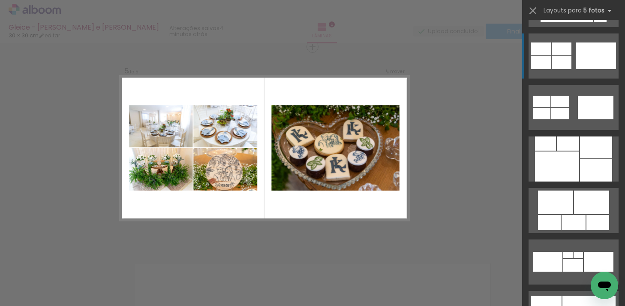
click at [589, 52] on div at bounding box center [596, 55] width 40 height 27
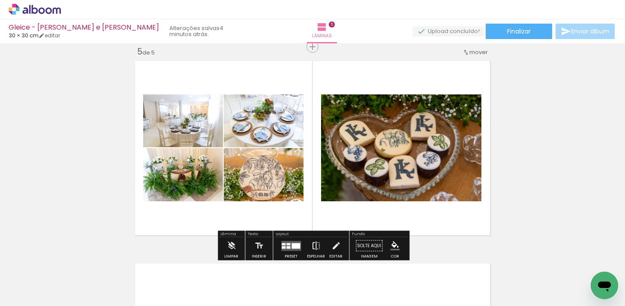
click at [312, 244] on iron-icon at bounding box center [315, 245] width 9 height 17
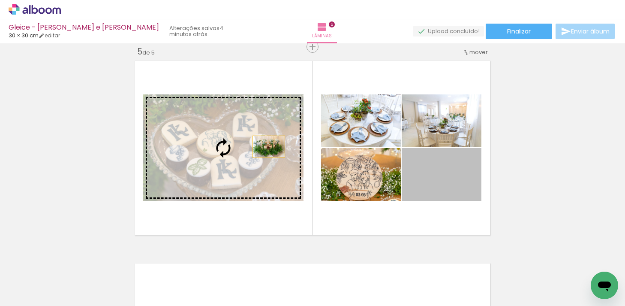
drag, startPoint x: 448, startPoint y: 185, endPoint x: 268, endPoint y: 144, distance: 184.2
click at [0, 0] on slot at bounding box center [0, 0] width 0 height 0
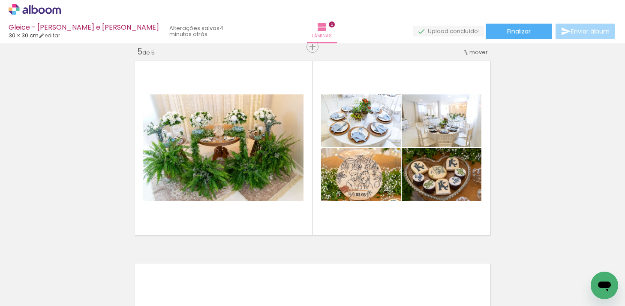
scroll to position [0, 1355]
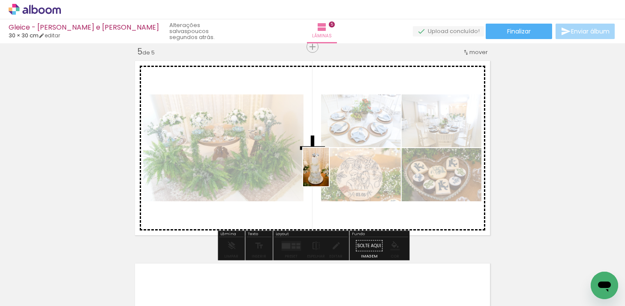
drag, startPoint x: 222, startPoint y: 281, endPoint x: 328, endPoint y: 172, distance: 151.9
click at [328, 172] on quentale-workspace at bounding box center [312, 153] width 625 height 306
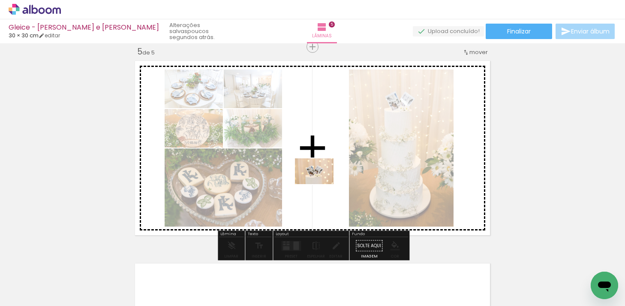
drag, startPoint x: 268, startPoint y: 283, endPoint x: 323, endPoint y: 180, distance: 116.8
click at [323, 180] on quentale-workspace at bounding box center [312, 153] width 625 height 306
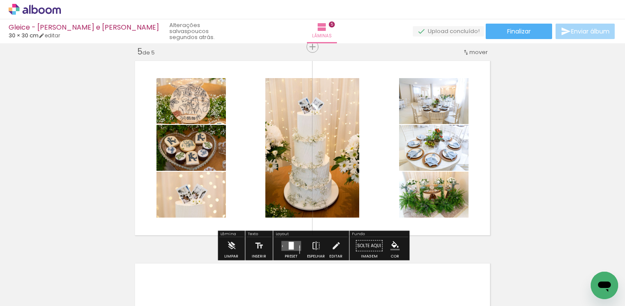
click at [295, 244] on quentale-layouter at bounding box center [291, 246] width 20 height 10
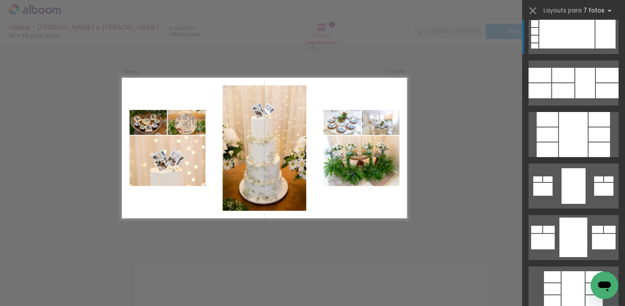
scroll to position [667, 0]
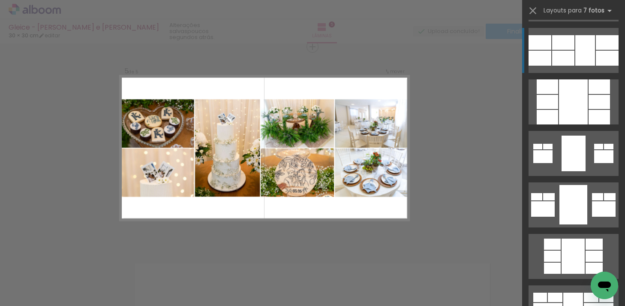
click at [589, 43] on div at bounding box center [585, 50] width 20 height 30
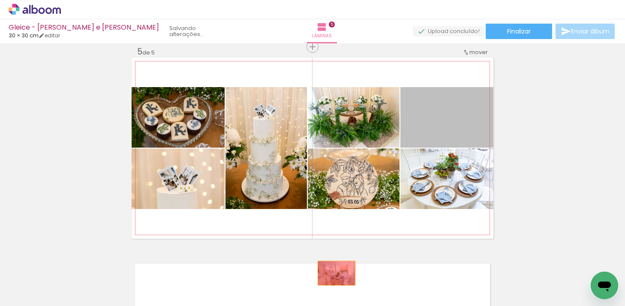
drag, startPoint x: 463, startPoint y: 126, endPoint x: 336, endPoint y: 271, distance: 193.8
click at [336, 271] on quentale-workspace at bounding box center [312, 153] width 625 height 306
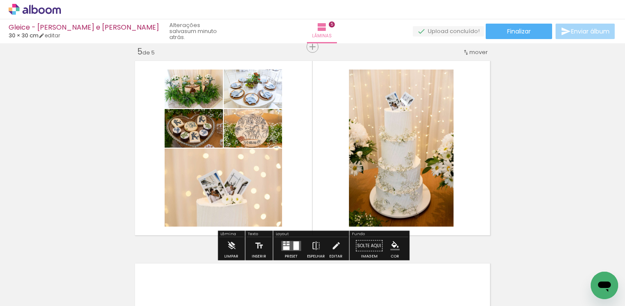
click at [293, 244] on div at bounding box center [296, 245] width 6 height 9
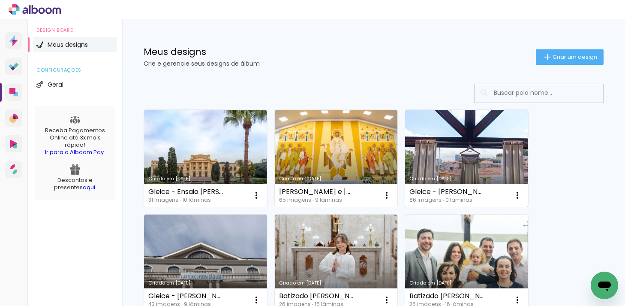
click at [450, 158] on link "Criado em [DATE]" at bounding box center [466, 158] width 123 height 97
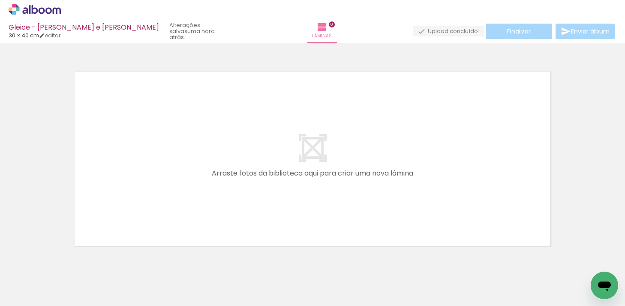
scroll to position [27, 0]
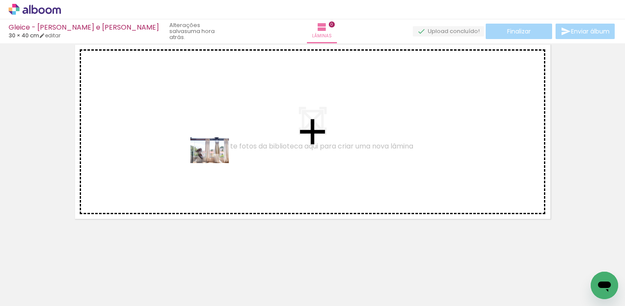
drag, startPoint x: 150, startPoint y: 277, endPoint x: 216, endPoint y: 162, distance: 132.1
click at [216, 162] on quentale-workspace at bounding box center [312, 153] width 625 height 306
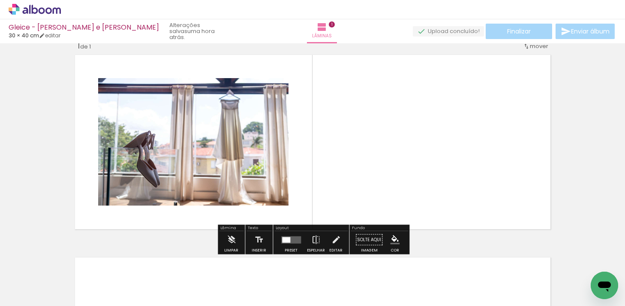
scroll to position [11, 0]
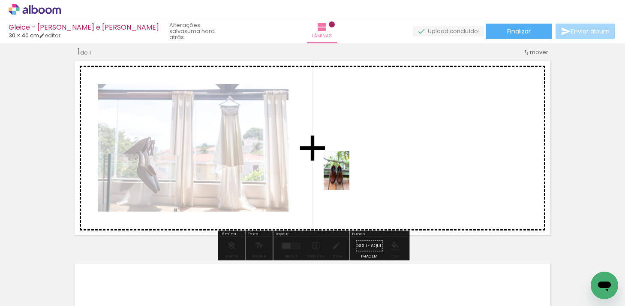
drag, startPoint x: 274, startPoint y: 280, endPoint x: 350, endPoint y: 174, distance: 130.2
click at [350, 174] on quentale-workspace at bounding box center [312, 153] width 625 height 306
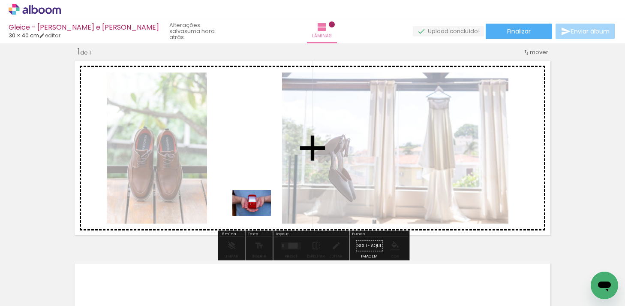
drag, startPoint x: 239, startPoint y: 279, endPoint x: 258, endPoint y: 216, distance: 66.3
click at [258, 216] on quentale-workspace at bounding box center [312, 153] width 625 height 306
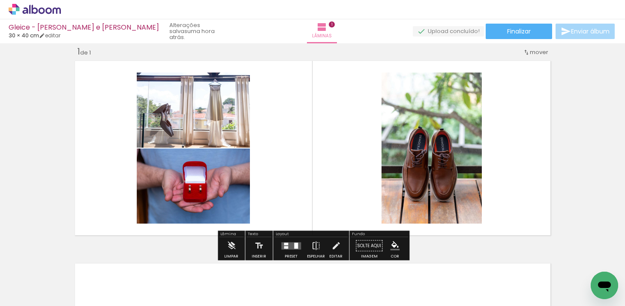
click at [285, 248] on quentale-layouter at bounding box center [291, 245] width 20 height 7
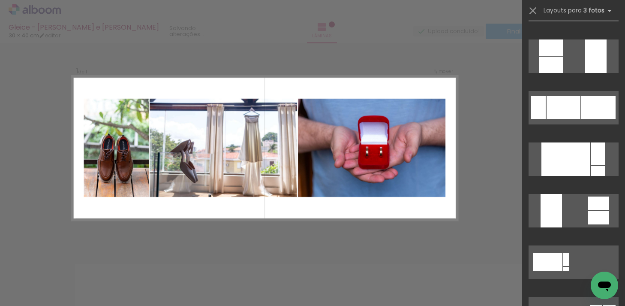
scroll to position [292, 0]
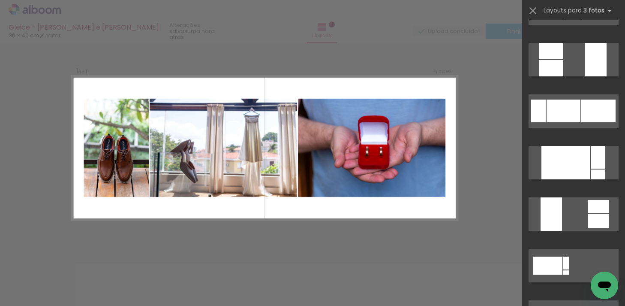
click at [583, 114] on div at bounding box center [598, 110] width 34 height 23
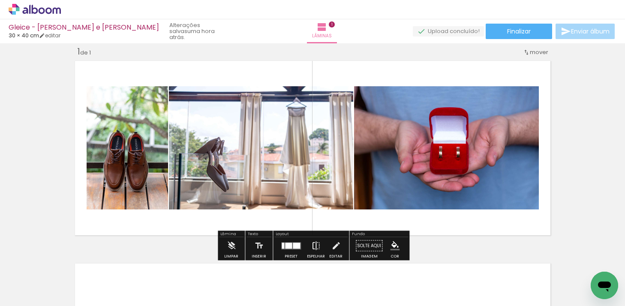
click at [311, 244] on iron-icon at bounding box center [315, 245] width 9 height 17
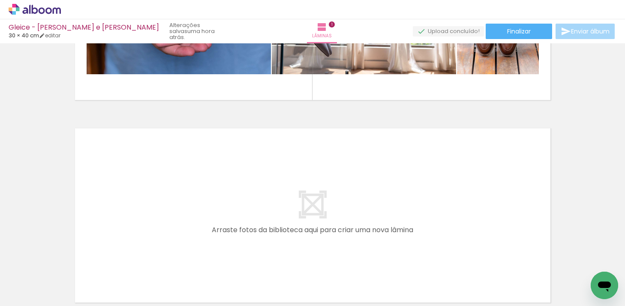
scroll to position [0, 160]
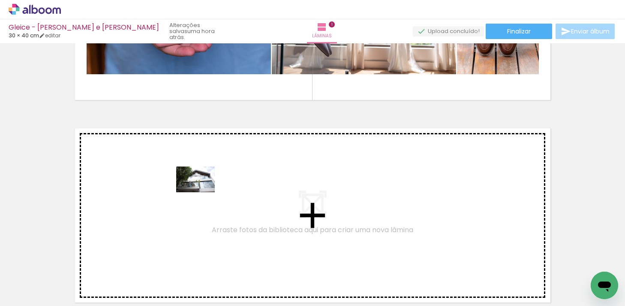
drag, startPoint x: 171, startPoint y: 286, endPoint x: 201, endPoint y: 191, distance: 99.1
click at [201, 191] on quentale-workspace at bounding box center [312, 153] width 625 height 306
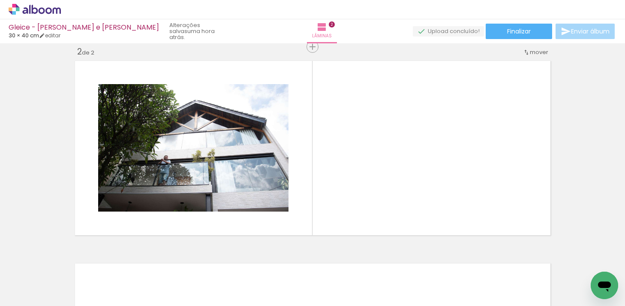
scroll to position [0, 263]
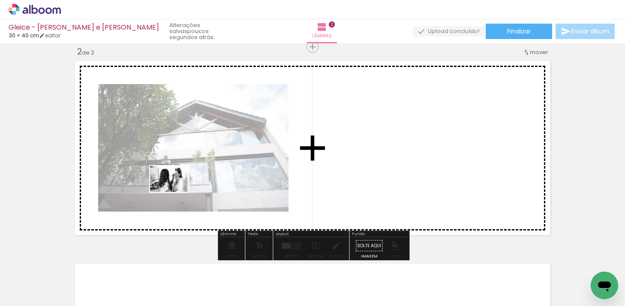
drag, startPoint x: 114, startPoint y: 282, endPoint x: 175, endPoint y: 191, distance: 109.0
click at [176, 191] on quentale-workspace at bounding box center [312, 153] width 625 height 306
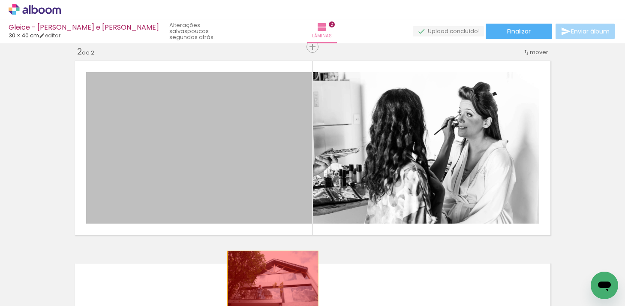
drag, startPoint x: 242, startPoint y: 182, endPoint x: 271, endPoint y: 279, distance: 101.1
click at [271, 279] on quentale-workspace at bounding box center [312, 153] width 625 height 306
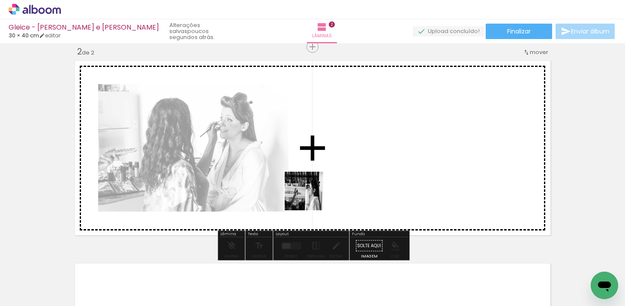
drag, startPoint x: 162, startPoint y: 277, endPoint x: 370, endPoint y: 162, distance: 236.8
click at [370, 162] on quentale-workspace at bounding box center [312, 153] width 625 height 306
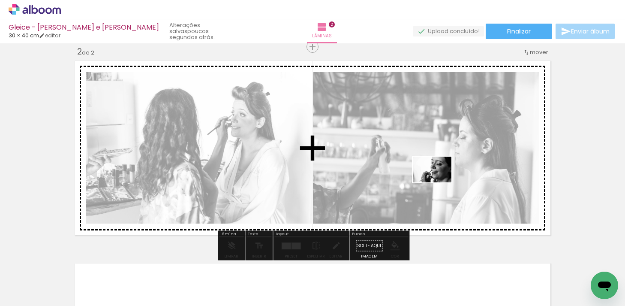
drag, startPoint x: 216, startPoint y: 278, endPoint x: 438, endPoint y: 181, distance: 242.5
click at [439, 181] on quentale-workspace at bounding box center [312, 153] width 625 height 306
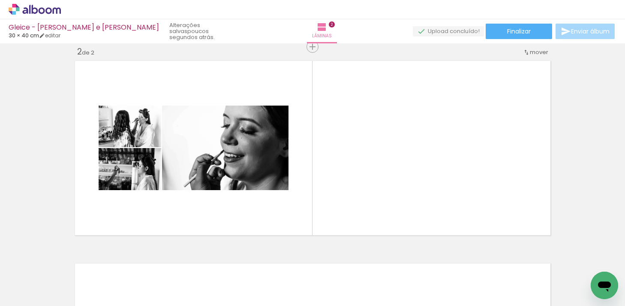
scroll to position [0, 528]
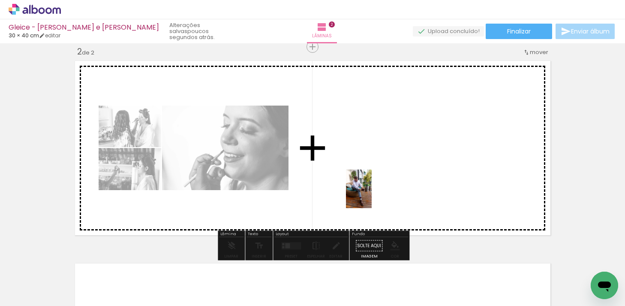
drag, startPoint x: 186, startPoint y: 282, endPoint x: 370, endPoint y: 193, distance: 204.2
click at [371, 193] on quentale-workspace at bounding box center [312, 153] width 625 height 306
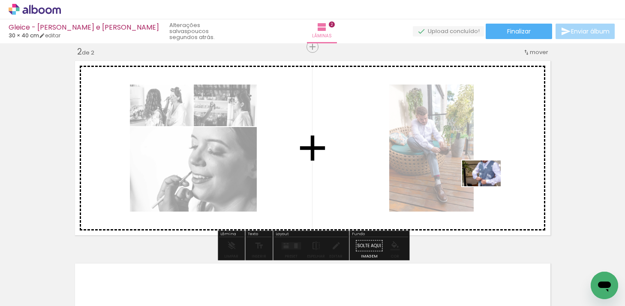
drag, startPoint x: 282, startPoint y: 280, endPoint x: 486, endPoint y: 186, distance: 224.8
click at [487, 186] on quentale-workspace at bounding box center [312, 153] width 625 height 306
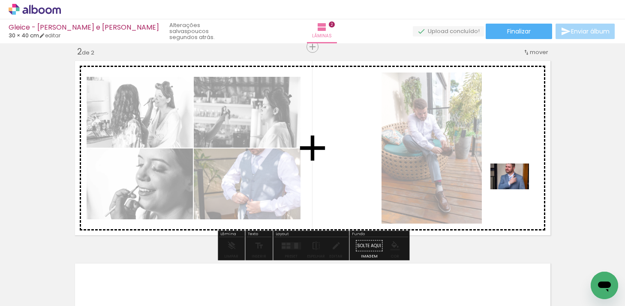
drag, startPoint x: 334, startPoint y: 283, endPoint x: 517, endPoint y: 186, distance: 207.7
click at [518, 186] on quentale-workspace at bounding box center [312, 153] width 625 height 306
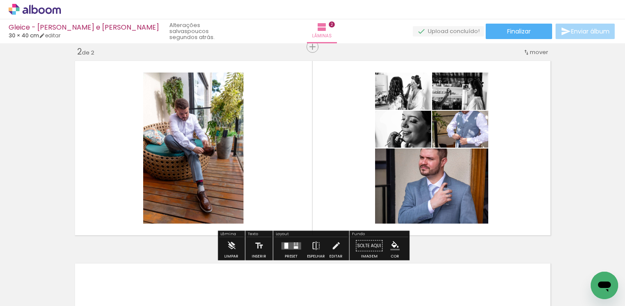
click at [297, 245] on quentale-layouter at bounding box center [291, 245] width 20 height 7
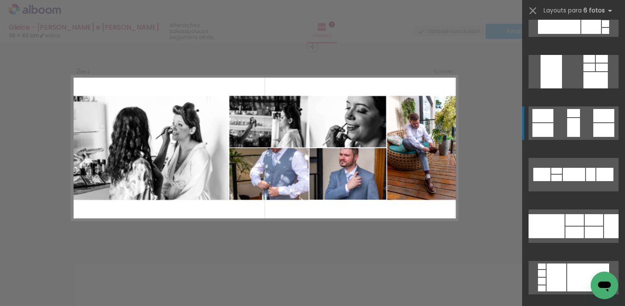
scroll to position [642, 0]
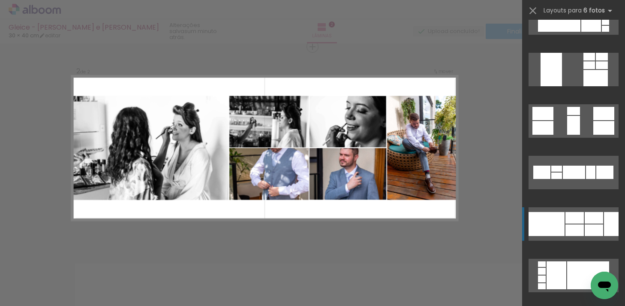
click at [573, 231] on div at bounding box center [574, 230] width 18 height 12
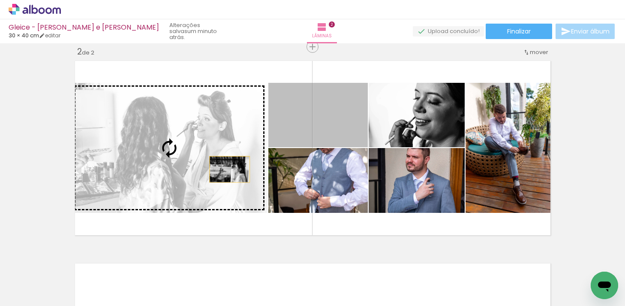
drag, startPoint x: 344, startPoint y: 116, endPoint x: 229, endPoint y: 168, distance: 126.0
click at [0, 0] on slot at bounding box center [0, 0] width 0 height 0
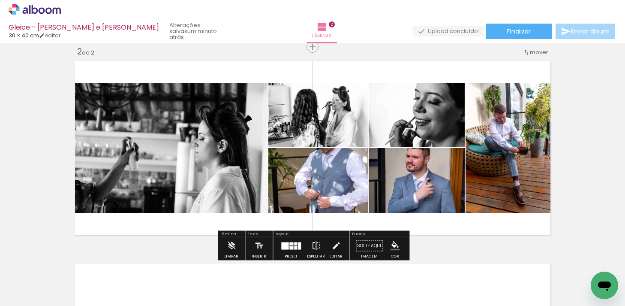
click at [313, 243] on iron-icon at bounding box center [315, 245] width 9 height 17
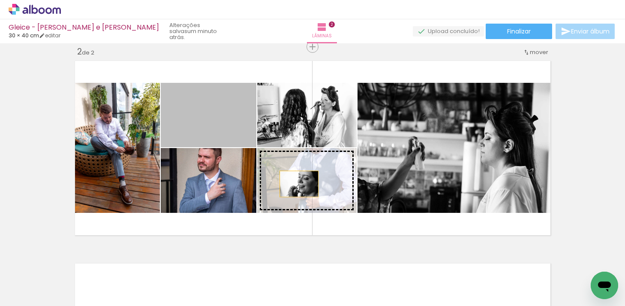
drag, startPoint x: 228, startPoint y: 127, endPoint x: 299, endPoint y: 183, distance: 90.3
click at [0, 0] on slot at bounding box center [0, 0] width 0 height 0
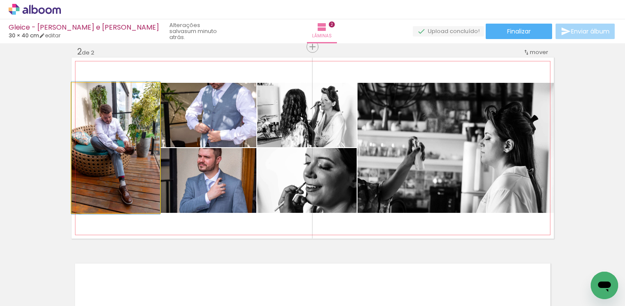
click at [144, 163] on quentale-photo at bounding box center [116, 148] width 88 height 130
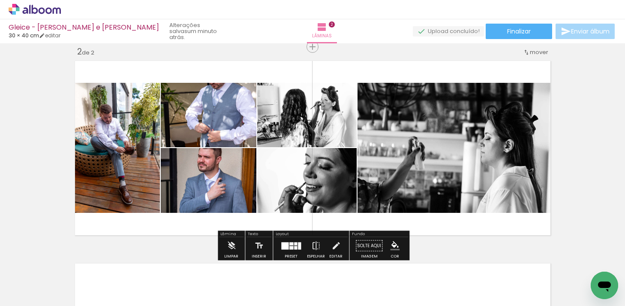
click at [140, 96] on paper-button "P&B" at bounding box center [142, 91] width 13 height 13
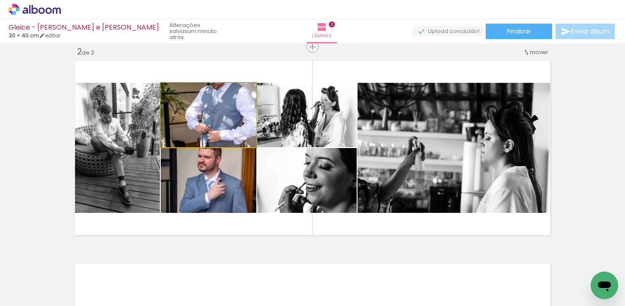
click at [204, 114] on quentale-photo at bounding box center [209, 115] width 96 height 64
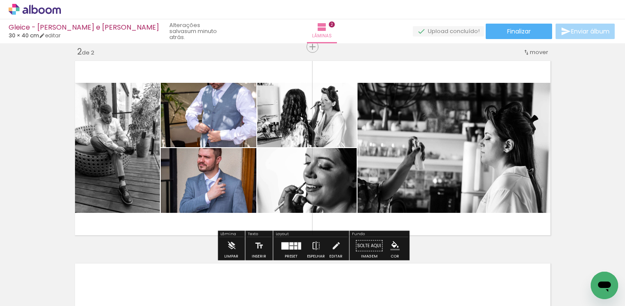
click at [0, 0] on slot "P&B" at bounding box center [0, 0] width 0 height 0
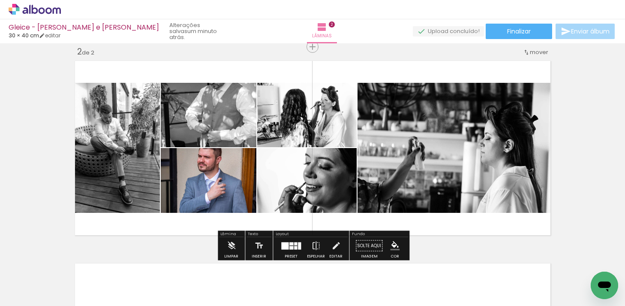
click at [218, 178] on quentale-photo at bounding box center [209, 180] width 96 height 65
click at [0, 0] on slot "P&B" at bounding box center [0, 0] width 0 height 0
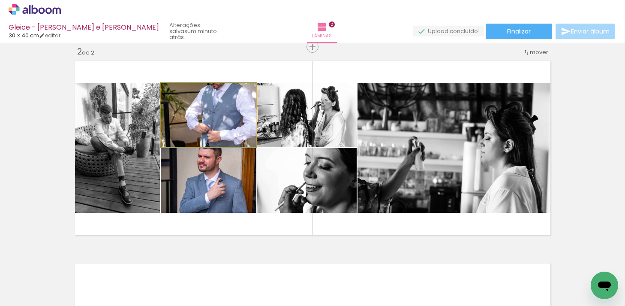
click at [238, 135] on quentale-photo at bounding box center [209, 115] width 96 height 64
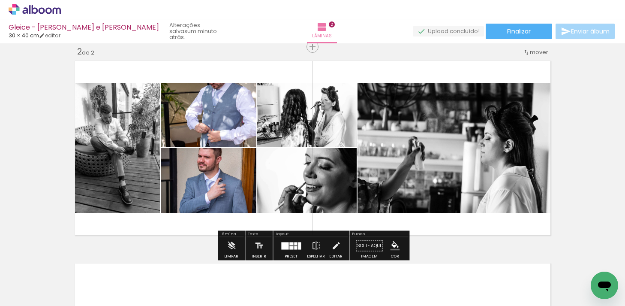
click at [0, 0] on slot "P&B" at bounding box center [0, 0] width 0 height 0
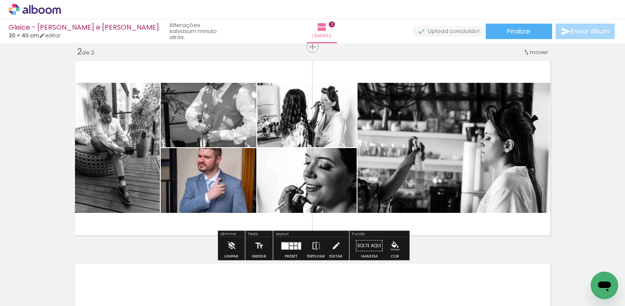
click at [225, 185] on quentale-photo at bounding box center [209, 180] width 96 height 65
click at [0, 0] on slot "P&B" at bounding box center [0, 0] width 0 height 0
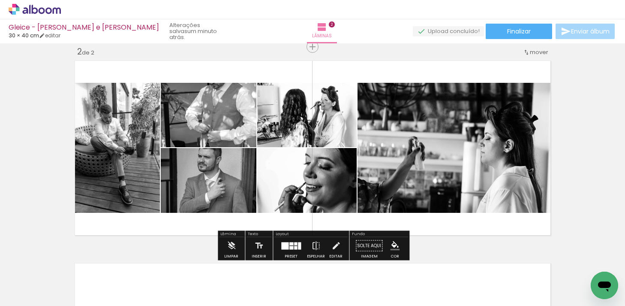
click at [593, 122] on div "Inserir lâmina 1 de 2 Inserir lâmina 2 de 2" at bounding box center [312, 136] width 625 height 607
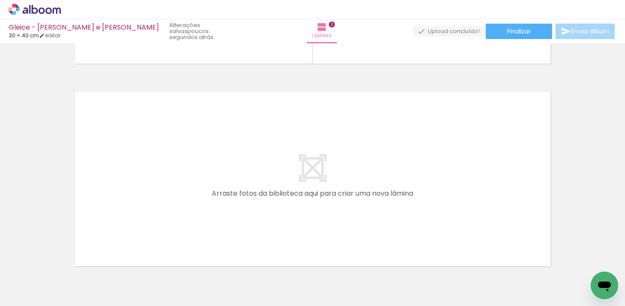
scroll to position [0, 812]
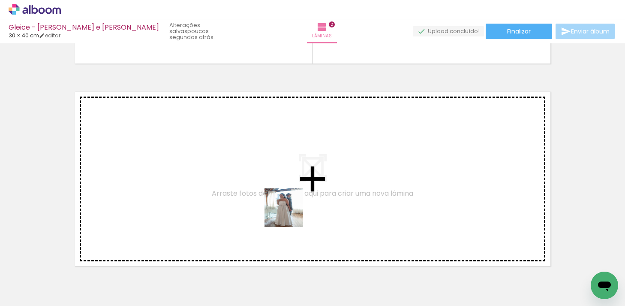
drag, startPoint x: 286, startPoint y: 284, endPoint x: 293, endPoint y: 200, distance: 84.8
click at [293, 200] on quentale-workspace at bounding box center [312, 153] width 625 height 306
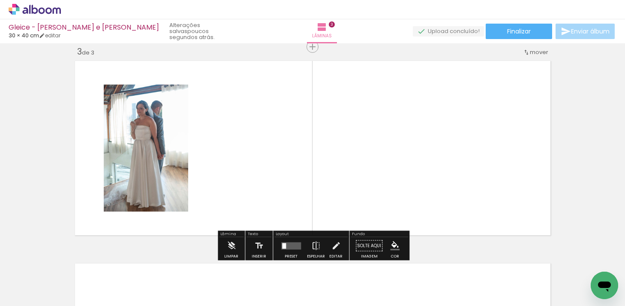
scroll to position [415, 0]
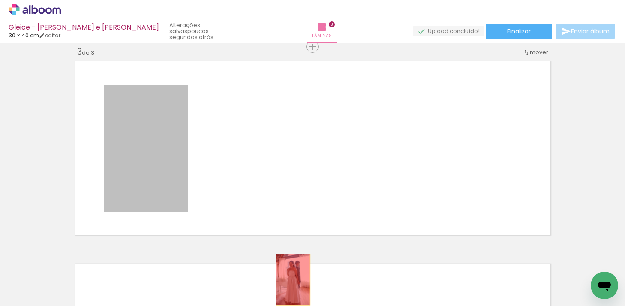
drag, startPoint x: 157, startPoint y: 179, endPoint x: 292, endPoint y: 278, distance: 167.5
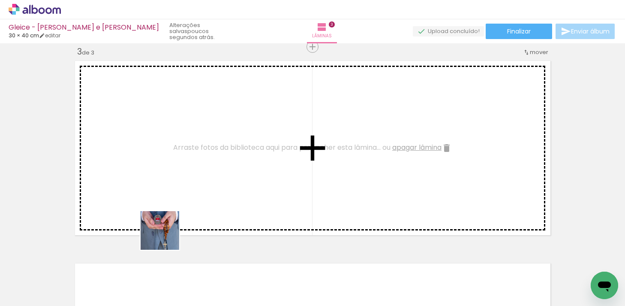
drag, startPoint x: 153, startPoint y: 279, endPoint x: 191, endPoint y: 180, distance: 105.8
click at [191, 180] on quentale-workspace at bounding box center [312, 153] width 625 height 306
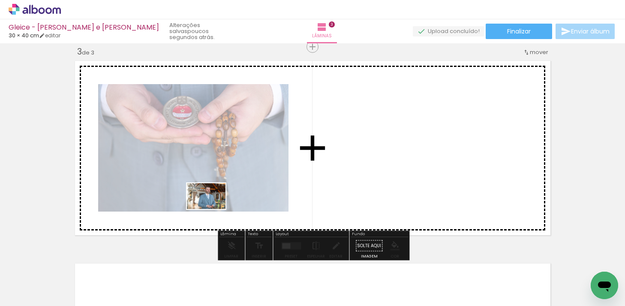
drag, startPoint x: 190, startPoint y: 283, endPoint x: 214, endPoint y: 204, distance: 82.5
click at [215, 204] on quentale-workspace at bounding box center [312, 153] width 625 height 306
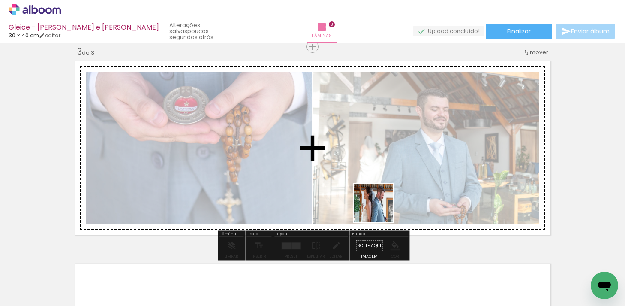
drag, startPoint x: 337, startPoint y: 287, endPoint x: 397, endPoint y: 187, distance: 116.3
click at [397, 187] on quentale-workspace at bounding box center [312, 153] width 625 height 306
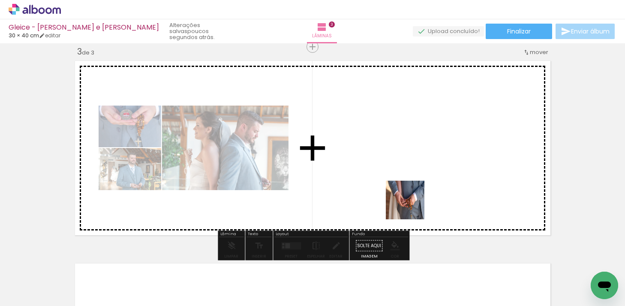
drag, startPoint x: 384, startPoint y: 281, endPoint x: 426, endPoint y: 180, distance: 109.0
click at [426, 180] on quentale-workspace at bounding box center [312, 153] width 625 height 306
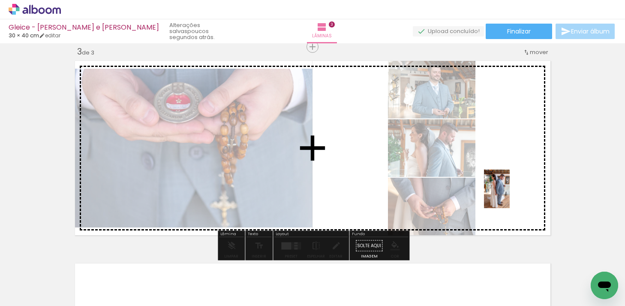
drag, startPoint x: 471, startPoint y: 279, endPoint x: 511, endPoint y: 191, distance: 96.5
click at [511, 191] on quentale-workspace at bounding box center [312, 153] width 625 height 306
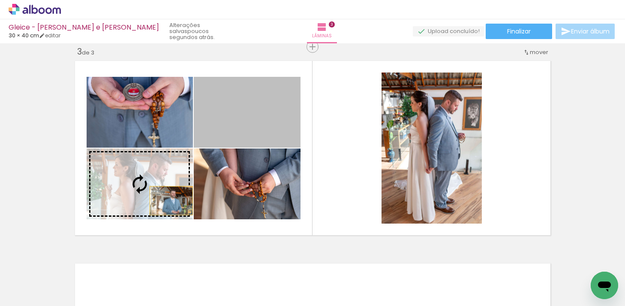
drag, startPoint x: 262, startPoint y: 126, endPoint x: 162, endPoint y: 197, distance: 122.0
click at [0, 0] on slot at bounding box center [0, 0] width 0 height 0
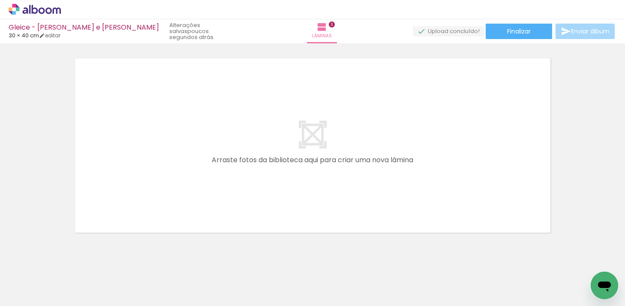
scroll to position [0, 689]
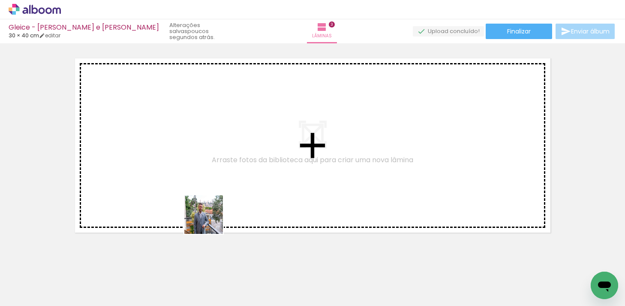
drag, startPoint x: 210, startPoint y: 280, endPoint x: 219, endPoint y: 177, distance: 103.2
click at [219, 177] on quentale-workspace at bounding box center [312, 153] width 625 height 306
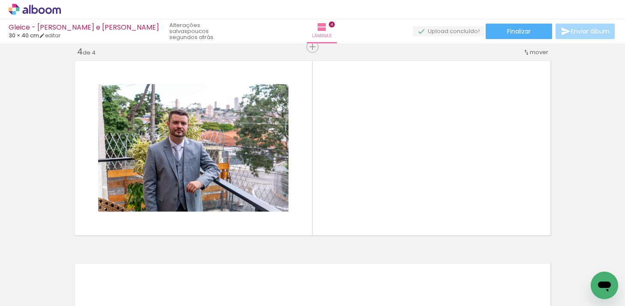
scroll to position [0, 1114]
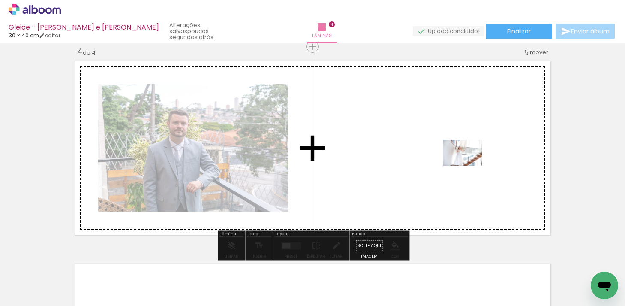
drag, startPoint x: 367, startPoint y: 278, endPoint x: 469, endPoint y: 165, distance: 152.4
click at [469, 165] on quentale-workspace at bounding box center [312, 153] width 625 height 306
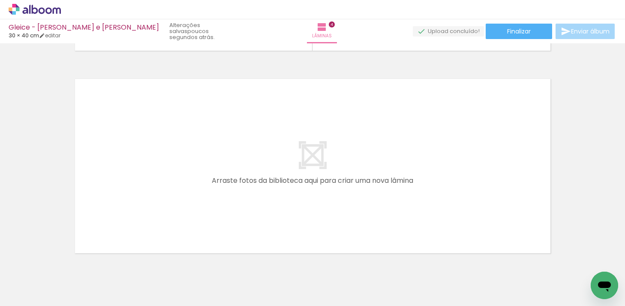
scroll to position [0, 3240]
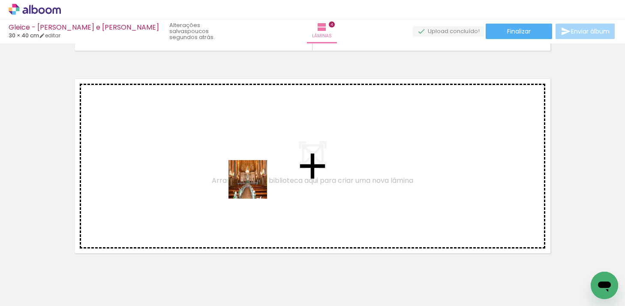
drag, startPoint x: 254, startPoint y: 273, endPoint x: 254, endPoint y: 178, distance: 94.3
click at [254, 178] on quentale-workspace at bounding box center [312, 153] width 625 height 306
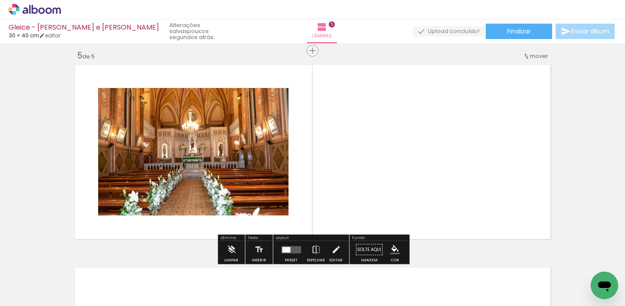
scroll to position [820, 0]
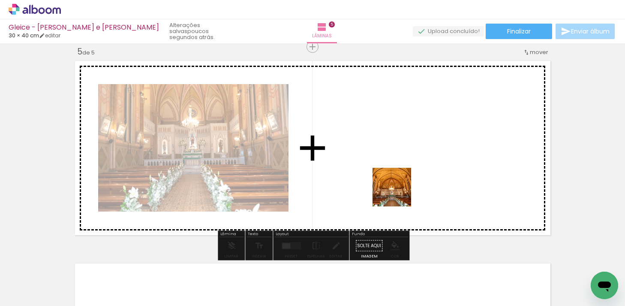
drag, startPoint x: 312, startPoint y: 274, endPoint x: 419, endPoint y: 174, distance: 146.5
click at [419, 174] on quentale-workspace at bounding box center [312, 153] width 625 height 306
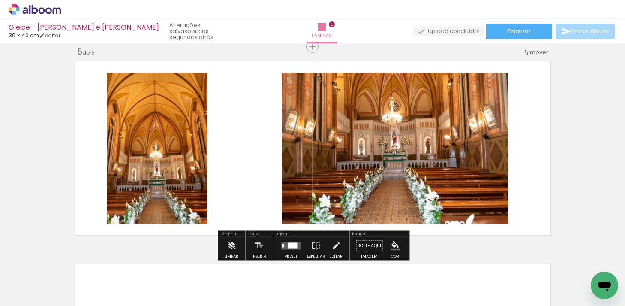
click at [311, 244] on iron-icon at bounding box center [315, 245] width 9 height 17
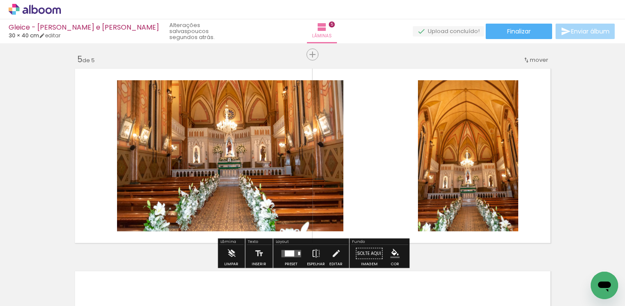
scroll to position [817, 0]
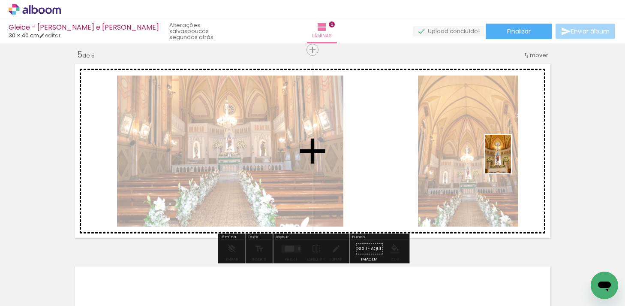
drag, startPoint x: 312, startPoint y: 281, endPoint x: 511, endPoint y: 159, distance: 233.1
click at [511, 159] on quentale-workspace at bounding box center [312, 153] width 625 height 306
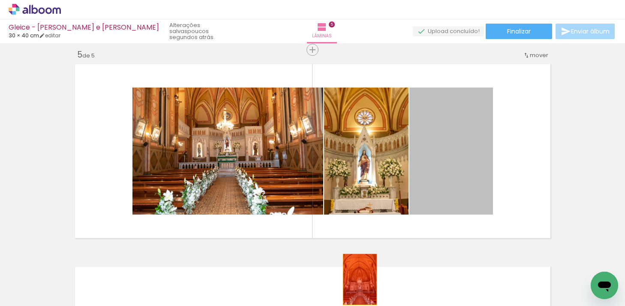
drag, startPoint x: 463, startPoint y: 174, endPoint x: 358, endPoint y: 279, distance: 148.8
click at [359, 280] on quentale-workspace at bounding box center [312, 153] width 625 height 306
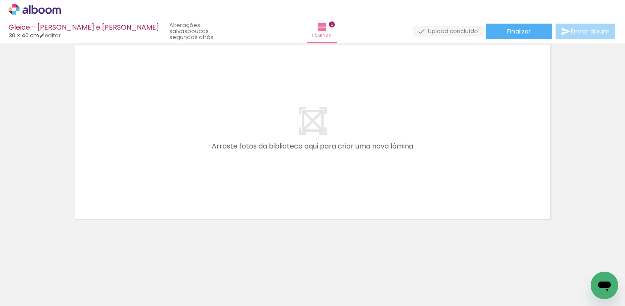
scroll to position [0, 1654]
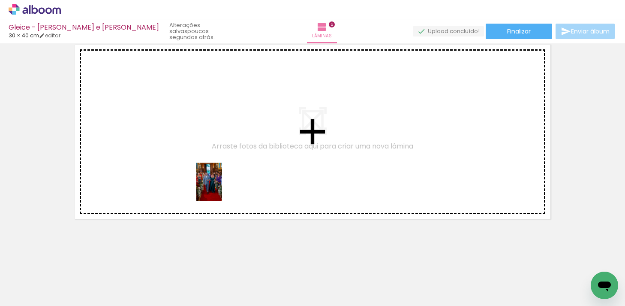
drag, startPoint x: 209, startPoint y: 279, endPoint x: 225, endPoint y: 174, distance: 105.9
click at [226, 175] on quentale-workspace at bounding box center [312, 153] width 625 height 306
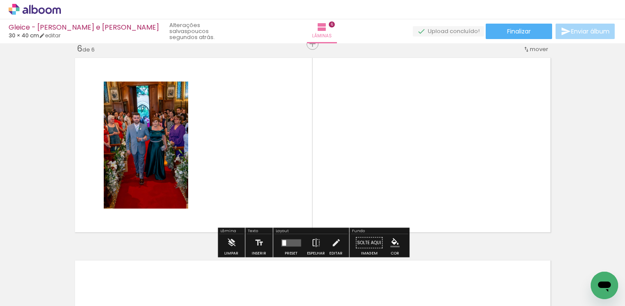
scroll to position [1022, 0]
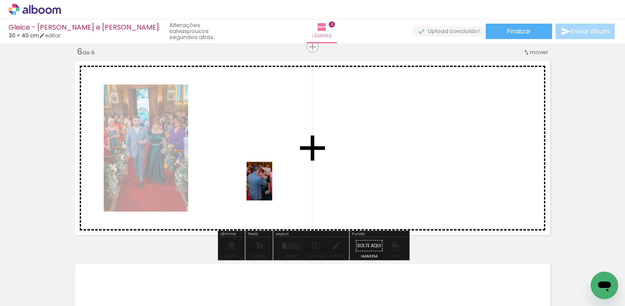
drag, startPoint x: 266, startPoint y: 270, endPoint x: 273, endPoint y: 181, distance: 89.0
click at [273, 181] on quentale-workspace at bounding box center [312, 153] width 625 height 306
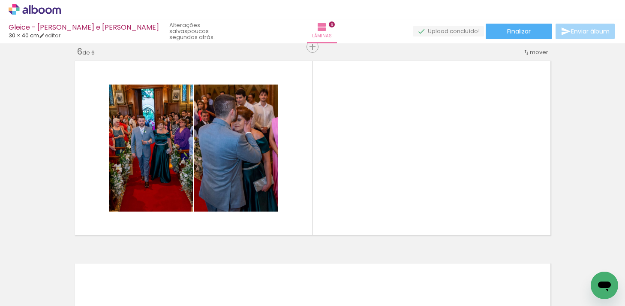
scroll to position [0, 1777]
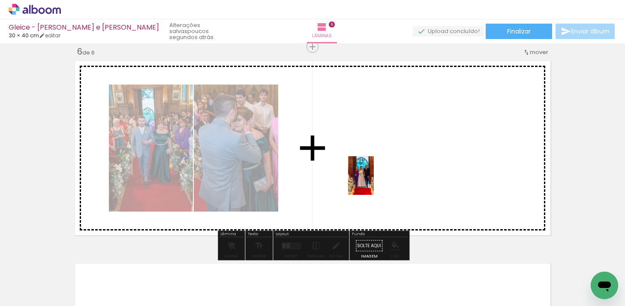
drag, startPoint x: 328, startPoint y: 280, endPoint x: 374, endPoint y: 177, distance: 112.8
click at [374, 178] on quentale-workspace at bounding box center [312, 153] width 625 height 306
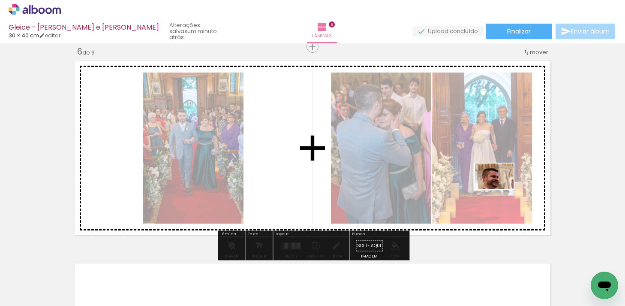
drag, startPoint x: 426, startPoint y: 273, endPoint x: 503, endPoint y: 185, distance: 116.7
click at [503, 185] on quentale-workspace at bounding box center [312, 153] width 625 height 306
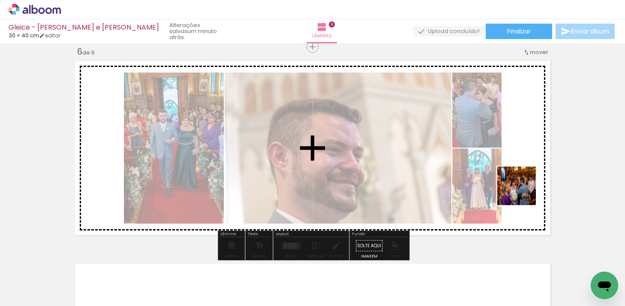
drag, startPoint x: 478, startPoint y: 283, endPoint x: 523, endPoint y: 191, distance: 102.4
click at [523, 191] on quentale-workspace at bounding box center [312, 153] width 625 height 306
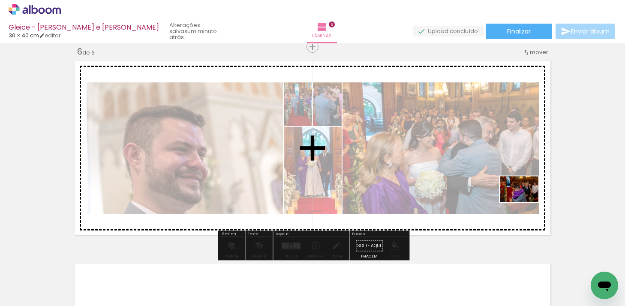
drag, startPoint x: 516, startPoint y: 287, endPoint x: 526, endPoint y: 202, distance: 85.4
click at [526, 202] on quentale-workspace at bounding box center [312, 153] width 625 height 306
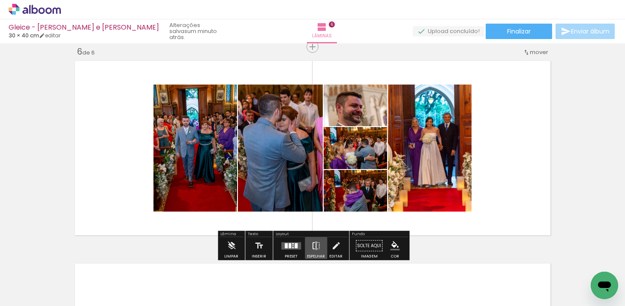
click at [312, 243] on iron-icon at bounding box center [315, 245] width 9 height 17
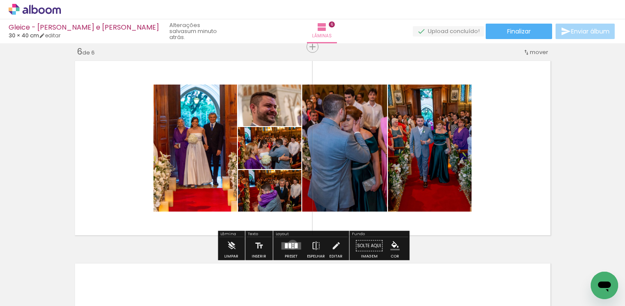
click at [291, 244] on quentale-layouter at bounding box center [291, 245] width 20 height 7
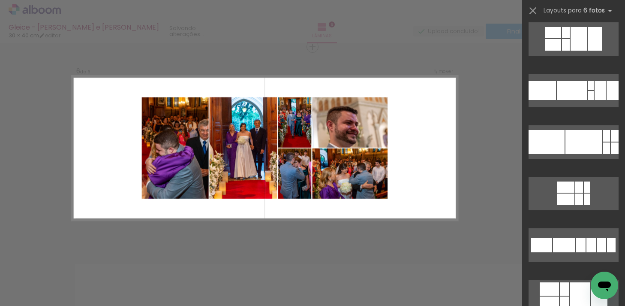
scroll to position [2335, 0]
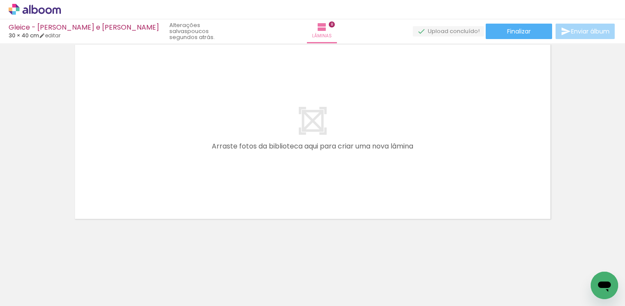
scroll to position [0, 3083]
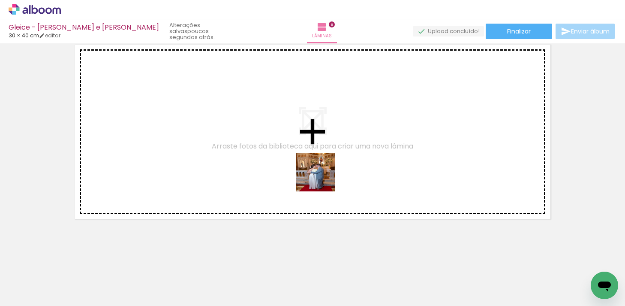
drag, startPoint x: 320, startPoint y: 276, endPoint x: 323, endPoint y: 173, distance: 102.9
click at [323, 173] on quentale-workspace at bounding box center [312, 153] width 625 height 306
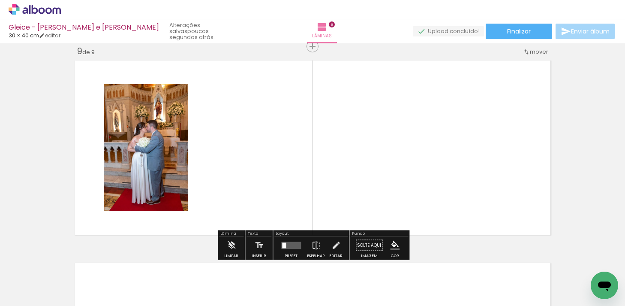
scroll to position [1630, 0]
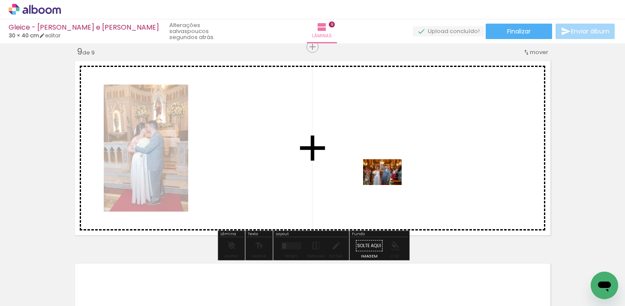
drag, startPoint x: 362, startPoint y: 284, endPoint x: 389, endPoint y: 183, distance: 104.8
click at [389, 183] on quentale-workspace at bounding box center [312, 153] width 625 height 306
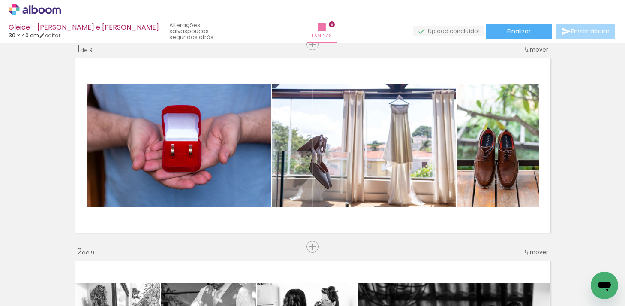
scroll to position [0, 0]
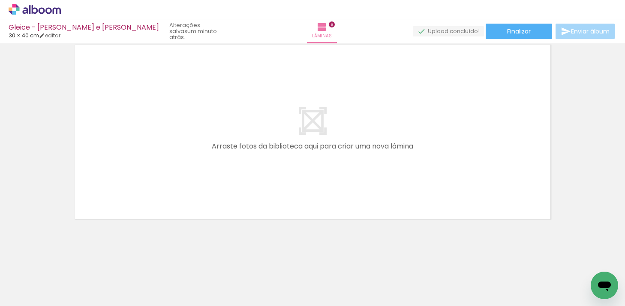
scroll to position [0, 3497]
click at [194, 280] on div at bounding box center [189, 276] width 42 height 28
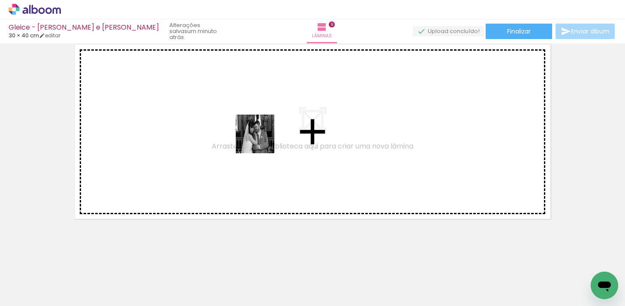
drag, startPoint x: 241, startPoint y: 281, endPoint x: 262, endPoint y: 139, distance: 143.4
click at [262, 139] on quentale-workspace at bounding box center [312, 153] width 625 height 306
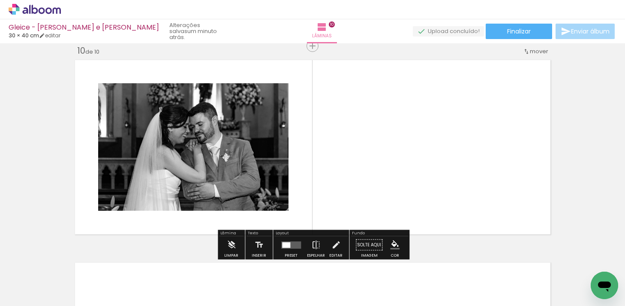
scroll to position [1832, 0]
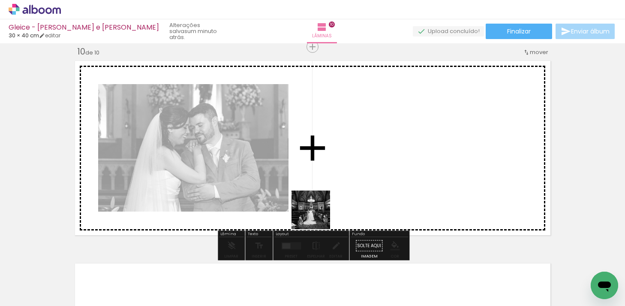
drag, startPoint x: 284, startPoint y: 285, endPoint x: 334, endPoint y: 190, distance: 107.4
click at [334, 190] on quentale-workspace at bounding box center [312, 153] width 625 height 306
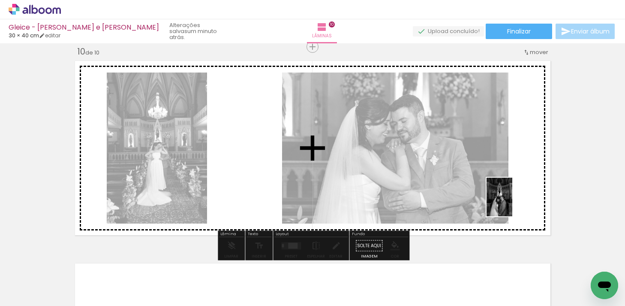
drag, startPoint x: 329, startPoint y: 278, endPoint x: 511, endPoint y: 201, distance: 197.3
click at [511, 202] on quentale-workspace at bounding box center [312, 153] width 625 height 306
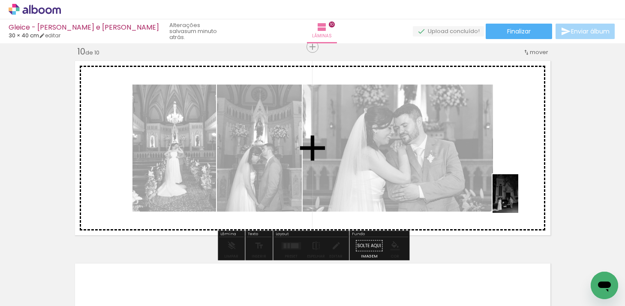
drag, startPoint x: 382, startPoint y: 288, endPoint x: 518, endPoint y: 199, distance: 162.7
click at [518, 199] on quentale-workspace at bounding box center [312, 153] width 625 height 306
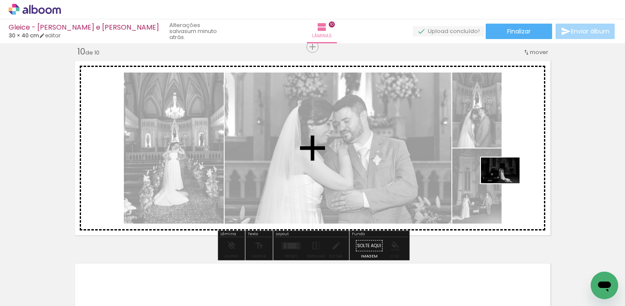
drag, startPoint x: 421, startPoint y: 279, endPoint x: 517, endPoint y: 178, distance: 139.2
click at [517, 178] on quentale-workspace at bounding box center [312, 153] width 625 height 306
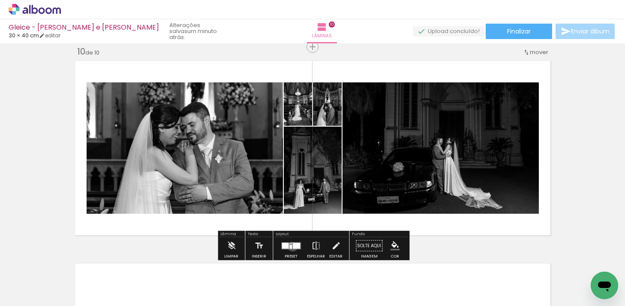
click at [293, 246] on div at bounding box center [296, 245] width 7 height 6
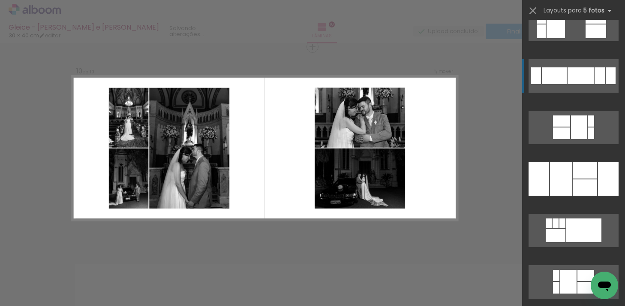
scroll to position [593, 0]
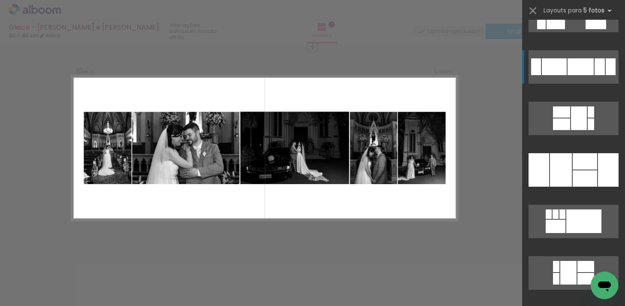
click at [582, 63] on div at bounding box center [581, 66] width 26 height 17
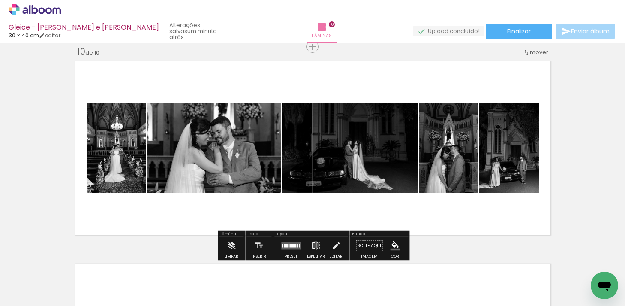
click at [313, 244] on iron-icon at bounding box center [315, 245] width 9 height 17
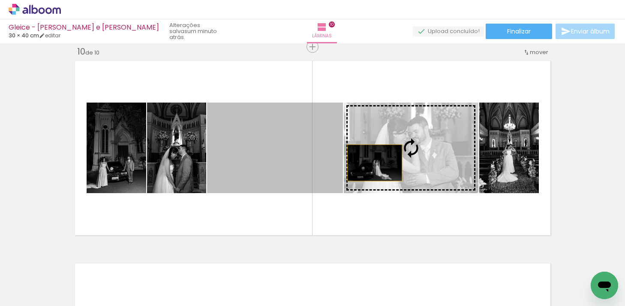
drag, startPoint x: 276, startPoint y: 171, endPoint x: 374, endPoint y: 161, distance: 98.3
click at [0, 0] on slot at bounding box center [0, 0] width 0 height 0
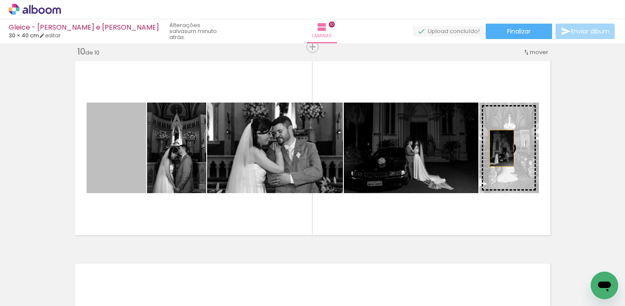
drag, startPoint x: 111, startPoint y: 175, endPoint x: 503, endPoint y: 148, distance: 393.6
click at [0, 0] on slot at bounding box center [0, 0] width 0 height 0
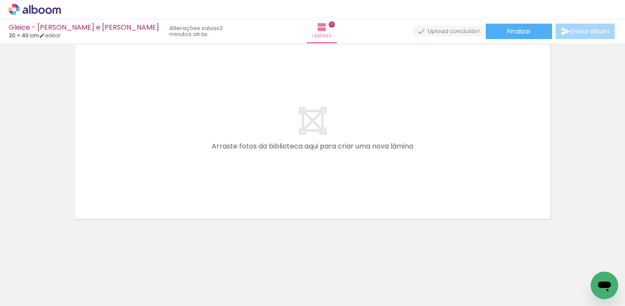
scroll to position [0, 3577]
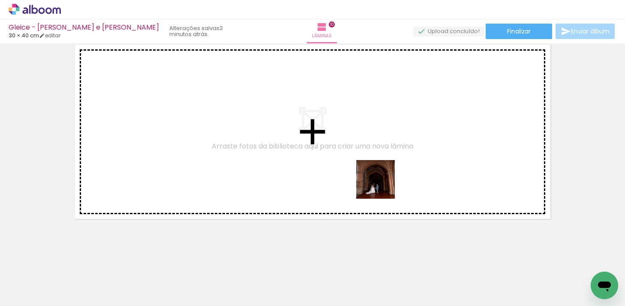
drag, startPoint x: 400, startPoint y: 280, endPoint x: 380, endPoint y: 175, distance: 106.4
click at [380, 176] on quentale-workspace at bounding box center [312, 153] width 625 height 306
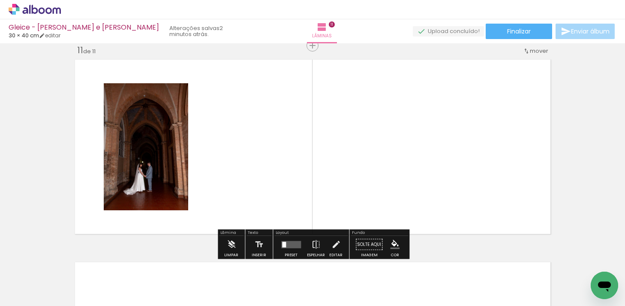
scroll to position [2034, 0]
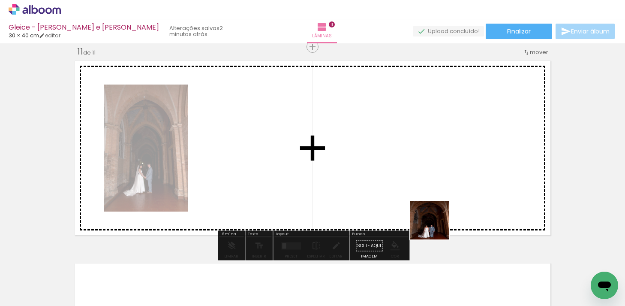
drag, startPoint x: 459, startPoint y: 277, endPoint x: 428, endPoint y: 187, distance: 95.4
click at [428, 187] on quentale-workspace at bounding box center [312, 153] width 625 height 306
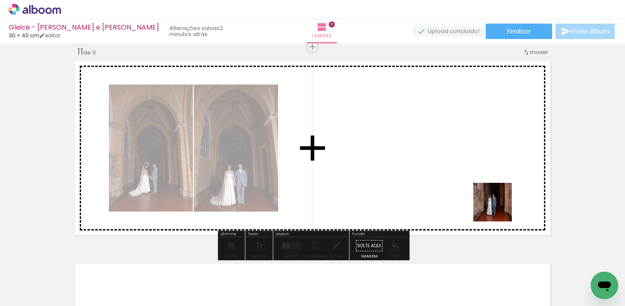
drag, startPoint x: 498, startPoint y: 283, endPoint x: 501, endPoint y: 195, distance: 88.4
click at [502, 195] on quentale-workspace at bounding box center [312, 153] width 625 height 306
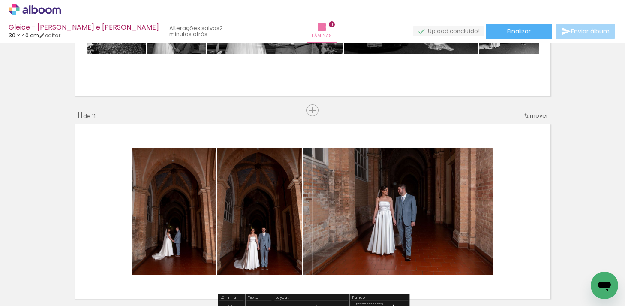
scroll to position [1948, 0]
